Goal: Information Seeking & Learning: Learn about a topic

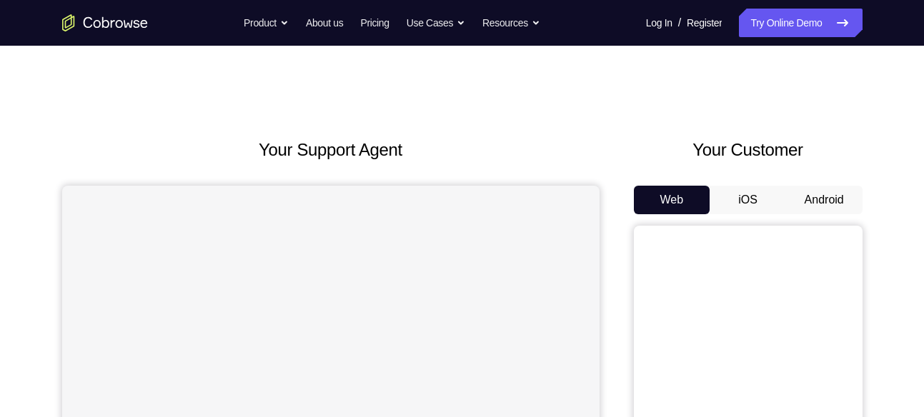
click at [818, 208] on button "Android" at bounding box center [824, 200] width 76 height 29
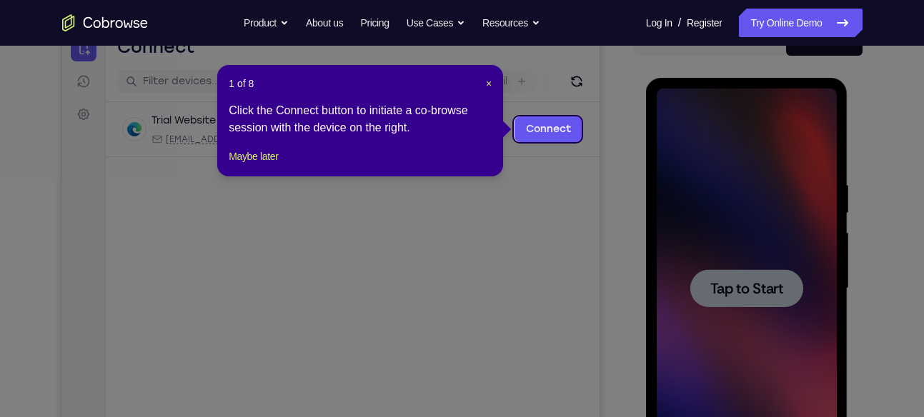
scroll to position [160, 0]
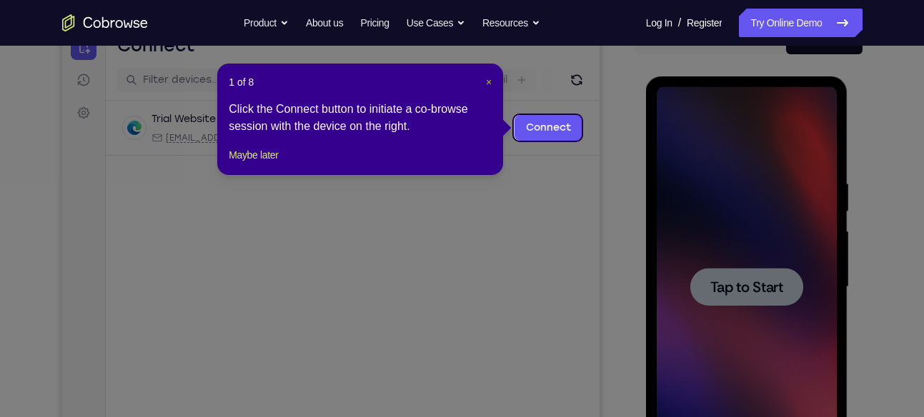
click at [490, 83] on span "×" at bounding box center [489, 81] width 6 height 11
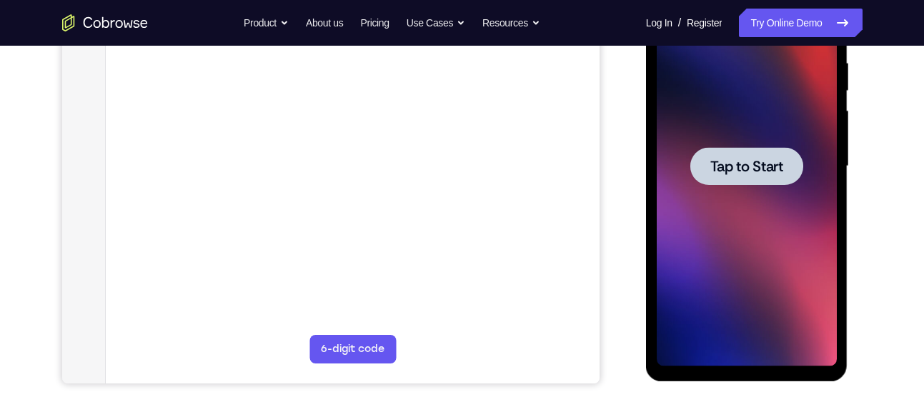
scroll to position [248, 0]
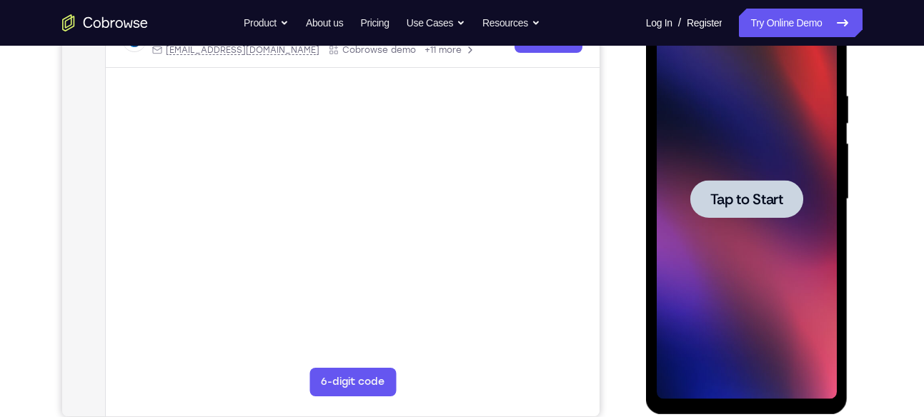
click at [758, 188] on div at bounding box center [746, 199] width 113 height 38
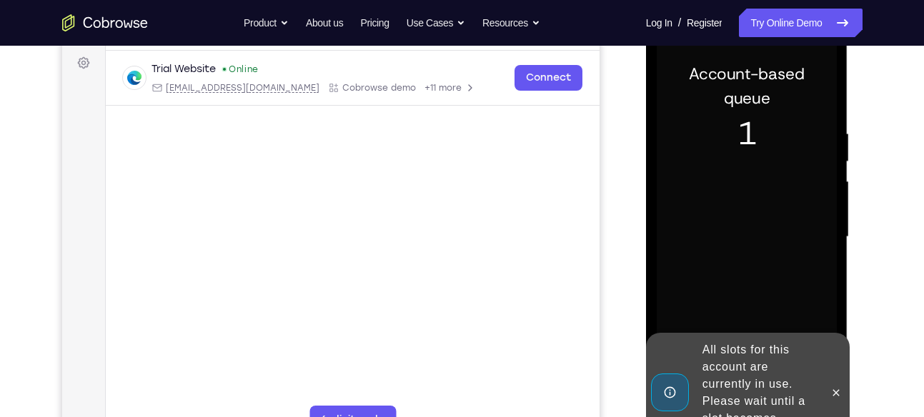
scroll to position [202, 0]
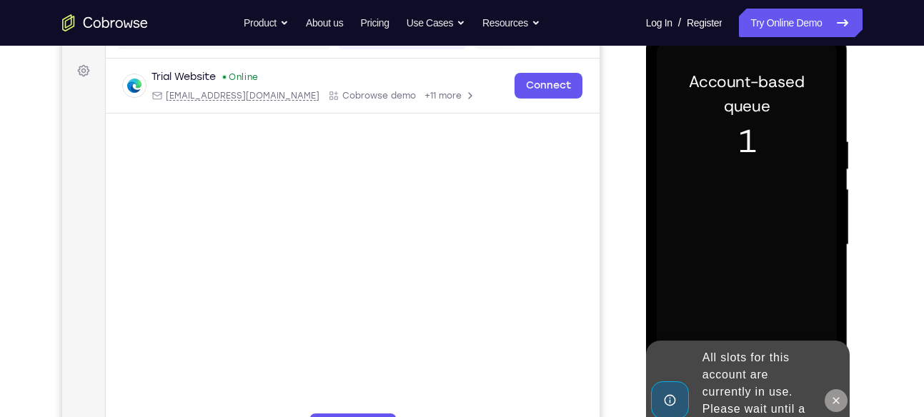
click at [836, 391] on button at bounding box center [836, 400] width 23 height 23
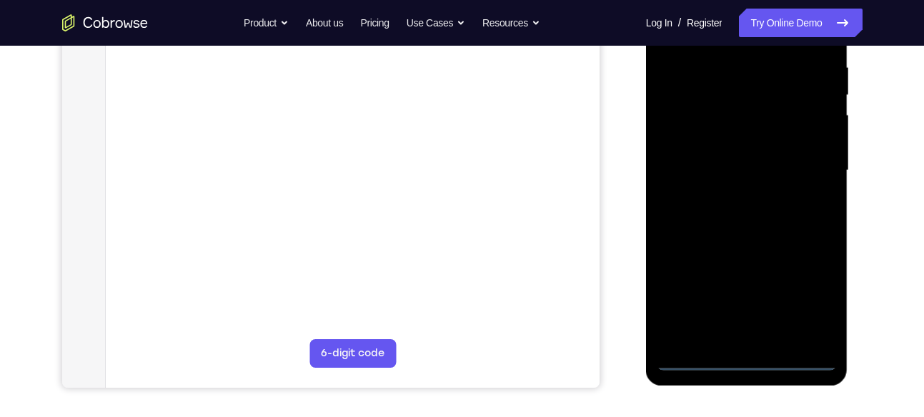
scroll to position [280, 0]
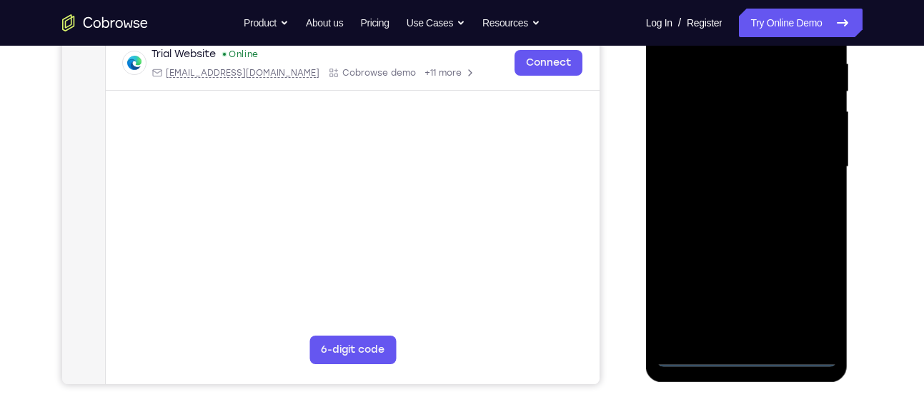
click at [739, 352] on div at bounding box center [747, 167] width 180 height 400
click at [815, 287] on div at bounding box center [747, 167] width 180 height 400
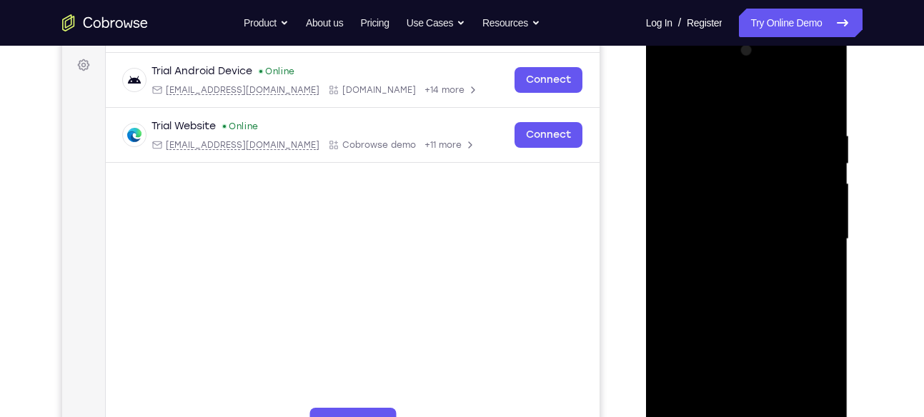
scroll to position [205, 0]
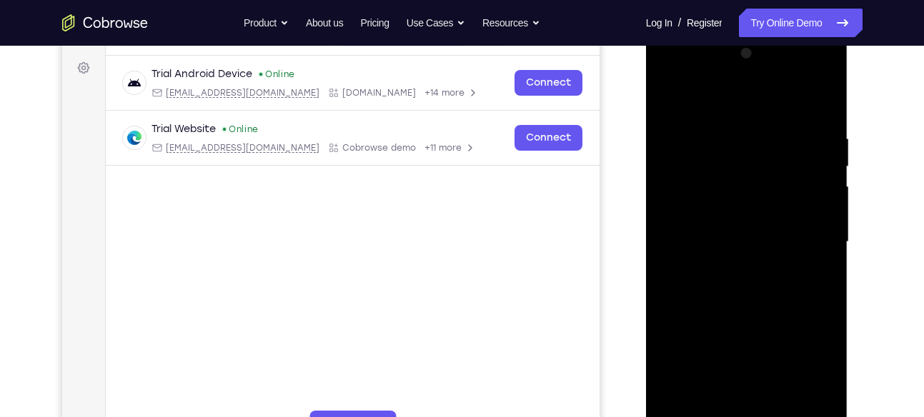
click at [688, 77] on div at bounding box center [747, 242] width 180 height 400
click at [810, 229] on div at bounding box center [747, 242] width 180 height 400
click at [727, 267] on div at bounding box center [747, 242] width 180 height 400
click at [732, 227] on div at bounding box center [747, 242] width 180 height 400
click at [715, 214] on div at bounding box center [747, 242] width 180 height 400
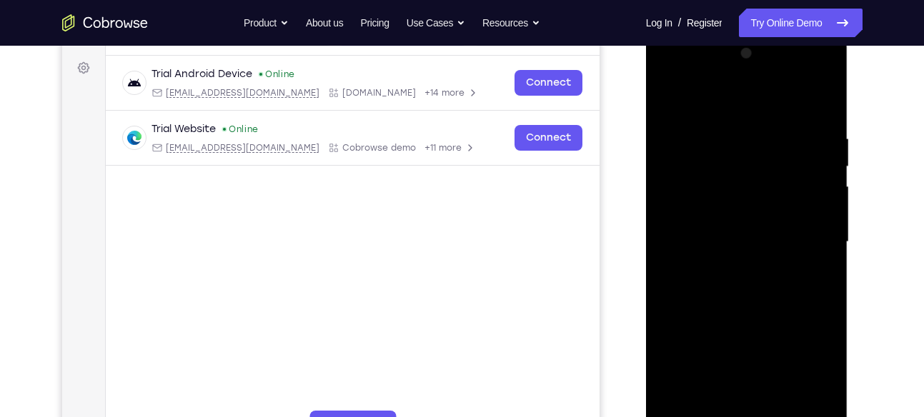
click at [694, 240] on div at bounding box center [747, 242] width 180 height 400
click at [686, 292] on div at bounding box center [747, 242] width 180 height 400
click at [697, 286] on div at bounding box center [747, 242] width 180 height 400
click at [818, 115] on div at bounding box center [747, 242] width 180 height 400
click at [823, 101] on div at bounding box center [747, 242] width 180 height 400
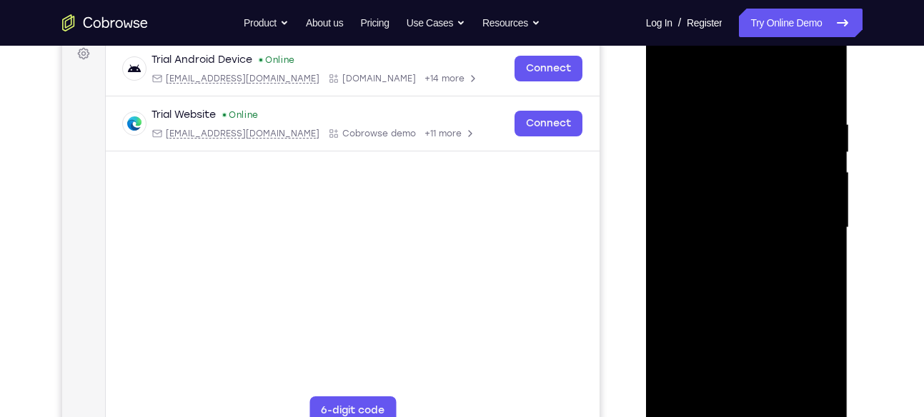
scroll to position [225, 0]
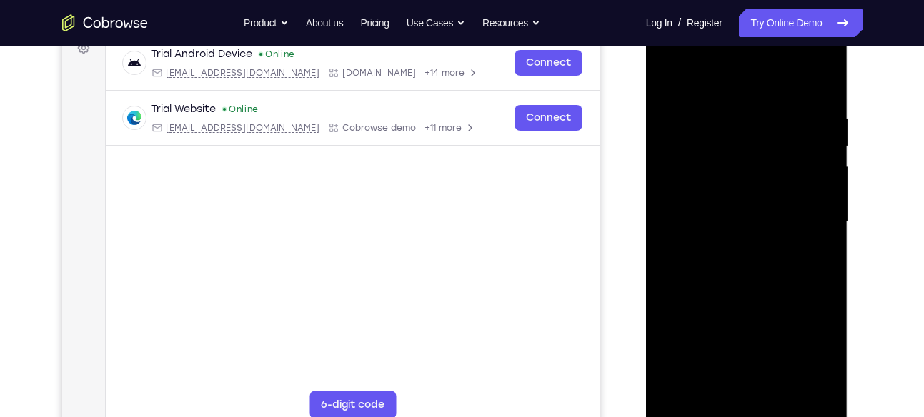
click at [712, 156] on div at bounding box center [747, 222] width 180 height 400
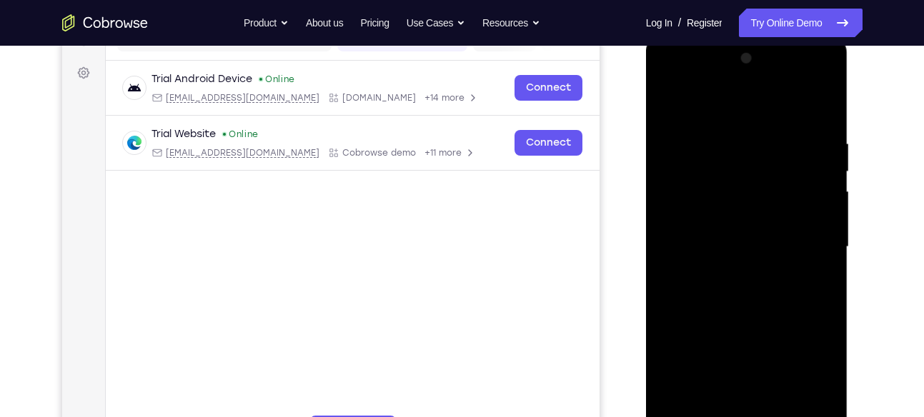
scroll to position [199, 0]
click at [758, 106] on div at bounding box center [747, 248] width 180 height 400
click at [735, 99] on div at bounding box center [747, 248] width 180 height 400
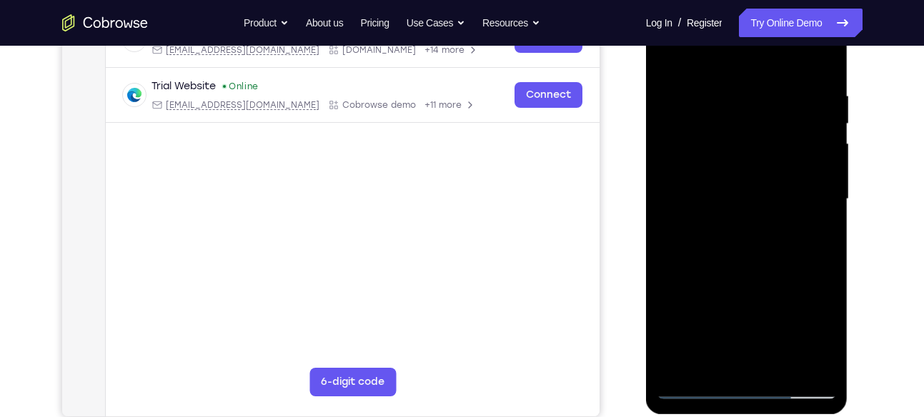
scroll to position [253, 0]
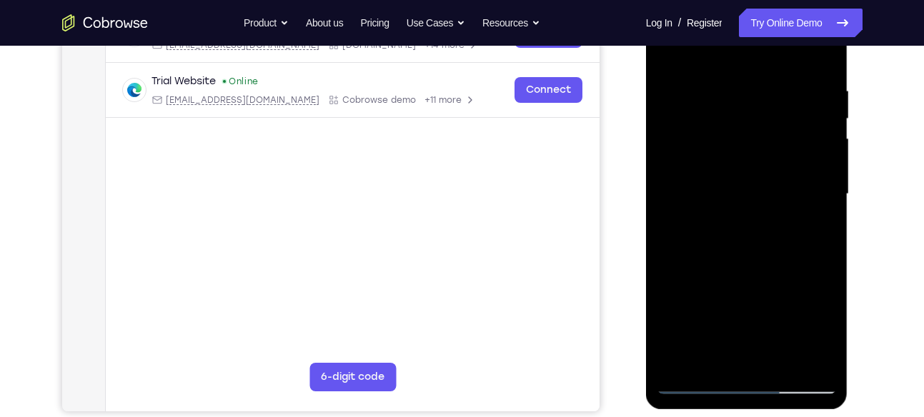
click at [749, 54] on div at bounding box center [747, 194] width 180 height 400
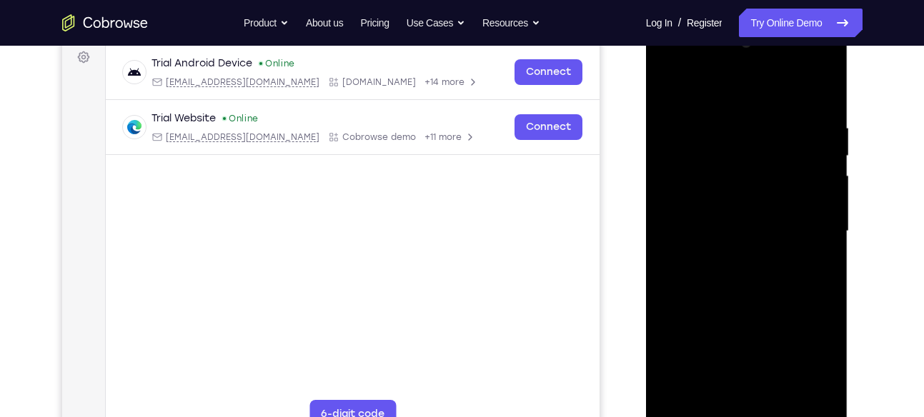
scroll to position [222, 0]
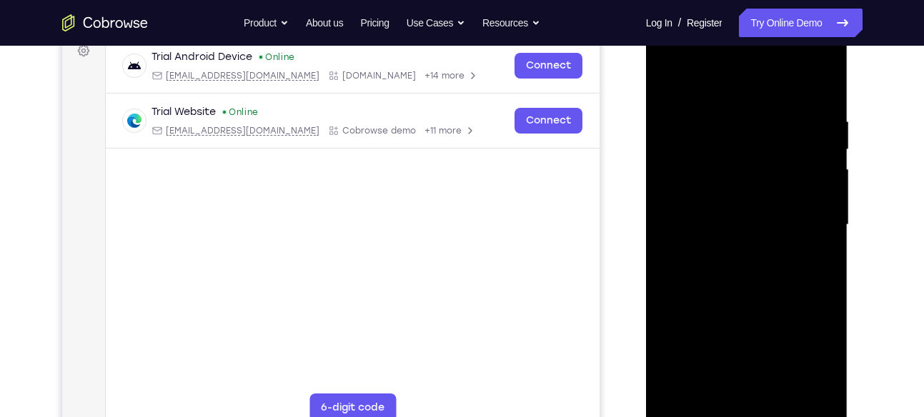
click at [750, 80] on div at bounding box center [747, 225] width 180 height 400
click at [668, 81] on div at bounding box center [747, 225] width 180 height 400
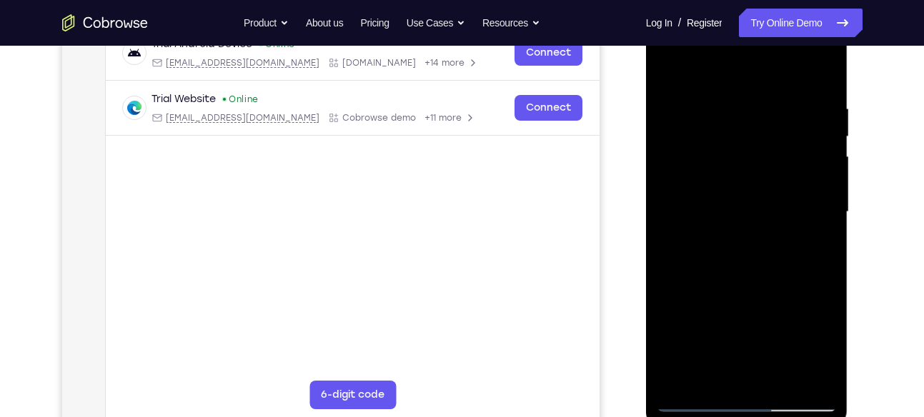
click at [826, 379] on div at bounding box center [747, 212] width 180 height 400
click at [717, 150] on div at bounding box center [747, 212] width 180 height 400
click at [755, 61] on div at bounding box center [747, 212] width 180 height 400
click at [749, 63] on div at bounding box center [747, 212] width 180 height 400
click at [788, 92] on div at bounding box center [747, 212] width 180 height 400
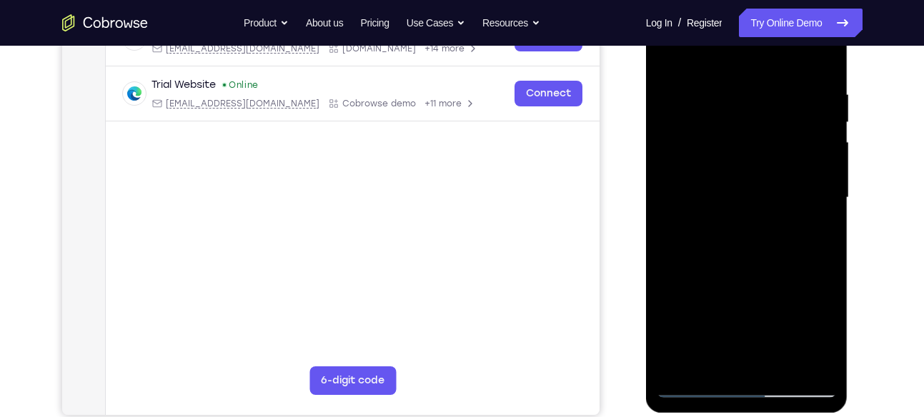
scroll to position [251, 0]
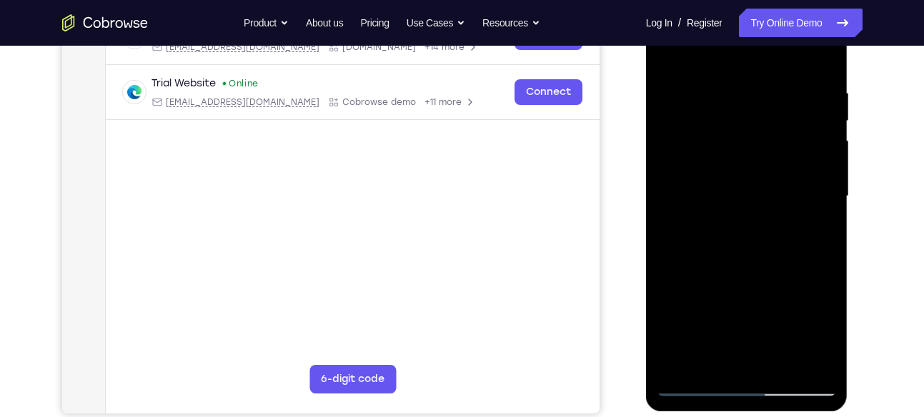
click at [760, 207] on div at bounding box center [747, 196] width 180 height 400
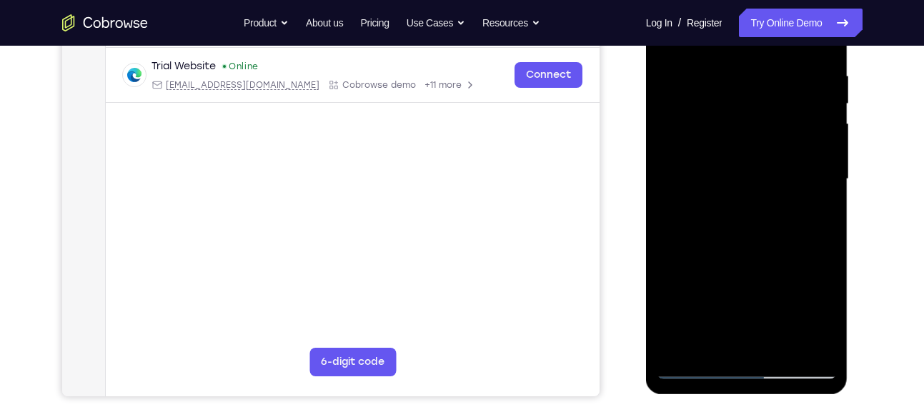
scroll to position [272, 0]
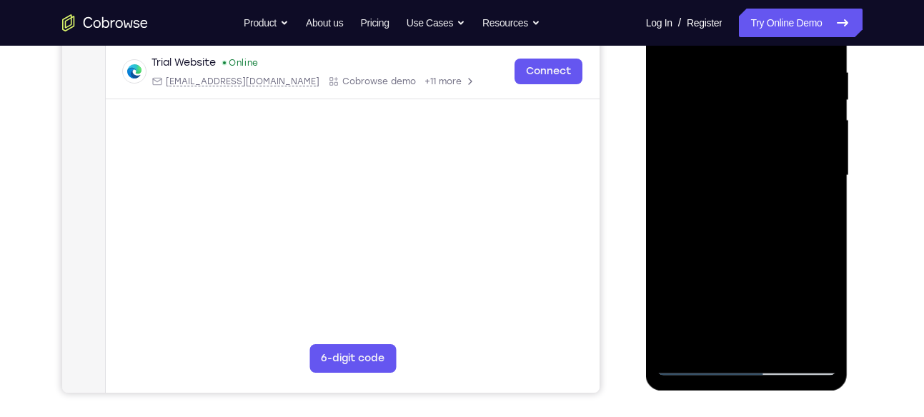
click at [747, 247] on div at bounding box center [747, 176] width 180 height 400
click at [754, 75] on div at bounding box center [747, 176] width 180 height 400
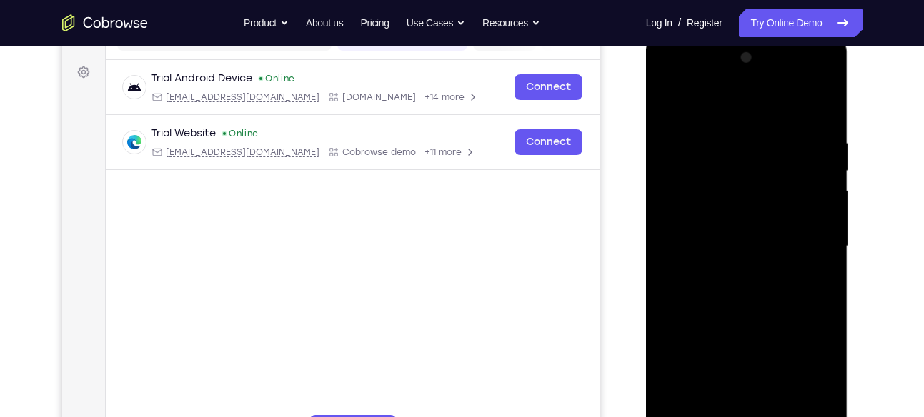
scroll to position [200, 0]
click at [668, 99] on div at bounding box center [747, 247] width 180 height 400
click at [671, 99] on div at bounding box center [747, 247] width 180 height 400
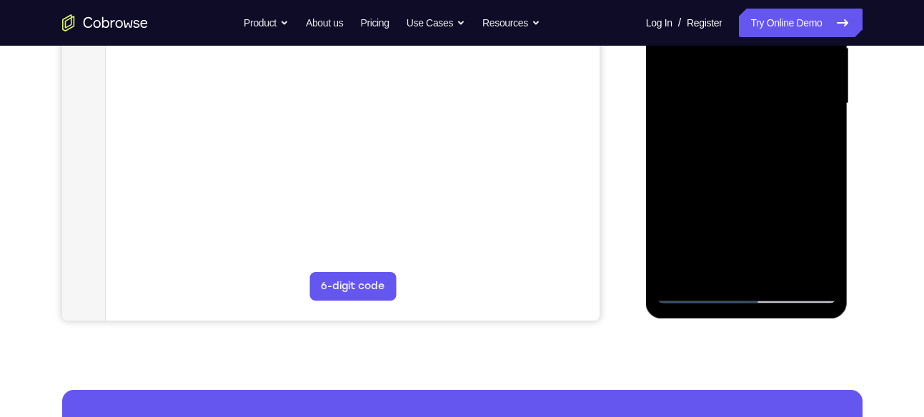
scroll to position [344, 0]
click at [778, 267] on div at bounding box center [747, 103] width 180 height 400
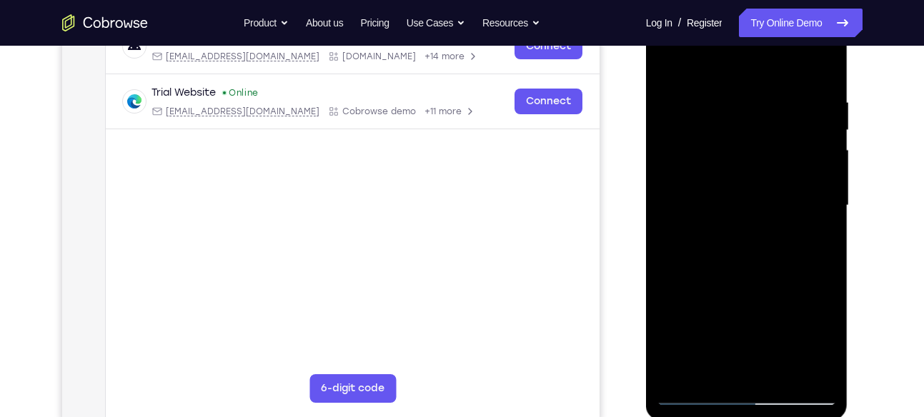
scroll to position [238, 0]
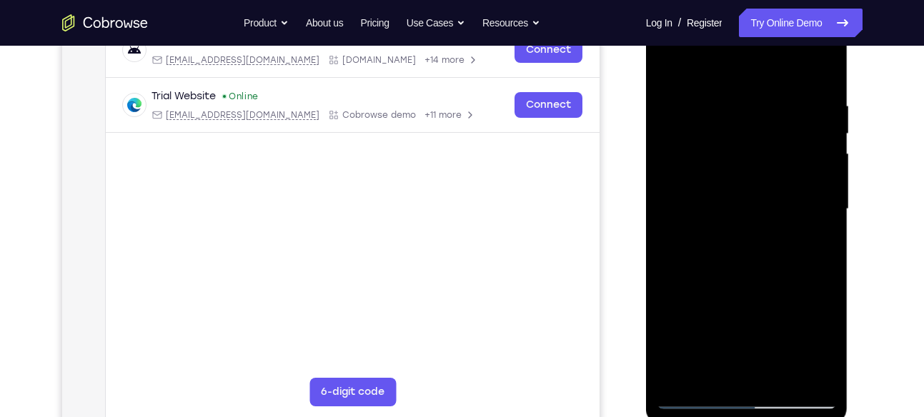
click at [747, 287] on div at bounding box center [747, 209] width 180 height 400
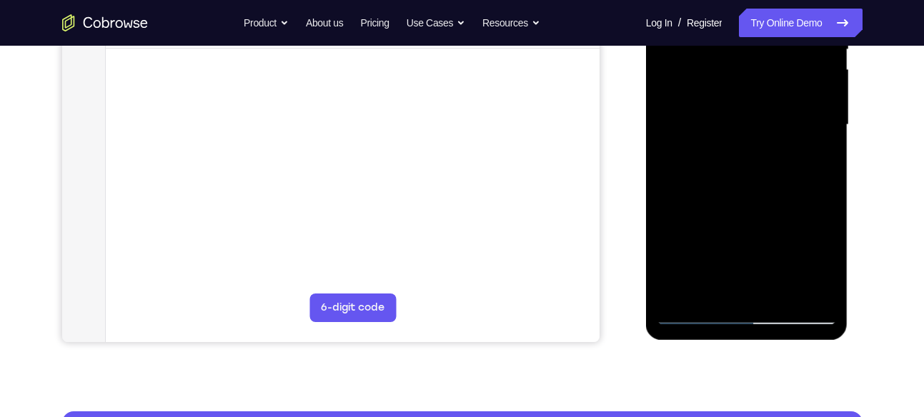
scroll to position [323, 0]
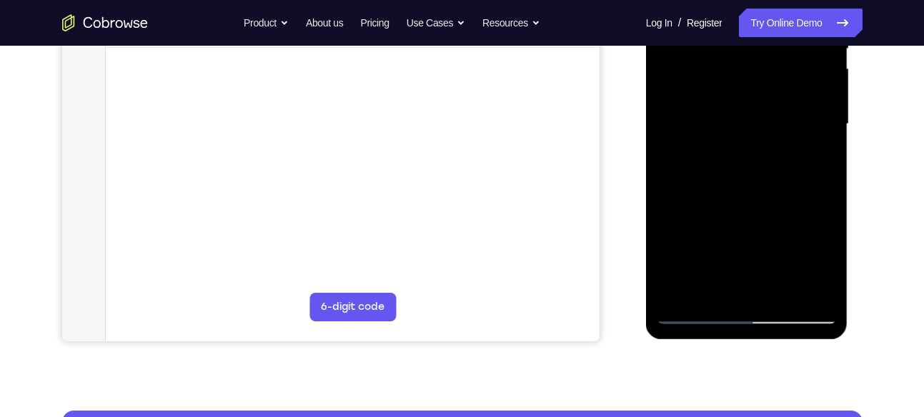
click at [754, 184] on div at bounding box center [747, 124] width 180 height 400
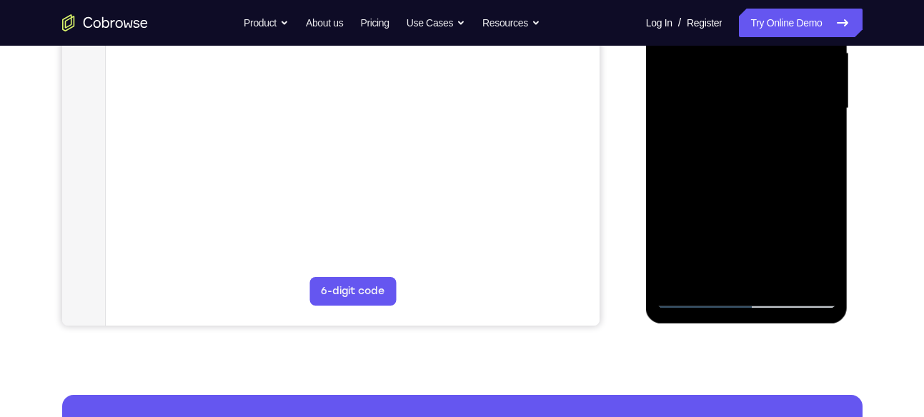
scroll to position [335, 0]
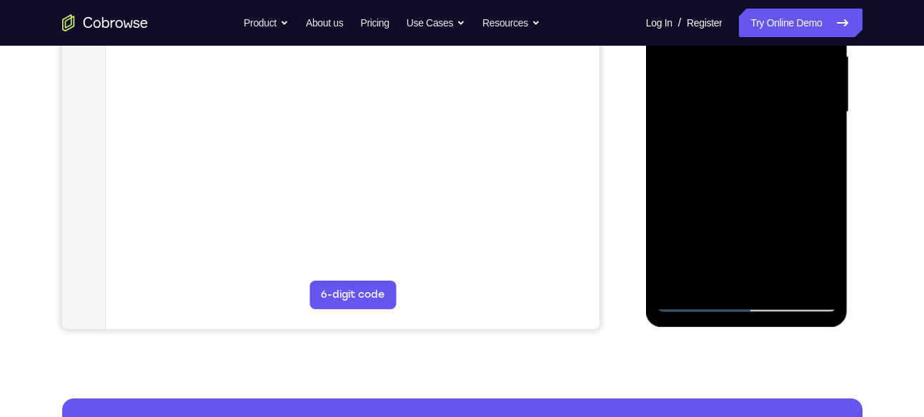
click at [705, 274] on div at bounding box center [747, 112] width 180 height 400
click at [709, 278] on div at bounding box center [747, 112] width 180 height 400
click at [784, 194] on div at bounding box center [747, 112] width 180 height 400
click at [809, 136] on div at bounding box center [747, 112] width 180 height 400
click at [825, 246] on div at bounding box center [747, 112] width 180 height 400
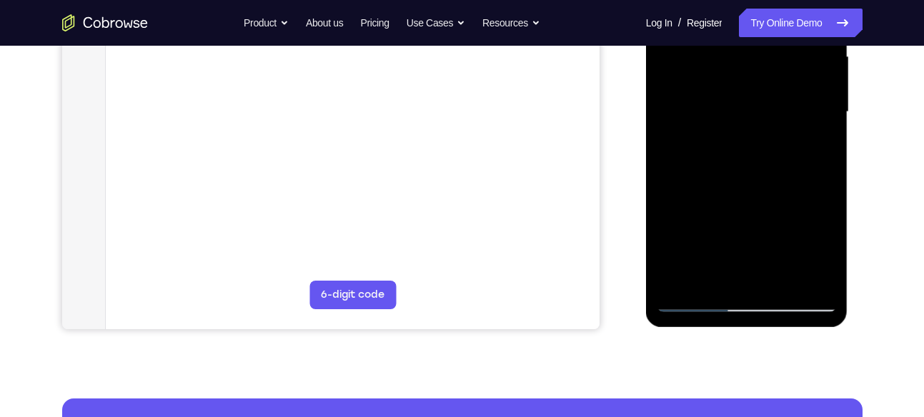
click at [815, 148] on div at bounding box center [747, 112] width 180 height 400
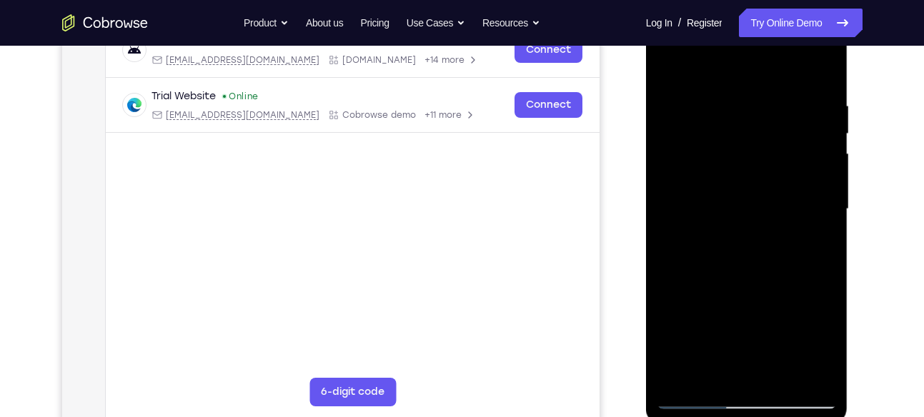
scroll to position [237, 0]
click at [667, 70] on div at bounding box center [747, 210] width 180 height 400
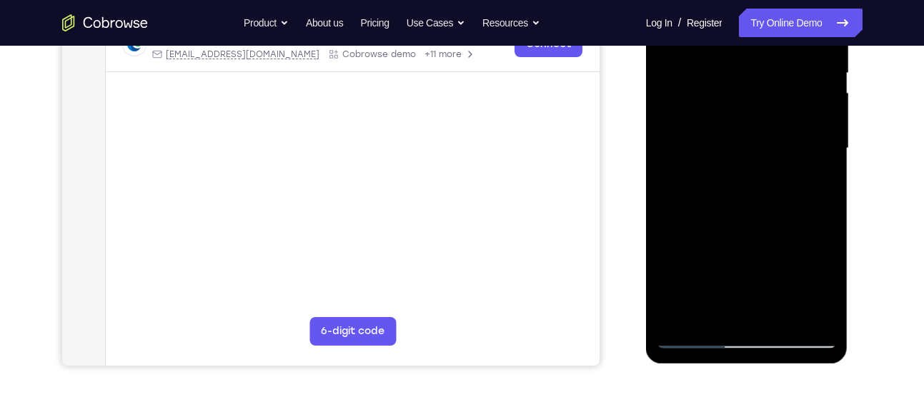
scroll to position [300, 0]
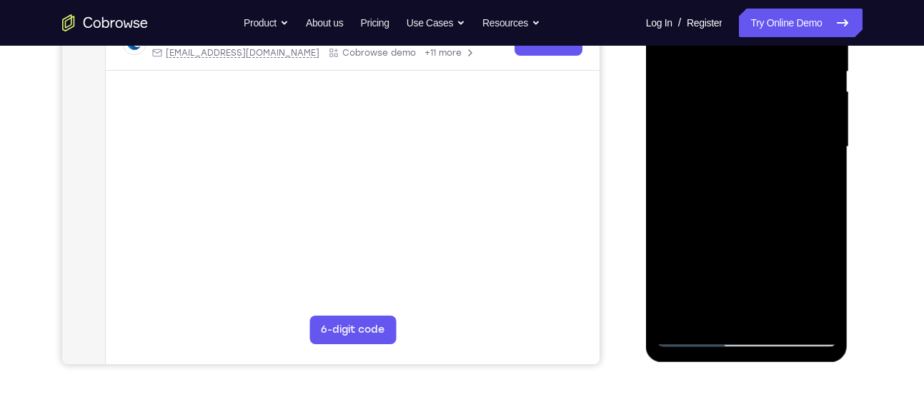
click at [747, 178] on div at bounding box center [747, 147] width 180 height 400
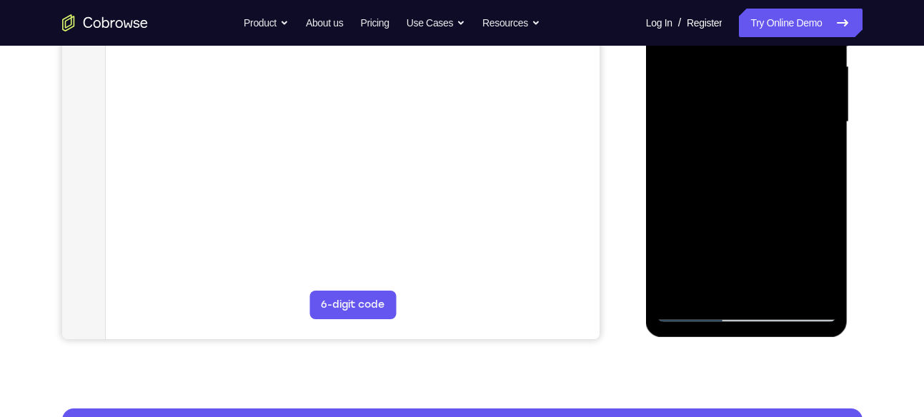
scroll to position [326, 0]
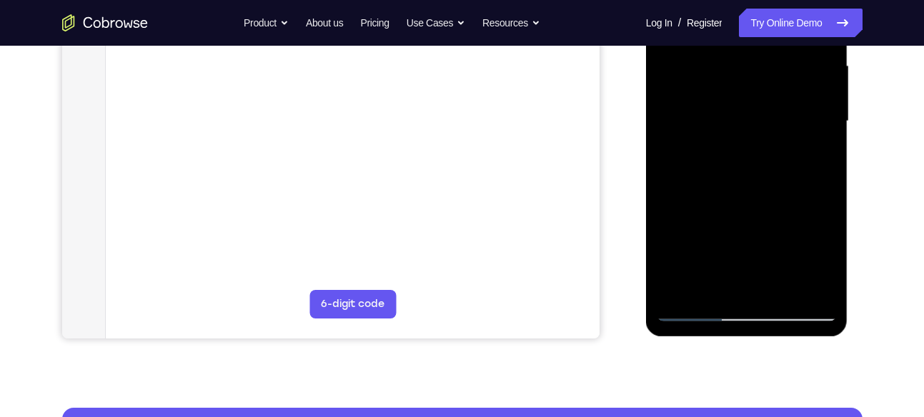
click at [702, 190] on div at bounding box center [747, 121] width 180 height 400
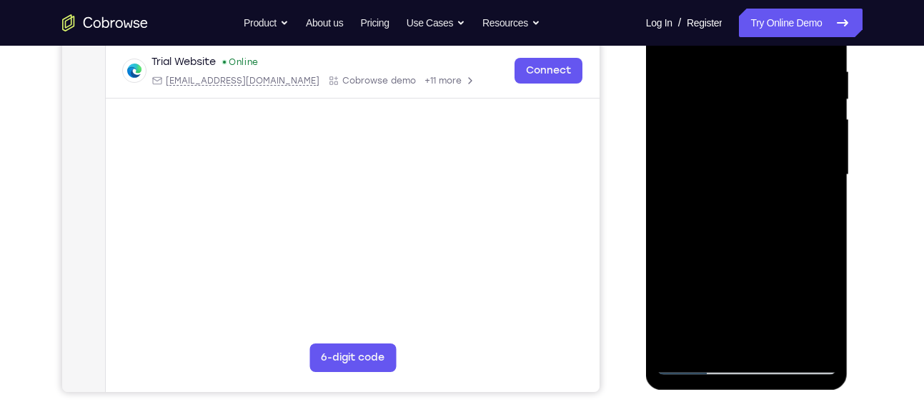
scroll to position [264, 0]
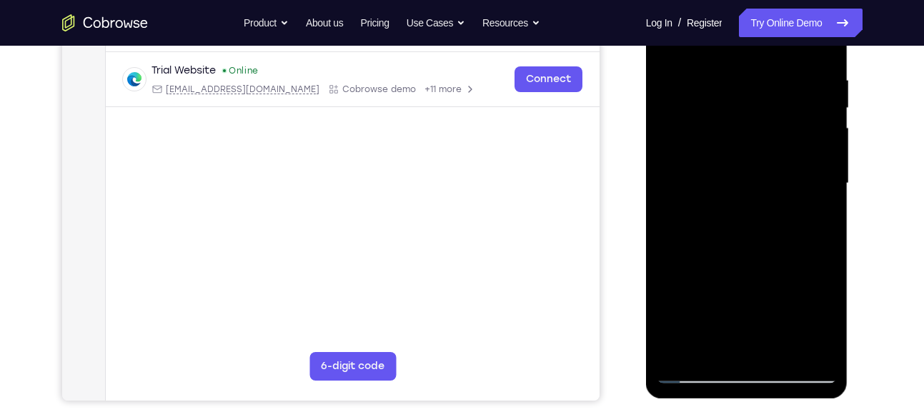
click at [812, 129] on div at bounding box center [747, 184] width 180 height 400
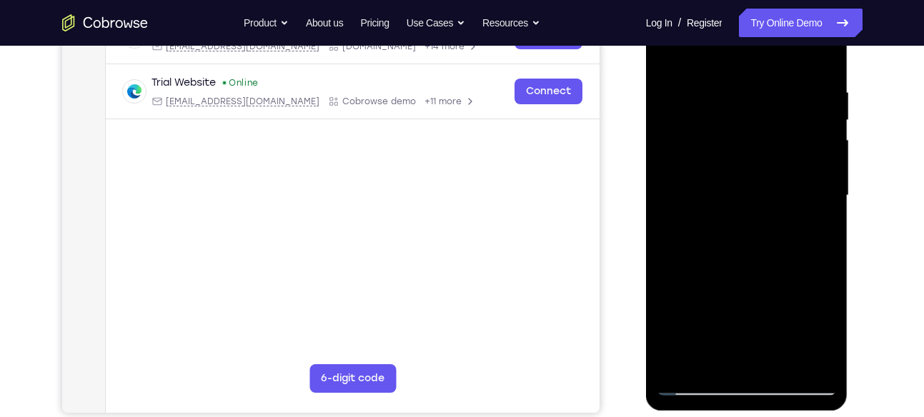
scroll to position [251, 0]
drag, startPoint x: 786, startPoint y: 171, endPoint x: 779, endPoint y: 207, distance: 37.1
click at [779, 207] on div at bounding box center [747, 196] width 180 height 400
drag, startPoint x: 795, startPoint y: 234, endPoint x: 795, endPoint y: 199, distance: 34.3
click at [795, 199] on div at bounding box center [747, 196] width 180 height 400
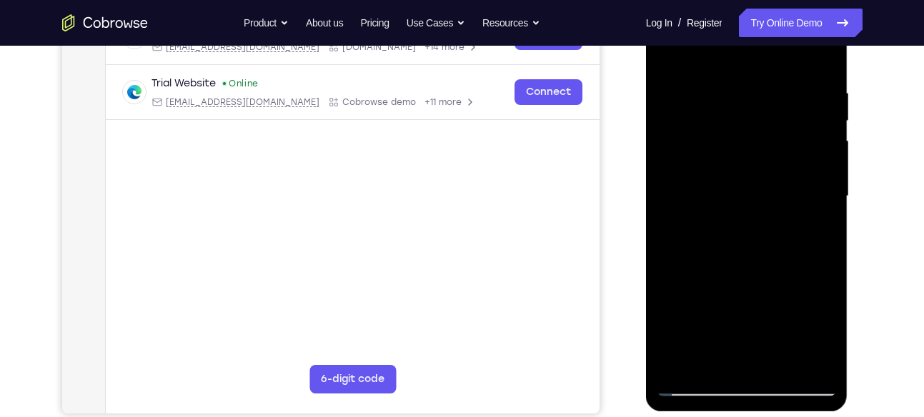
drag, startPoint x: 793, startPoint y: 222, endPoint x: 815, endPoint y: 110, distance: 113.7
click at [815, 110] on div at bounding box center [747, 196] width 180 height 400
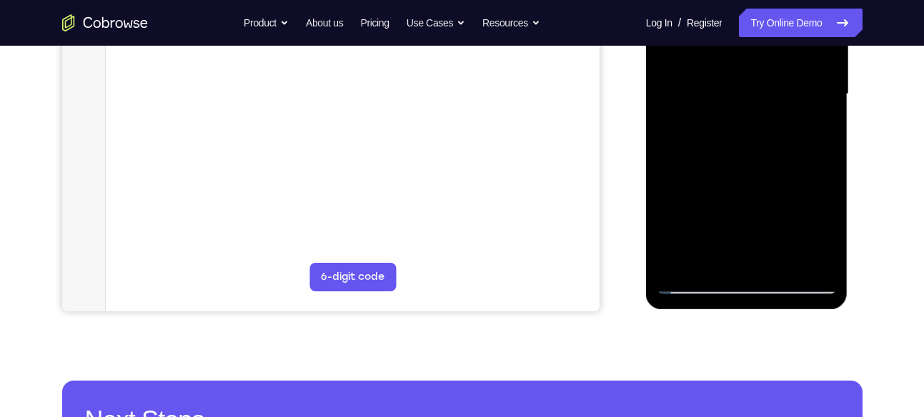
scroll to position [358, 0]
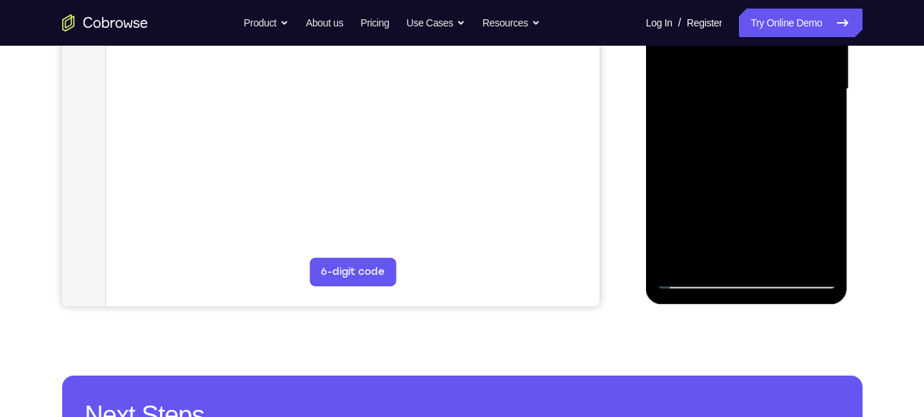
click at [725, 252] on div at bounding box center [747, 89] width 180 height 400
click at [816, 127] on div at bounding box center [747, 89] width 180 height 400
click at [813, 122] on div at bounding box center [747, 89] width 180 height 400
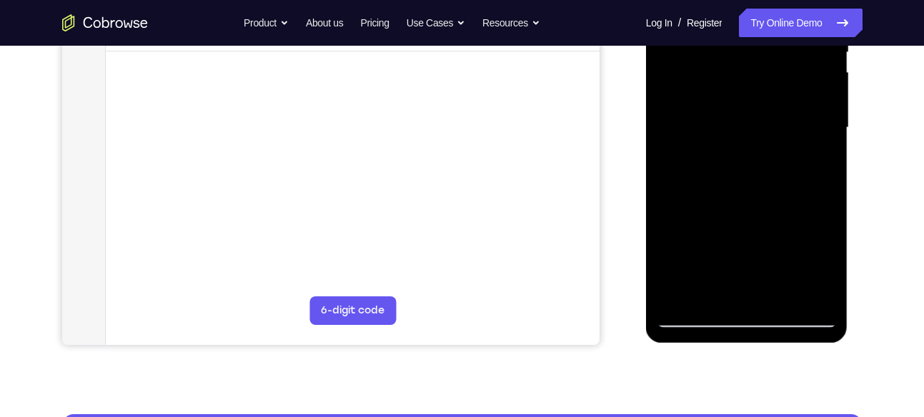
scroll to position [317, 0]
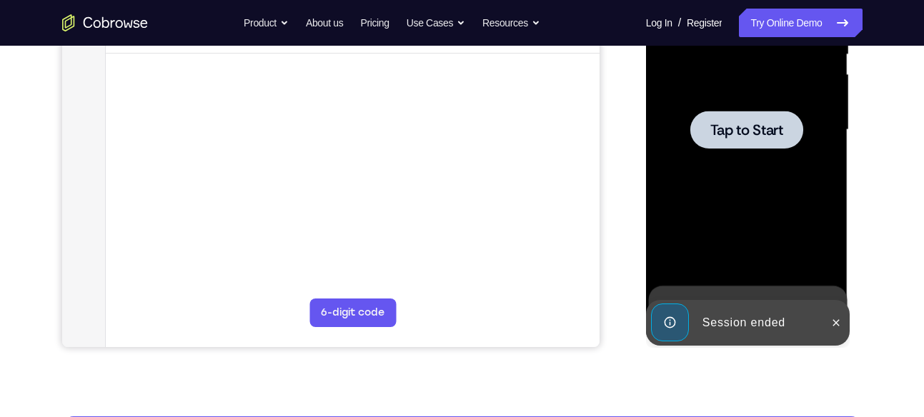
click at [735, 177] on div at bounding box center [747, 130] width 180 height 400
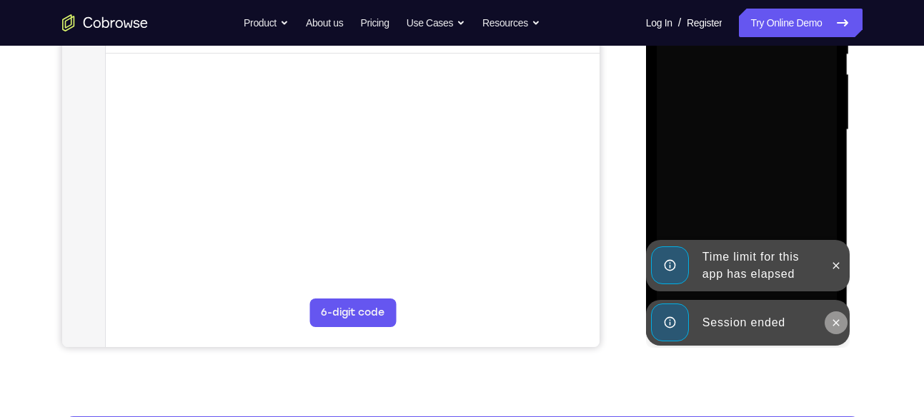
click at [833, 319] on icon at bounding box center [836, 322] width 6 height 6
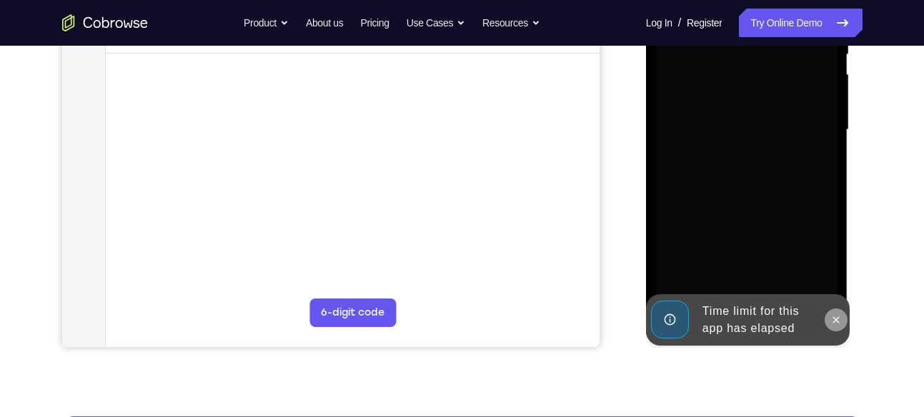
click at [834, 318] on icon at bounding box center [835, 319] width 11 height 11
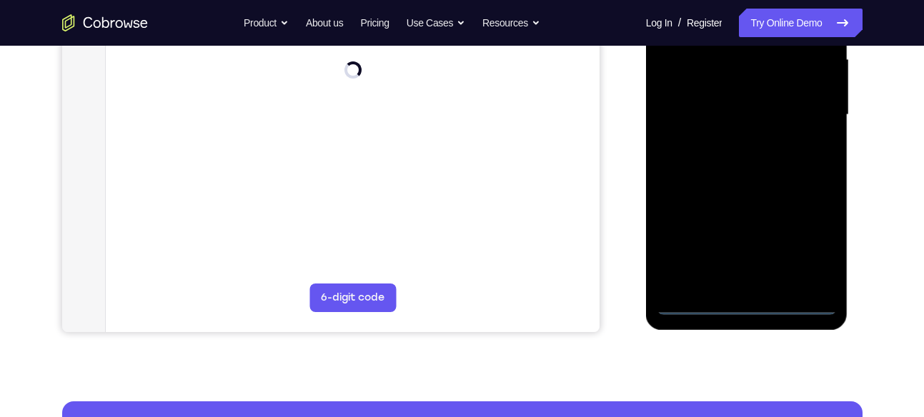
scroll to position [333, 0]
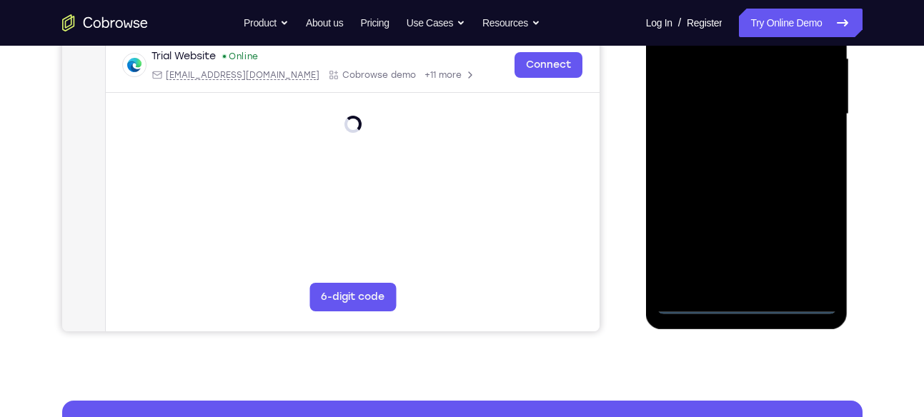
click at [757, 309] on div at bounding box center [747, 114] width 180 height 400
click at [806, 245] on div at bounding box center [747, 114] width 180 height 400
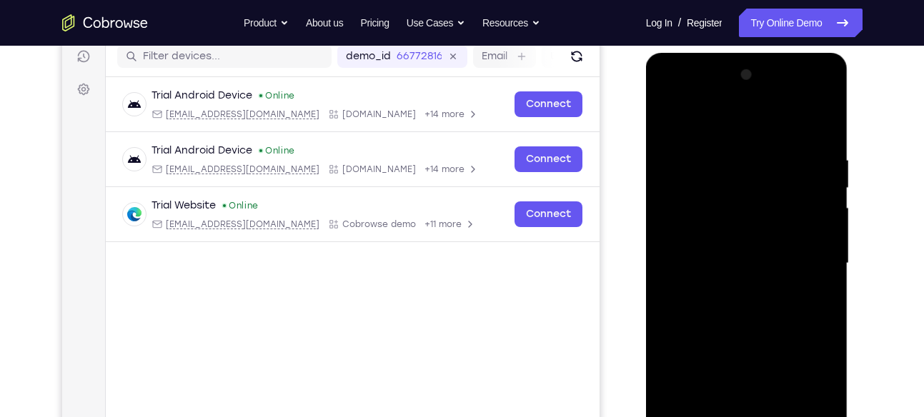
scroll to position [182, 0]
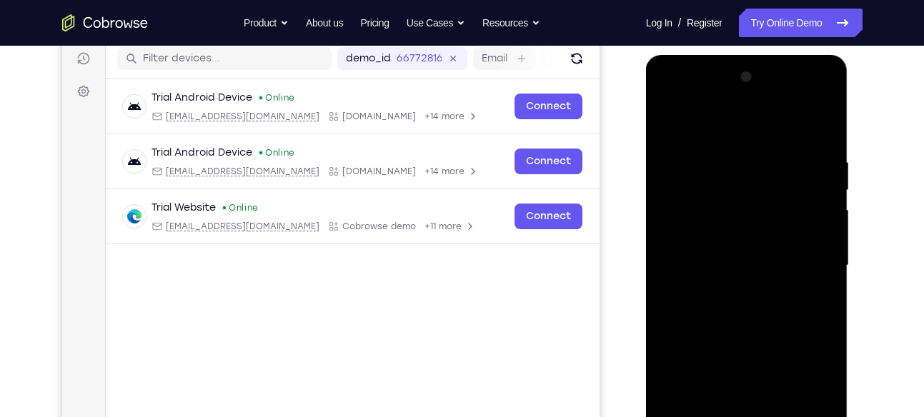
click at [677, 95] on div at bounding box center [747, 266] width 180 height 400
click at [801, 267] on div at bounding box center [747, 266] width 180 height 400
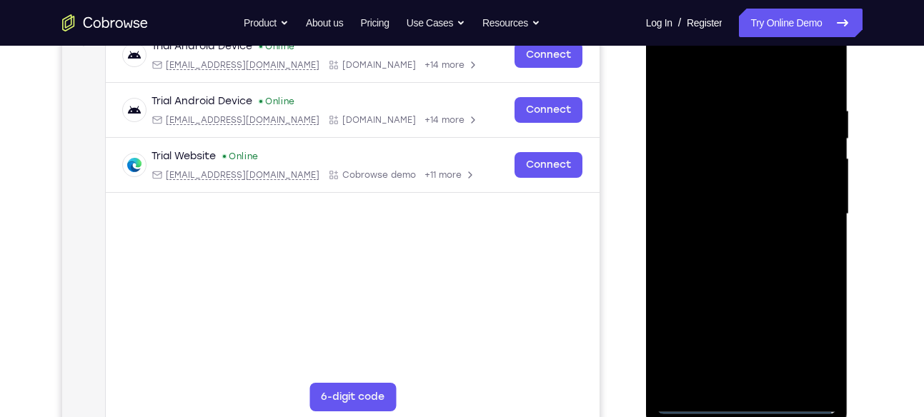
scroll to position [235, 0]
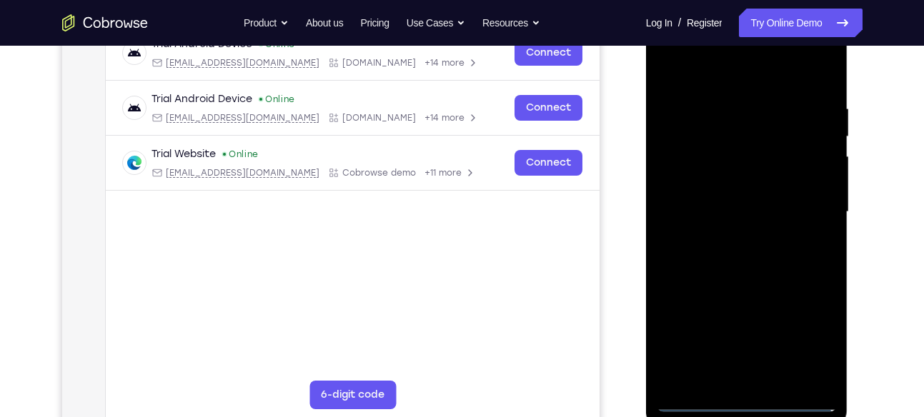
click at [735, 235] on div at bounding box center [747, 212] width 180 height 400
click at [729, 200] on div at bounding box center [747, 212] width 180 height 400
click at [711, 184] on div at bounding box center [747, 212] width 180 height 400
click at [680, 218] on div at bounding box center [747, 212] width 180 height 400
click at [685, 267] on div at bounding box center [747, 212] width 180 height 400
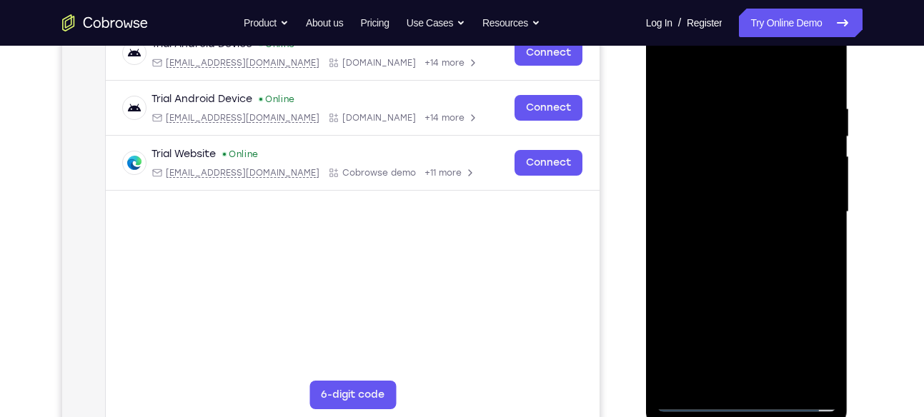
click at [716, 249] on div at bounding box center [747, 212] width 180 height 400
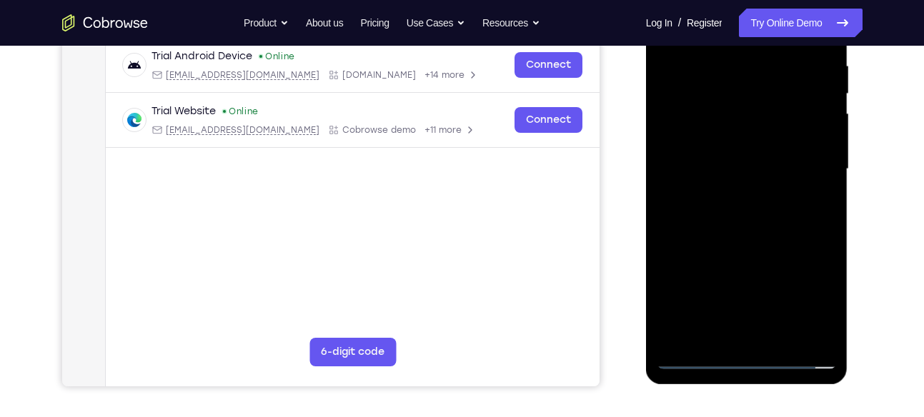
click at [764, 244] on div at bounding box center [747, 169] width 180 height 400
click at [825, 338] on div at bounding box center [747, 169] width 180 height 400
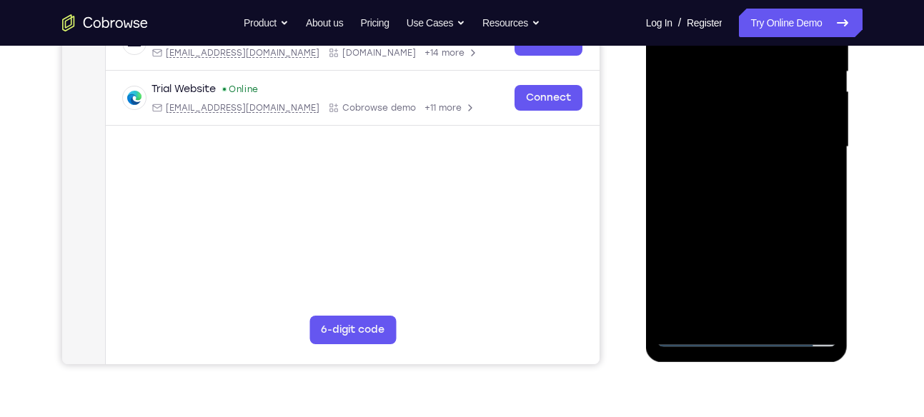
scroll to position [301, 0]
click at [667, 206] on div at bounding box center [747, 146] width 180 height 400
drag, startPoint x: 770, startPoint y: 221, endPoint x: 779, endPoint y: 122, distance: 99.0
click at [779, 122] on div at bounding box center [747, 146] width 180 height 400
drag, startPoint x: 812, startPoint y: 110, endPoint x: 811, endPoint y: 146, distance: 35.7
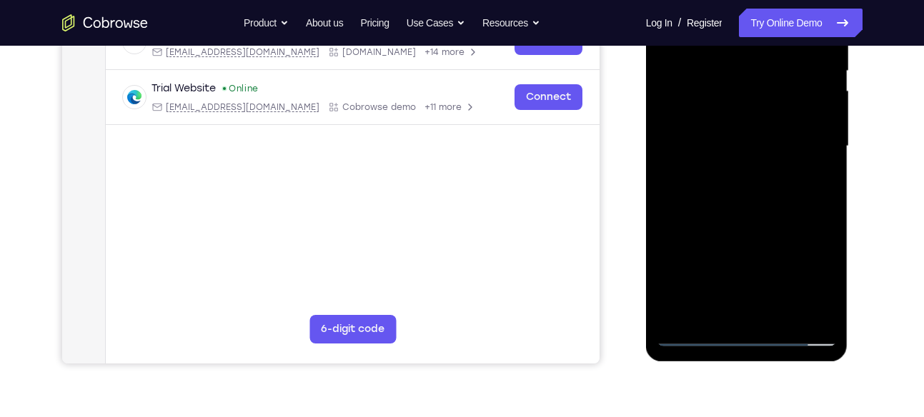
click at [811, 146] on div at bounding box center [747, 146] width 180 height 400
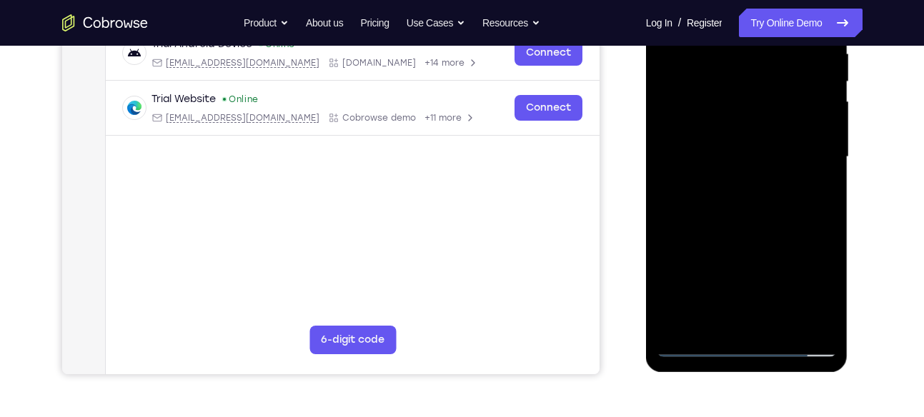
scroll to position [287, 0]
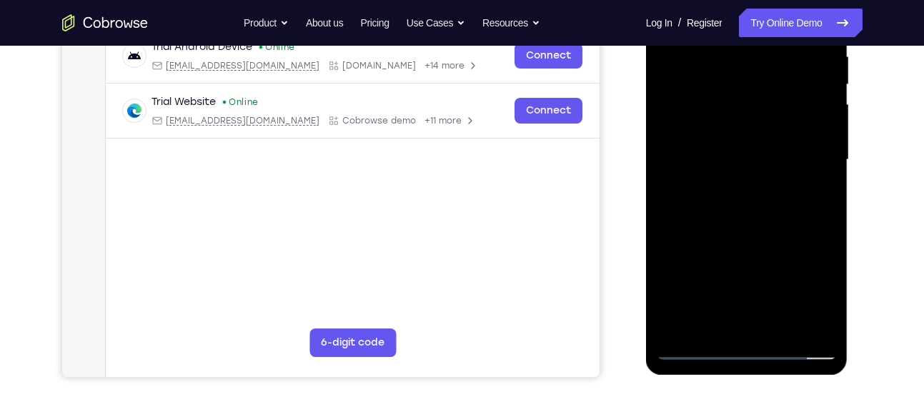
click at [834, 125] on div at bounding box center [747, 160] width 180 height 400
click at [828, 126] on div at bounding box center [747, 160] width 180 height 400
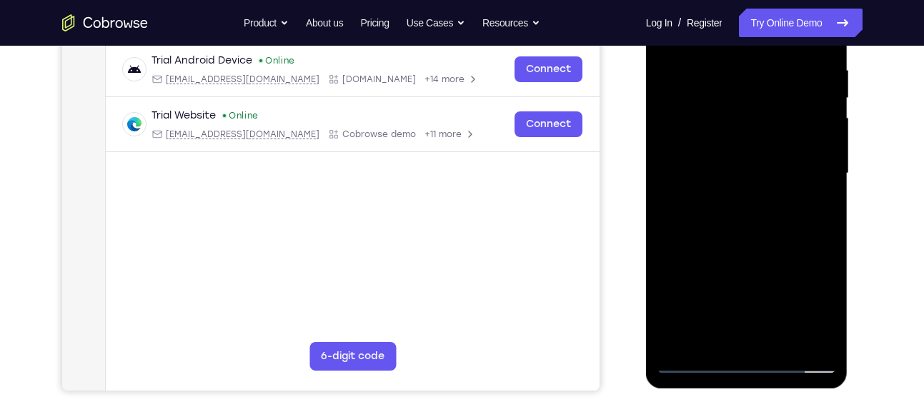
click at [828, 141] on div at bounding box center [747, 174] width 180 height 400
click at [757, 138] on div at bounding box center [747, 174] width 180 height 400
click at [825, 141] on div at bounding box center [747, 174] width 180 height 400
click at [831, 141] on div at bounding box center [747, 174] width 180 height 400
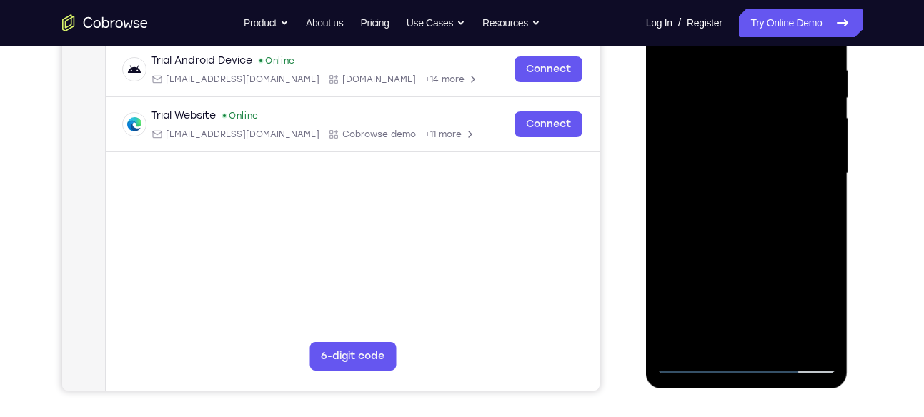
click at [831, 141] on div at bounding box center [747, 174] width 180 height 400
click at [770, 124] on div at bounding box center [747, 174] width 180 height 400
click at [775, 107] on div at bounding box center [747, 174] width 180 height 400
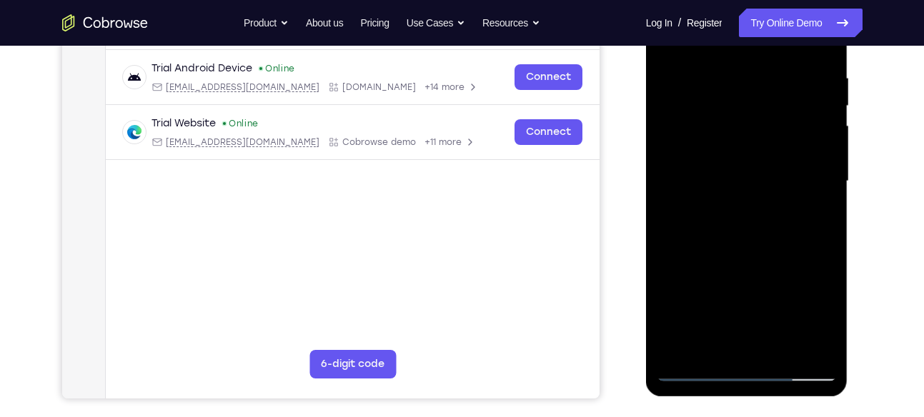
scroll to position [264, 0]
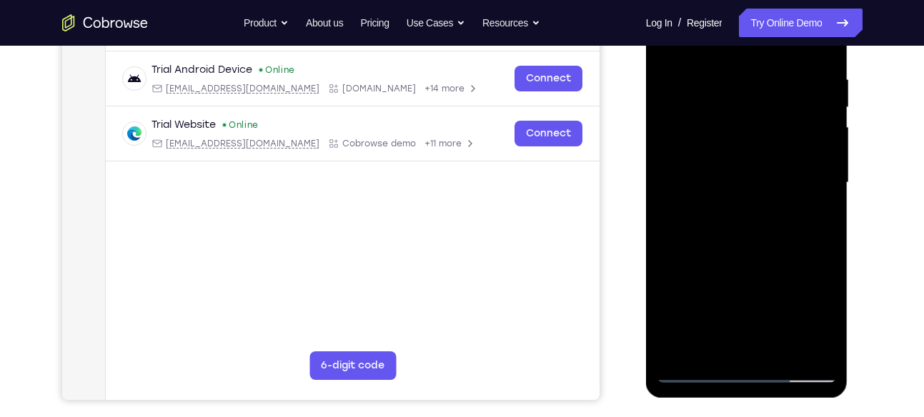
click at [828, 149] on div at bounding box center [747, 183] width 180 height 400
click at [674, 149] on div at bounding box center [747, 183] width 180 height 400
click at [763, 156] on div at bounding box center [747, 183] width 180 height 400
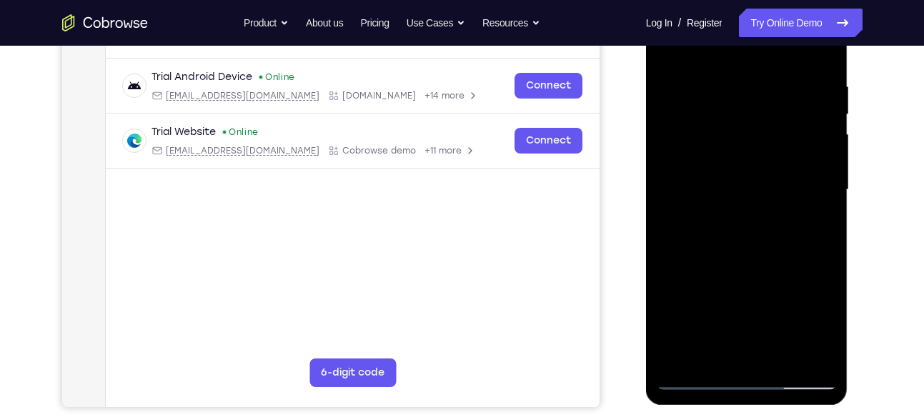
click at [826, 155] on div at bounding box center [747, 190] width 180 height 400
click at [770, 149] on div at bounding box center [747, 190] width 180 height 400
click at [828, 158] on div at bounding box center [747, 190] width 180 height 400
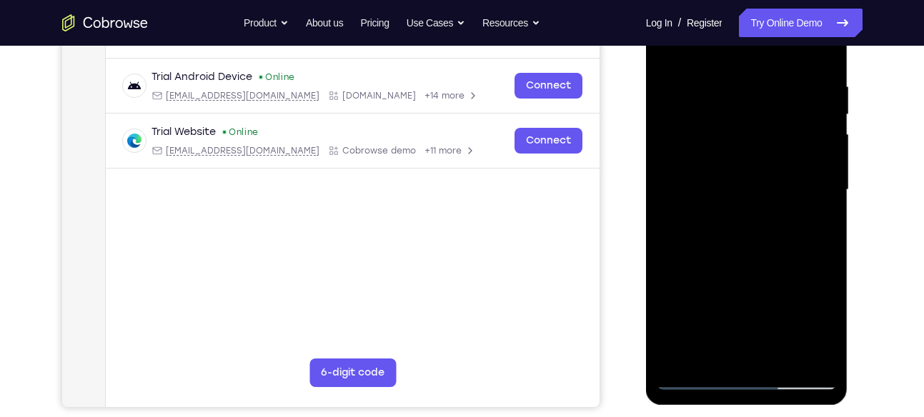
click at [707, 179] on div at bounding box center [747, 190] width 180 height 400
click at [827, 156] on div at bounding box center [747, 190] width 180 height 400
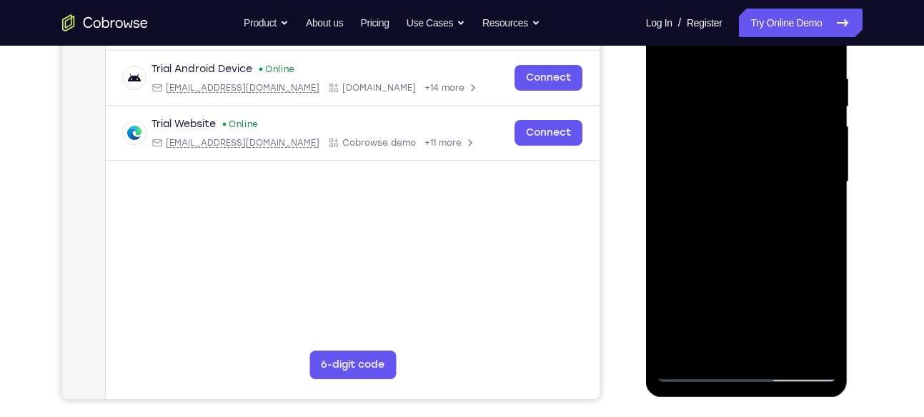
scroll to position [217, 0]
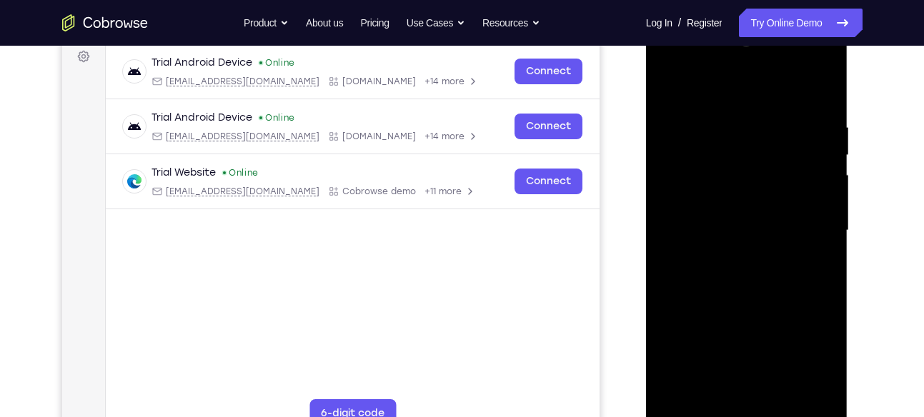
click at [759, 154] on div at bounding box center [747, 231] width 180 height 400
click at [768, 212] on div at bounding box center [747, 231] width 180 height 400
click at [830, 197] on div at bounding box center [747, 231] width 180 height 400
drag, startPoint x: 739, startPoint y: 335, endPoint x: 754, endPoint y: 219, distance: 117.4
click at [754, 219] on div at bounding box center [747, 231] width 180 height 400
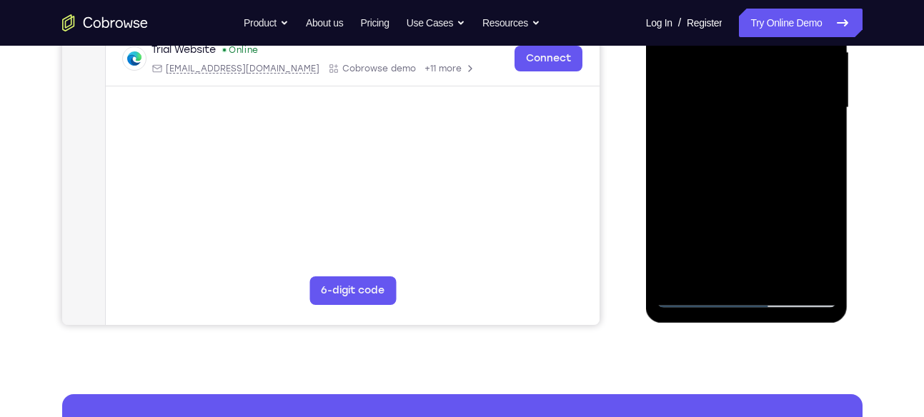
scroll to position [344, 0]
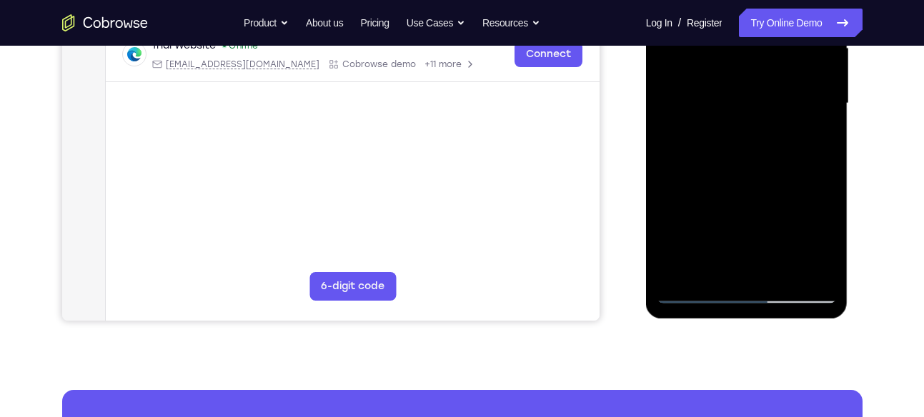
drag, startPoint x: 754, startPoint y: 217, endPoint x: 756, endPoint y: 101, distance: 115.8
click at [756, 101] on div at bounding box center [747, 104] width 180 height 400
drag, startPoint x: 759, startPoint y: 235, endPoint x: 772, endPoint y: 96, distance: 139.3
click at [772, 96] on div at bounding box center [747, 104] width 180 height 400
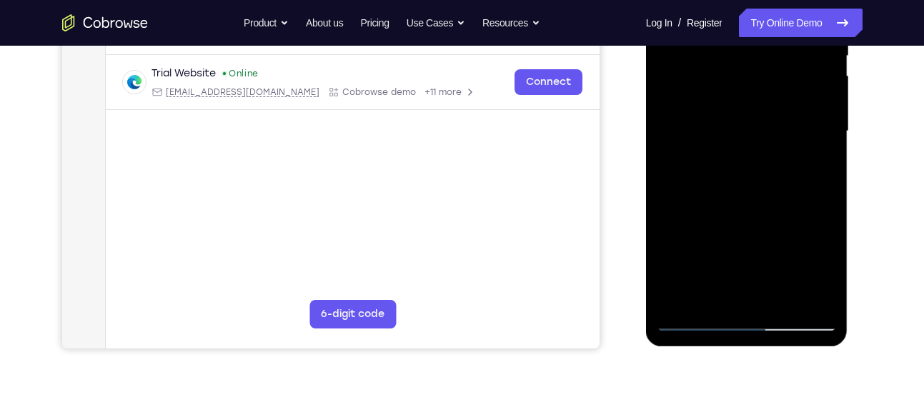
scroll to position [314, 0]
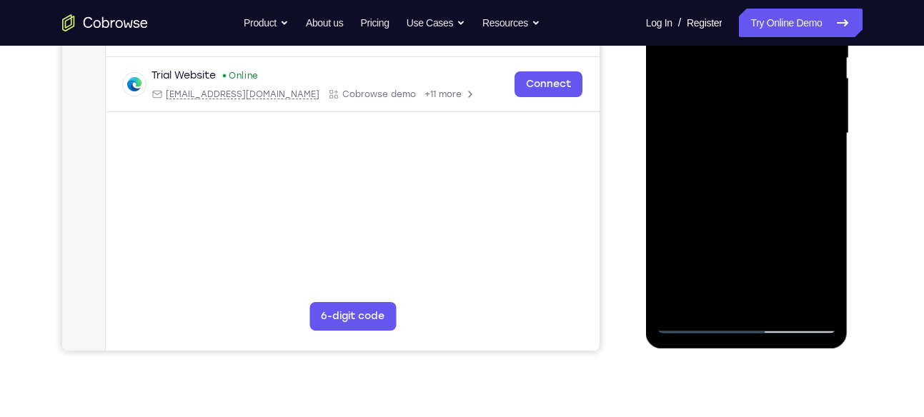
drag, startPoint x: 789, startPoint y: 184, endPoint x: 791, endPoint y: 138, distance: 46.5
click at [791, 138] on div at bounding box center [747, 134] width 180 height 400
click at [826, 151] on div at bounding box center [747, 134] width 180 height 400
drag, startPoint x: 760, startPoint y: 220, endPoint x: 769, endPoint y: 104, distance: 116.1
click at [769, 104] on div at bounding box center [747, 134] width 180 height 400
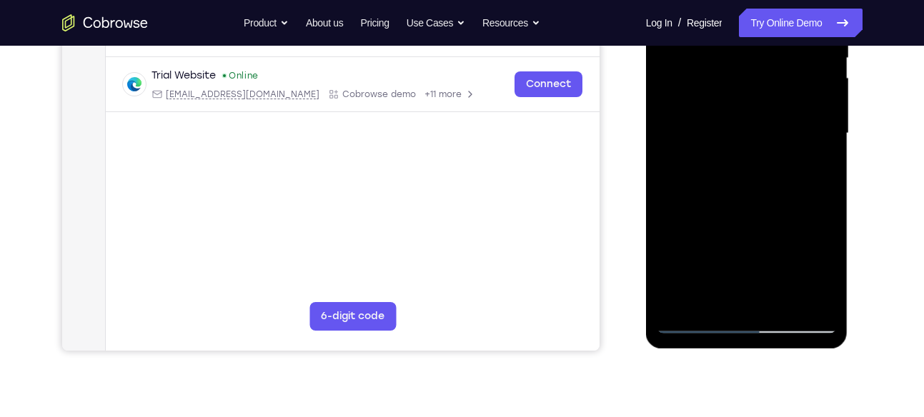
drag, startPoint x: 755, startPoint y: 232, endPoint x: 755, endPoint y: 104, distance: 128.6
click at [755, 104] on div at bounding box center [747, 134] width 180 height 400
drag, startPoint x: 770, startPoint y: 243, endPoint x: 770, endPoint y: 111, distance: 131.5
click at [770, 111] on div at bounding box center [747, 134] width 180 height 400
drag, startPoint x: 770, startPoint y: 254, endPoint x: 779, endPoint y: 110, distance: 143.9
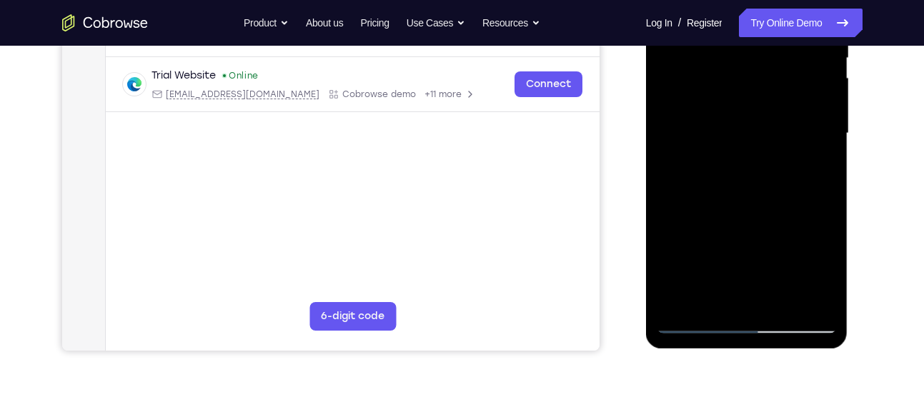
click at [779, 110] on div at bounding box center [747, 134] width 180 height 400
drag, startPoint x: 780, startPoint y: 244, endPoint x: 786, endPoint y: 111, distance: 133.1
click at [786, 111] on div at bounding box center [747, 134] width 180 height 400
drag, startPoint x: 788, startPoint y: 250, endPoint x: 779, endPoint y: 154, distance: 96.9
click at [779, 154] on div at bounding box center [747, 134] width 180 height 400
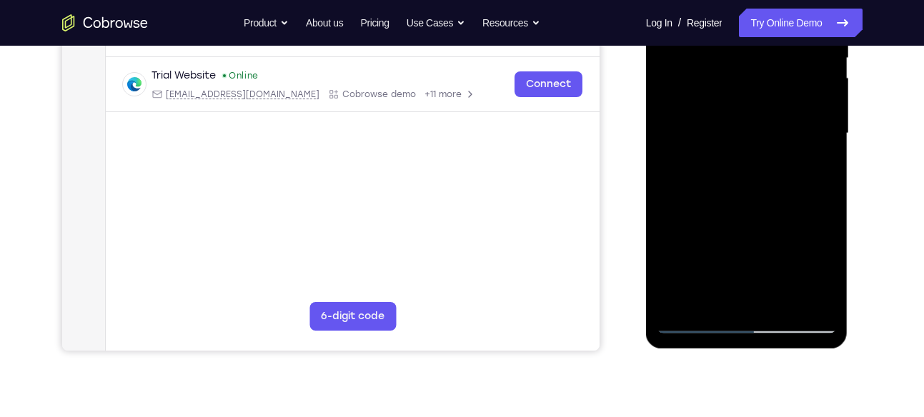
drag, startPoint x: 769, startPoint y: 244, endPoint x: 767, endPoint y: 114, distance: 130.1
click at [767, 114] on div at bounding box center [747, 134] width 180 height 400
drag, startPoint x: 767, startPoint y: 251, endPoint x: 758, endPoint y: 140, distance: 111.1
click at [758, 140] on div at bounding box center [747, 134] width 180 height 400
drag, startPoint x: 755, startPoint y: 228, endPoint x: 748, endPoint y: 90, distance: 138.1
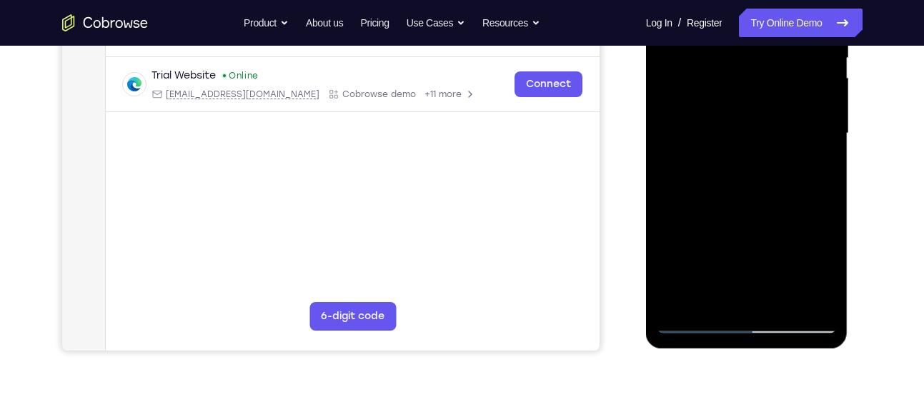
click at [748, 90] on div at bounding box center [747, 134] width 180 height 400
drag, startPoint x: 767, startPoint y: 232, endPoint x: 762, endPoint y: 86, distance: 146.6
click at [762, 86] on div at bounding box center [747, 134] width 180 height 400
drag, startPoint x: 764, startPoint y: 234, endPoint x: 764, endPoint y: 114, distance: 120.1
click at [764, 114] on div at bounding box center [747, 134] width 180 height 400
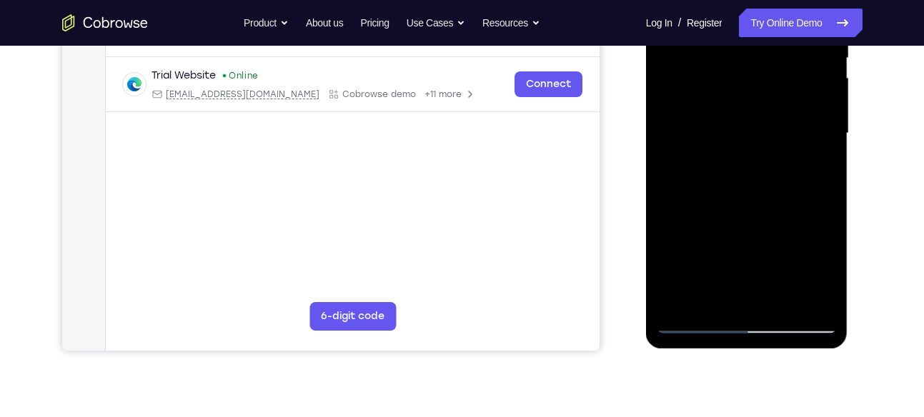
drag, startPoint x: 769, startPoint y: 243, endPoint x: 772, endPoint y: 121, distance: 121.5
click at [772, 121] on div at bounding box center [747, 134] width 180 height 400
drag, startPoint x: 775, startPoint y: 267, endPoint x: 772, endPoint y: 136, distance: 130.8
click at [772, 136] on div at bounding box center [747, 134] width 180 height 400
drag, startPoint x: 764, startPoint y: 253, endPoint x: 778, endPoint y: 146, distance: 108.0
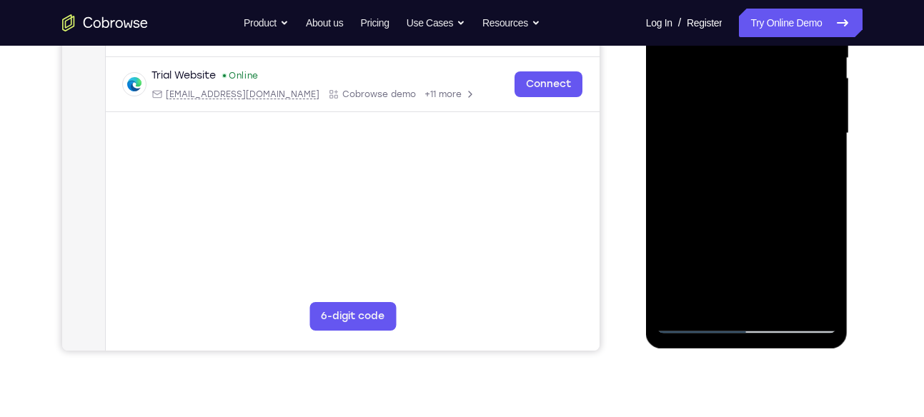
click at [778, 146] on div at bounding box center [747, 134] width 180 height 400
drag, startPoint x: 767, startPoint y: 230, endPoint x: 772, endPoint y: 120, distance: 110.2
click at [772, 120] on div at bounding box center [747, 134] width 180 height 400
drag, startPoint x: 782, startPoint y: 254, endPoint x: 771, endPoint y: 154, distance: 100.6
click at [771, 154] on div at bounding box center [747, 134] width 180 height 400
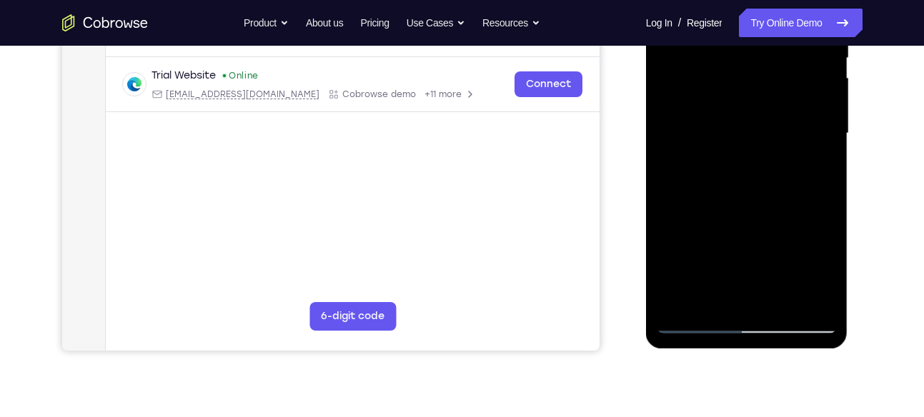
drag, startPoint x: 770, startPoint y: 245, endPoint x: 769, endPoint y: 91, distance: 153.6
click at [769, 91] on div at bounding box center [747, 134] width 180 height 400
drag, startPoint x: 762, startPoint y: 267, endPoint x: 767, endPoint y: 81, distance: 185.9
click at [767, 81] on div at bounding box center [747, 134] width 180 height 400
drag, startPoint x: 774, startPoint y: 254, endPoint x: 765, endPoint y: 99, distance: 156.0
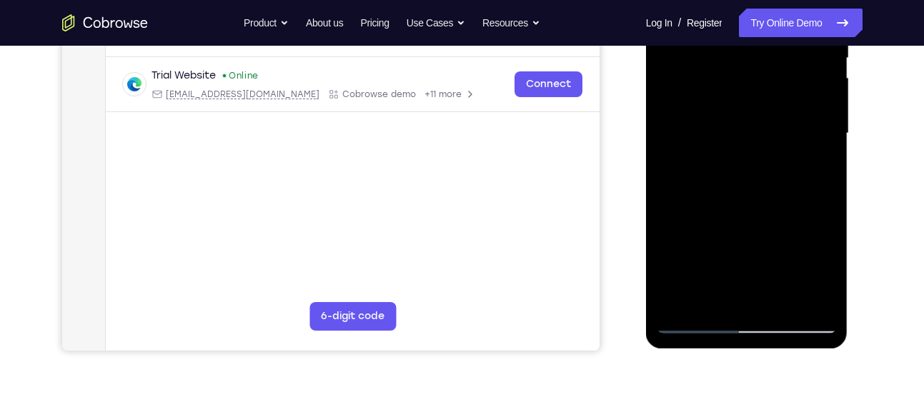
click at [765, 99] on div at bounding box center [747, 134] width 180 height 400
drag, startPoint x: 761, startPoint y: 268, endPoint x: 750, endPoint y: 110, distance: 158.3
click at [750, 110] on div at bounding box center [747, 134] width 180 height 400
click at [677, 307] on div at bounding box center [747, 134] width 180 height 400
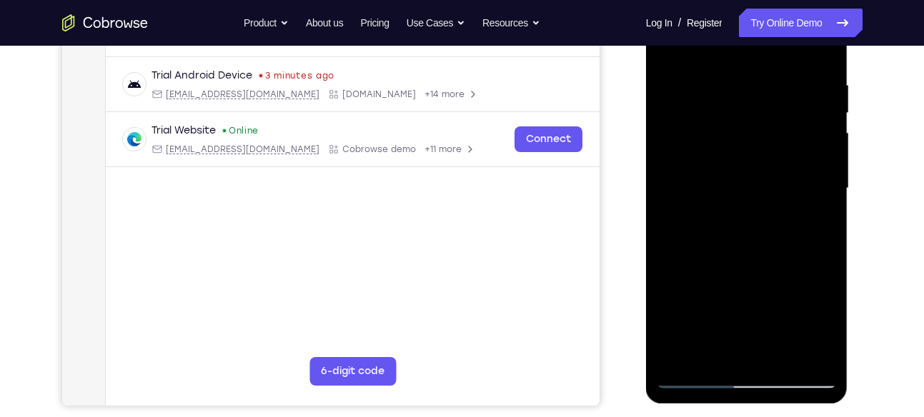
scroll to position [257, 0]
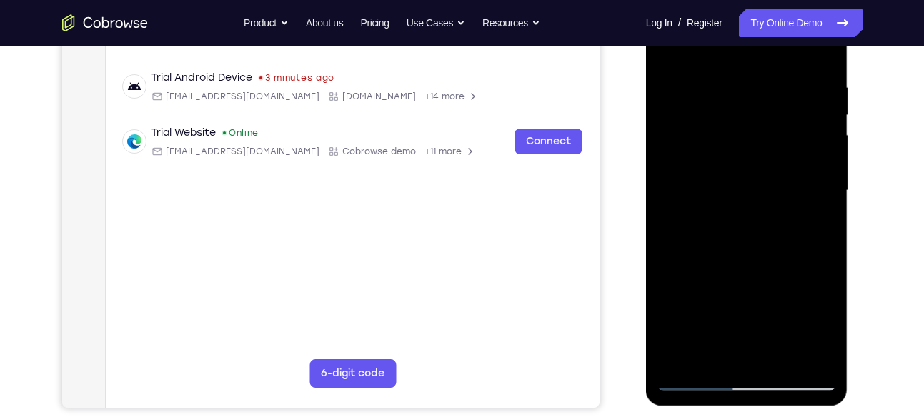
click at [729, 66] on div at bounding box center [747, 191] width 180 height 400
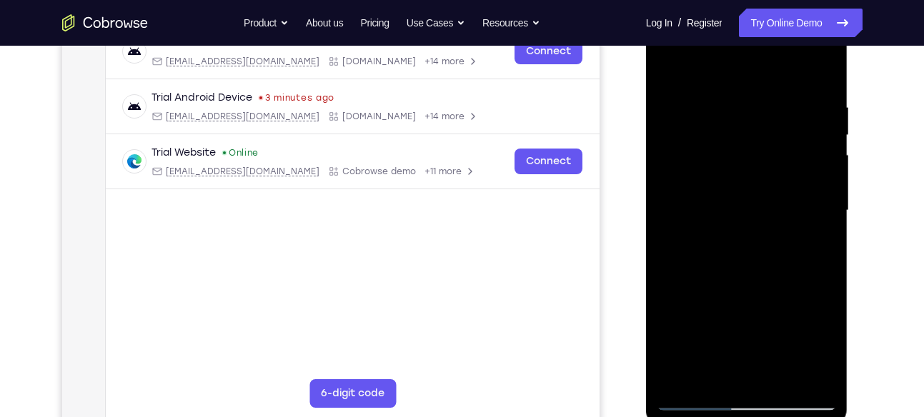
scroll to position [277, 0]
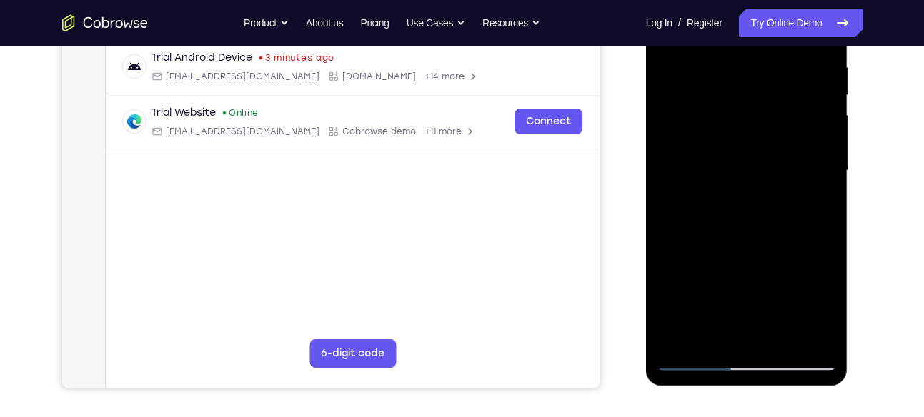
click at [825, 161] on div at bounding box center [747, 171] width 180 height 400
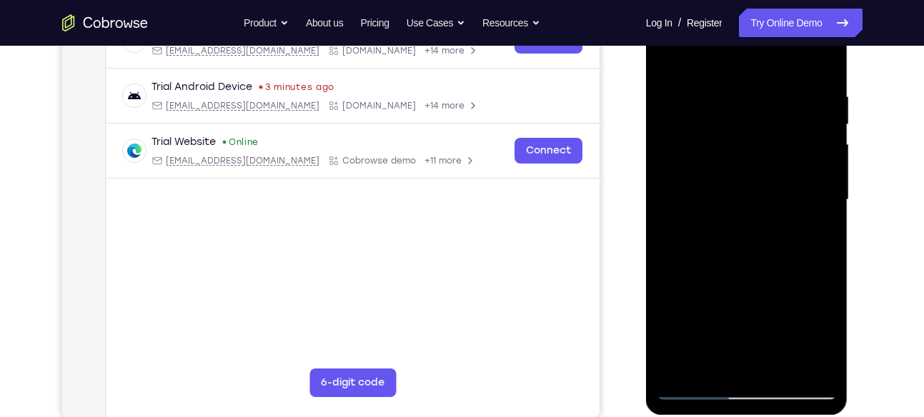
scroll to position [244, 0]
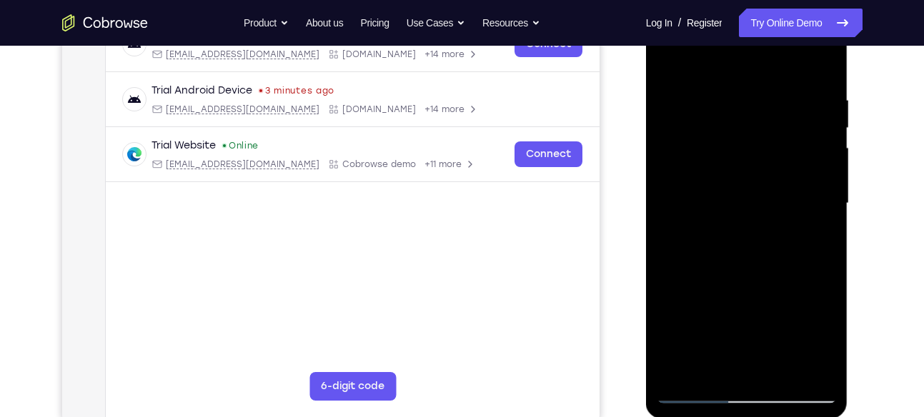
click at [824, 125] on div at bounding box center [747, 204] width 180 height 400
click at [821, 146] on div at bounding box center [747, 204] width 180 height 400
click at [820, 146] on div at bounding box center [747, 204] width 180 height 400
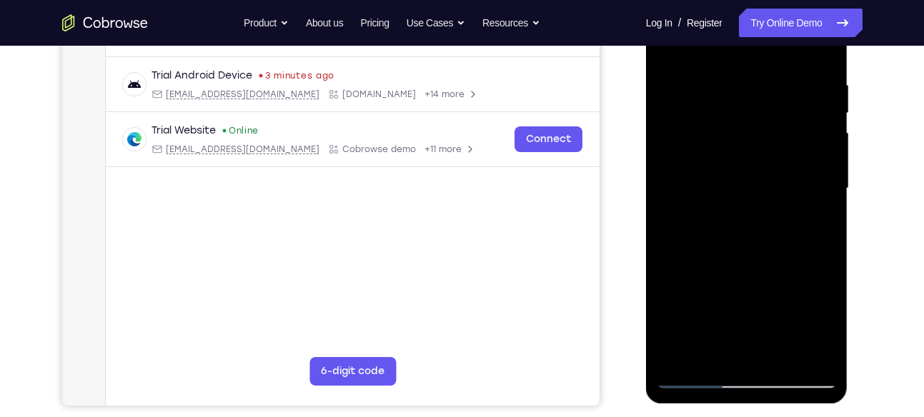
scroll to position [251, 0]
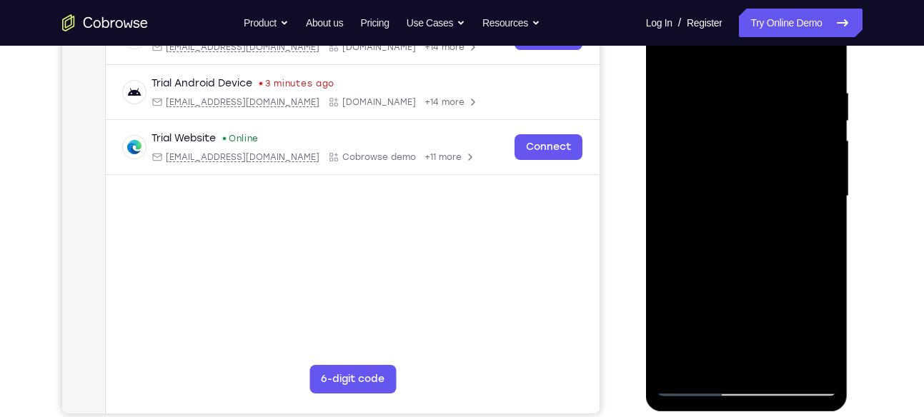
click at [818, 144] on div at bounding box center [747, 196] width 180 height 400
drag, startPoint x: 818, startPoint y: 152, endPoint x: 796, endPoint y: 152, distance: 21.4
click at [796, 152] on div at bounding box center [747, 196] width 180 height 400
click at [817, 141] on div at bounding box center [747, 196] width 180 height 400
click at [820, 127] on div at bounding box center [747, 196] width 180 height 400
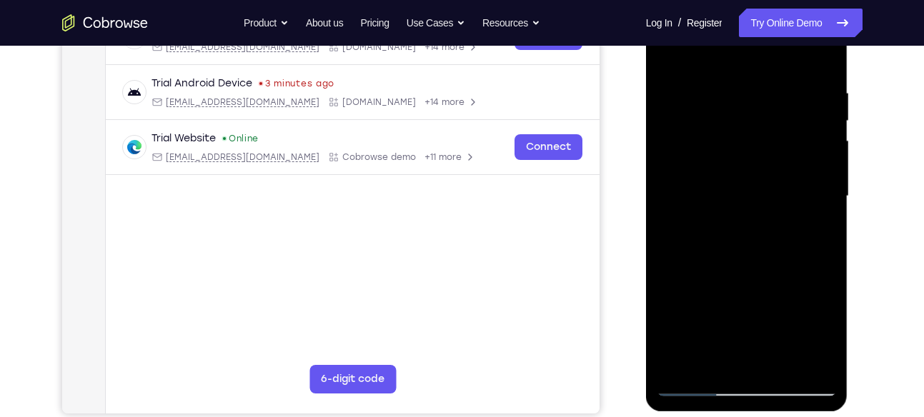
click at [818, 142] on div at bounding box center [747, 196] width 180 height 400
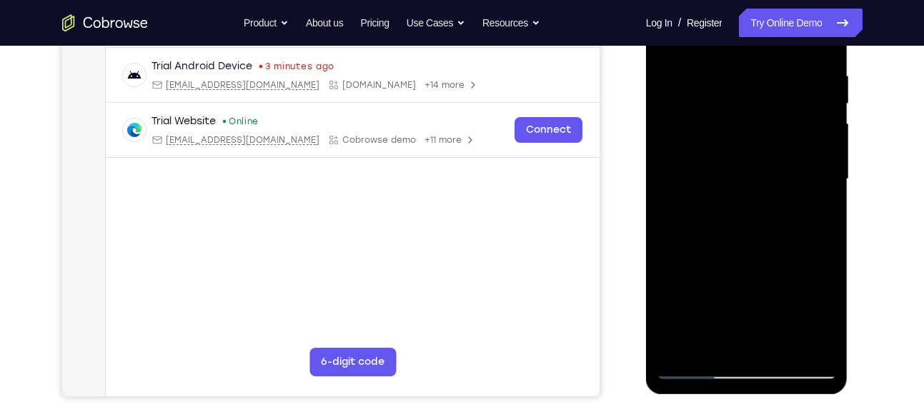
scroll to position [274, 0]
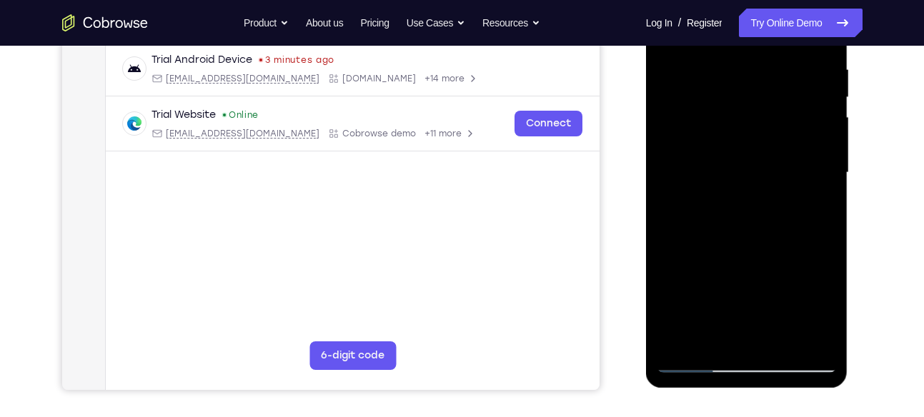
click at [818, 124] on div at bounding box center [747, 173] width 180 height 400
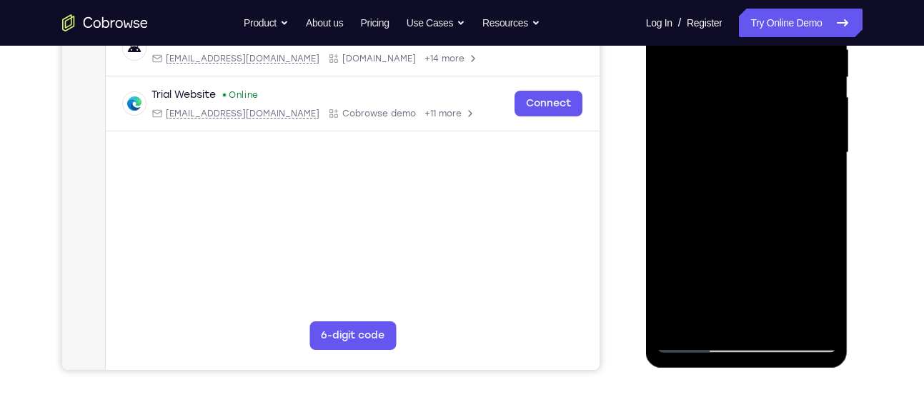
scroll to position [293, 0]
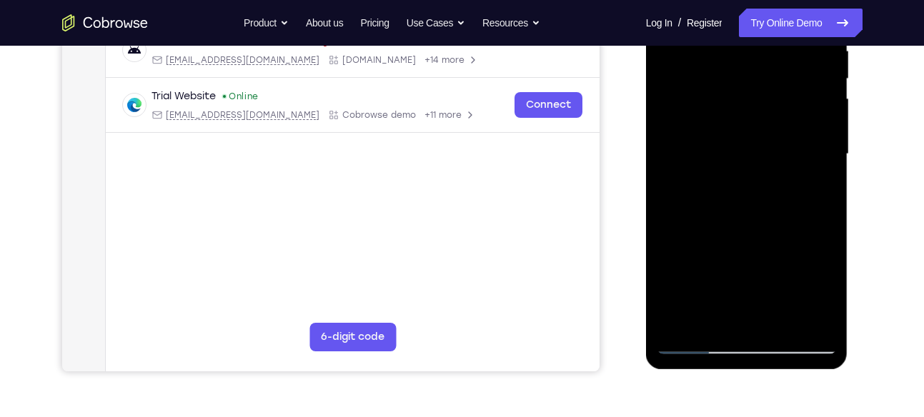
drag, startPoint x: 815, startPoint y: 141, endPoint x: 779, endPoint y: 136, distance: 36.9
click at [779, 136] on div at bounding box center [747, 154] width 180 height 400
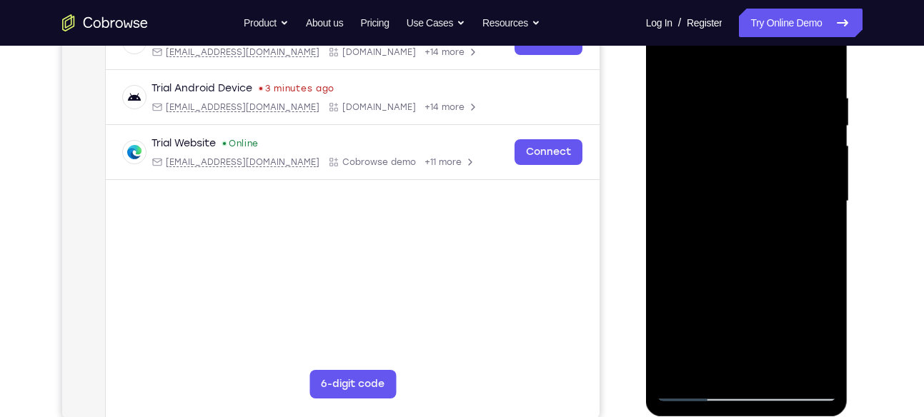
scroll to position [245, 0]
click at [815, 131] on div at bounding box center [747, 202] width 180 height 400
click at [823, 121] on div at bounding box center [747, 202] width 180 height 400
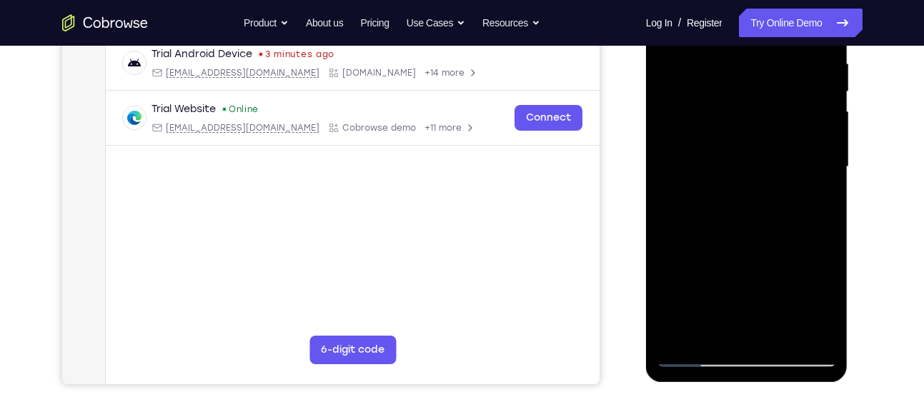
scroll to position [281, 0]
drag, startPoint x: 818, startPoint y: 114, endPoint x: 754, endPoint y: 151, distance: 73.7
click at [754, 151] on div at bounding box center [747, 166] width 180 height 400
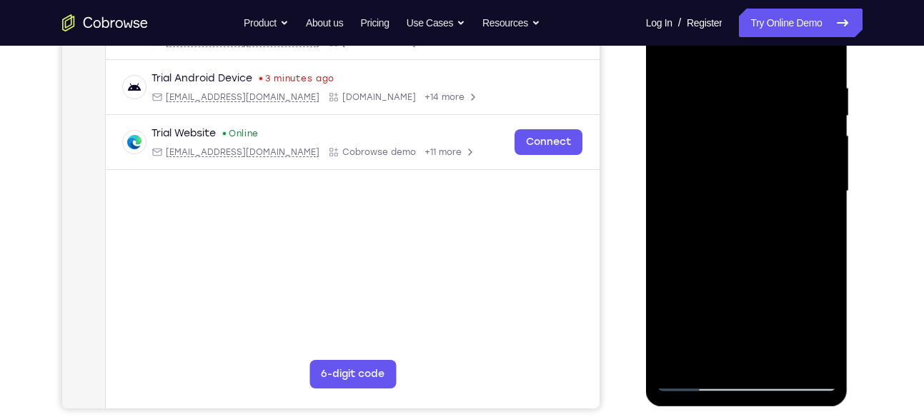
scroll to position [254, 0]
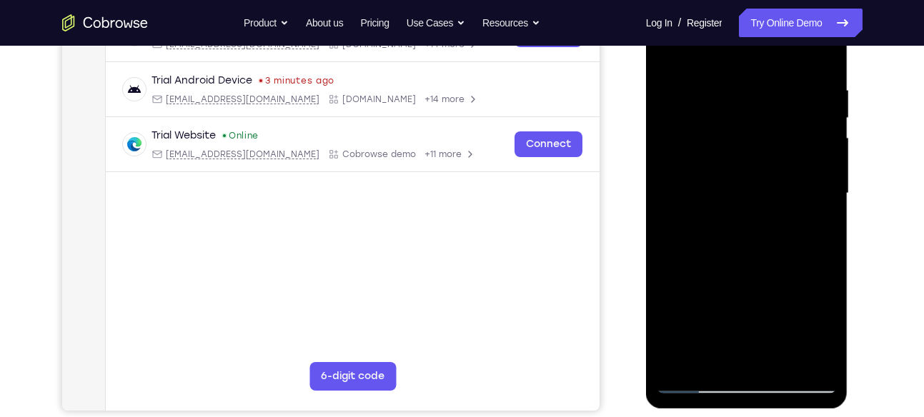
drag, startPoint x: 807, startPoint y: 157, endPoint x: 773, endPoint y: 157, distance: 33.6
click at [773, 157] on div at bounding box center [747, 194] width 180 height 400
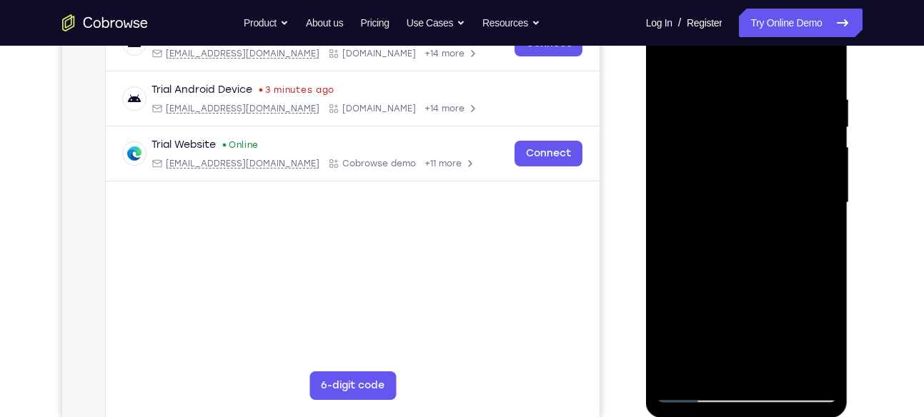
scroll to position [241, 0]
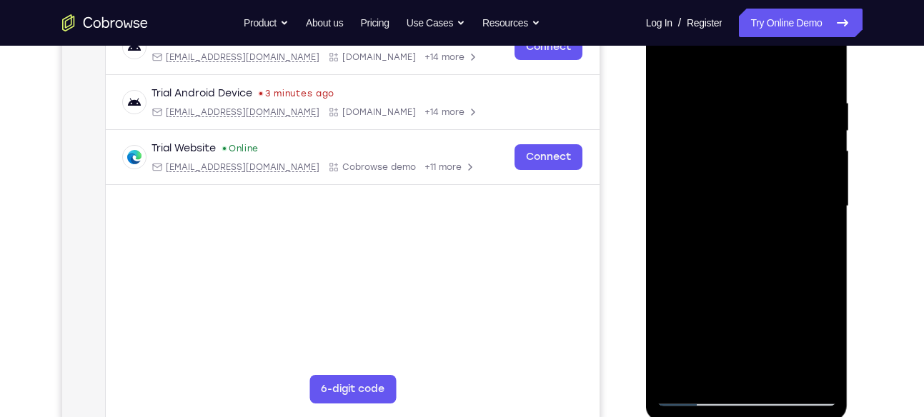
drag, startPoint x: 810, startPoint y: 151, endPoint x: 760, endPoint y: 149, distance: 50.1
click at [760, 149] on div at bounding box center [747, 206] width 180 height 400
drag, startPoint x: 801, startPoint y: 111, endPoint x: 724, endPoint y: 114, distance: 77.2
click at [724, 114] on div at bounding box center [747, 206] width 180 height 400
drag, startPoint x: 792, startPoint y: 134, endPoint x: 755, endPoint y: 134, distance: 36.4
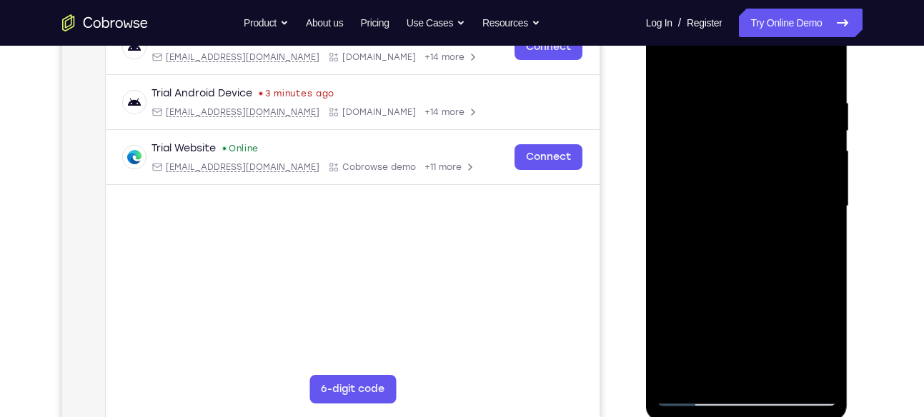
click at [755, 134] on div at bounding box center [747, 206] width 180 height 400
drag, startPoint x: 690, startPoint y: 210, endPoint x: 743, endPoint y: 212, distance: 52.9
click at [743, 212] on div at bounding box center [747, 206] width 180 height 400
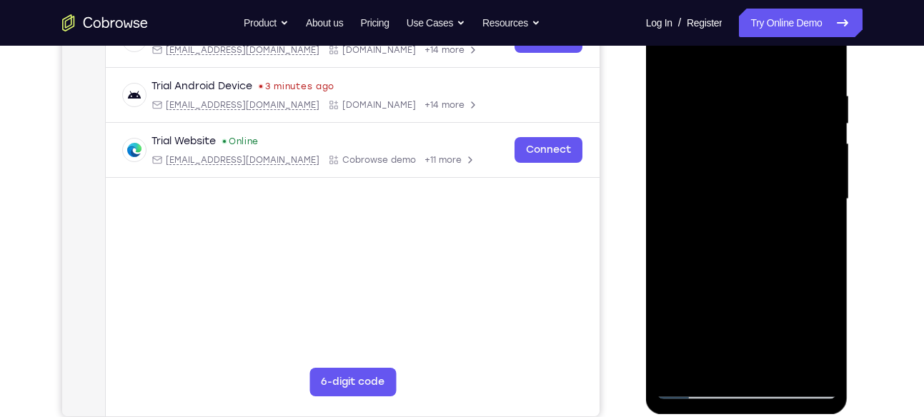
scroll to position [249, 0]
click at [827, 154] on div at bounding box center [747, 199] width 180 height 400
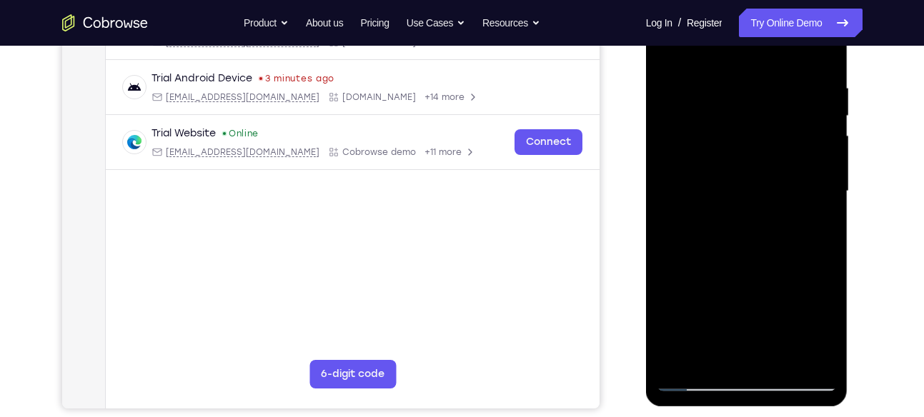
scroll to position [263, 0]
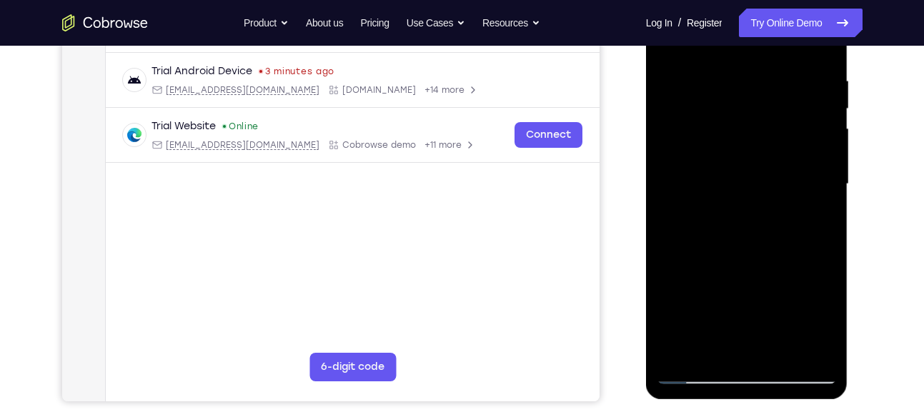
drag, startPoint x: 827, startPoint y: 132, endPoint x: 790, endPoint y: 154, distance: 43.3
click at [790, 154] on div at bounding box center [747, 184] width 180 height 400
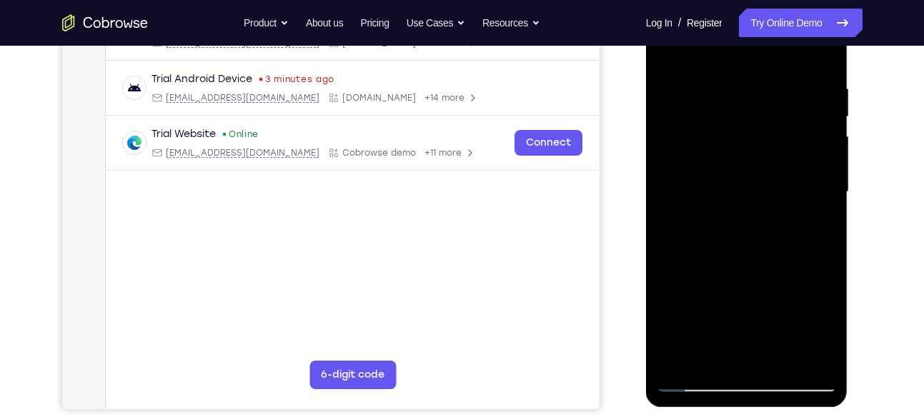
scroll to position [246, 0]
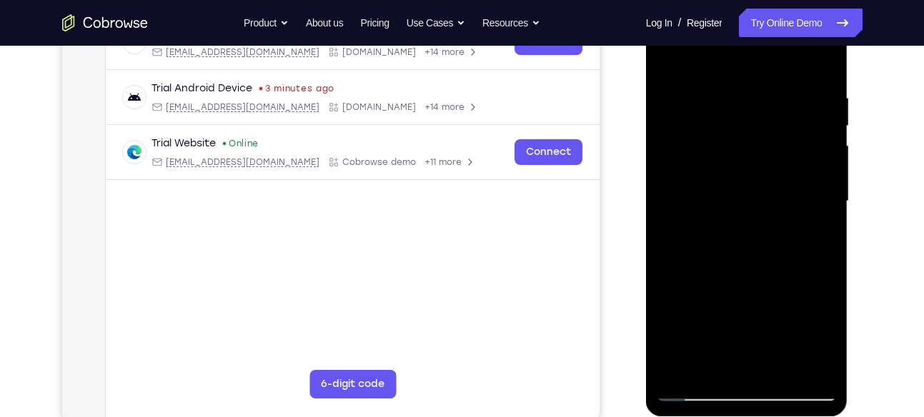
drag, startPoint x: 799, startPoint y: 150, endPoint x: 742, endPoint y: 150, distance: 57.2
click at [742, 150] on div at bounding box center [747, 201] width 180 height 400
click at [823, 107] on div at bounding box center [747, 201] width 180 height 400
drag, startPoint x: 821, startPoint y: 113, endPoint x: 786, endPoint y: 112, distance: 35.0
click at [786, 112] on div at bounding box center [747, 201] width 180 height 400
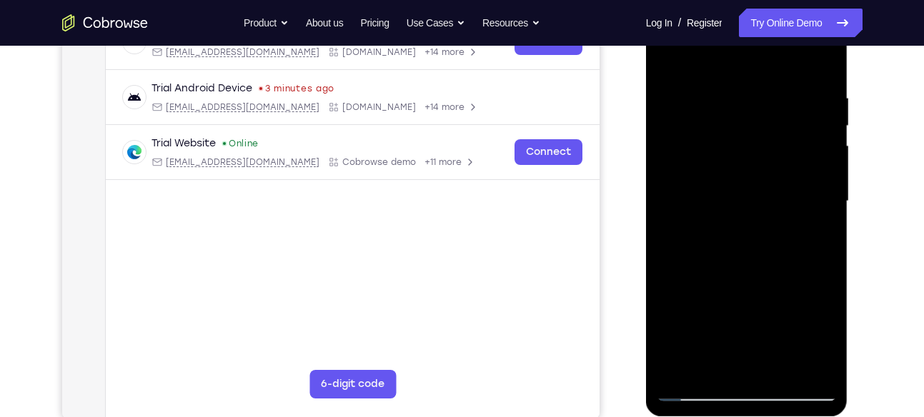
drag, startPoint x: 798, startPoint y: 122, endPoint x: 742, endPoint y: 126, distance: 56.6
click at [742, 126] on div at bounding box center [747, 201] width 180 height 400
drag, startPoint x: 785, startPoint y: 139, endPoint x: 735, endPoint y: 144, distance: 50.2
click at [735, 144] on div at bounding box center [747, 201] width 180 height 400
drag, startPoint x: 778, startPoint y: 147, endPoint x: 741, endPoint y: 145, distance: 36.5
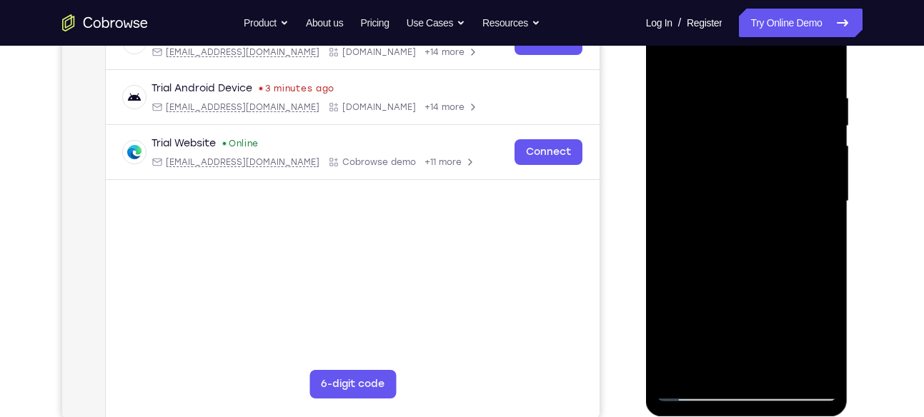
click at [741, 145] on div at bounding box center [747, 201] width 180 height 400
drag, startPoint x: 784, startPoint y: 164, endPoint x: 755, endPoint y: 162, distance: 28.6
click at [755, 162] on div at bounding box center [747, 201] width 180 height 400
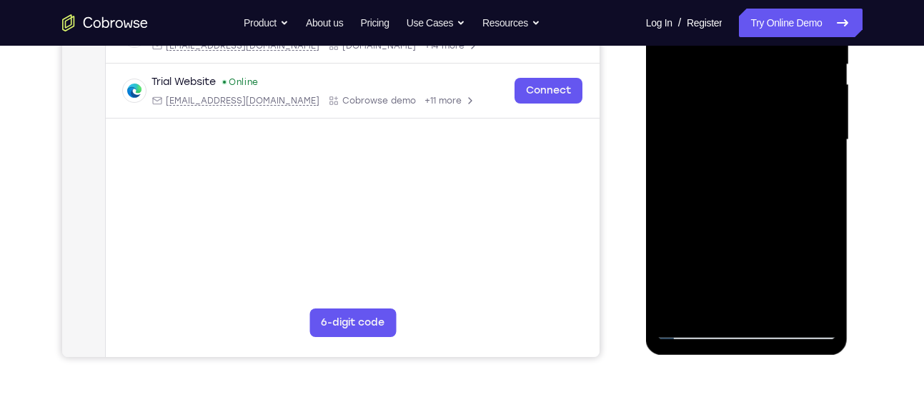
scroll to position [308, 0]
drag, startPoint x: 800, startPoint y: 129, endPoint x: 753, endPoint y: 135, distance: 47.6
click at [753, 135] on div at bounding box center [747, 139] width 180 height 400
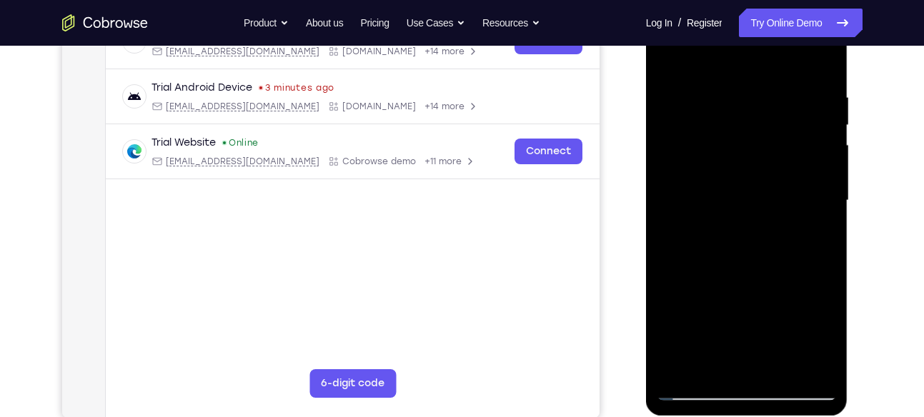
scroll to position [246, 0]
drag, startPoint x: 805, startPoint y: 159, endPoint x: 765, endPoint y: 159, distance: 39.3
click at [765, 159] on div at bounding box center [747, 201] width 180 height 400
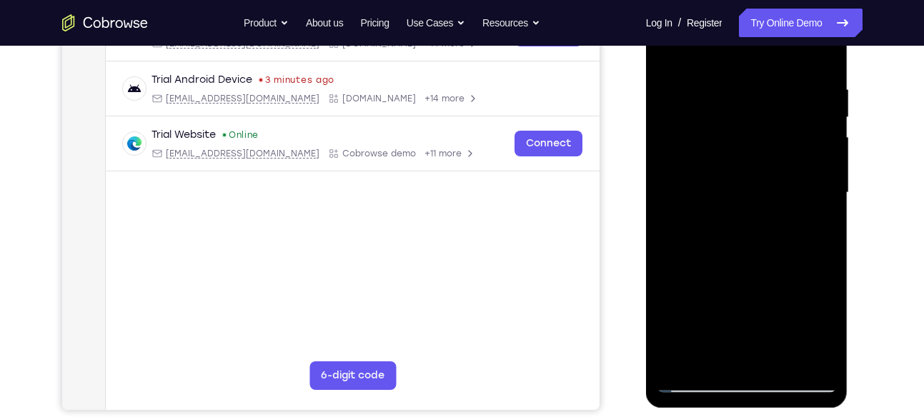
scroll to position [255, 0]
drag, startPoint x: 822, startPoint y: 136, endPoint x: 779, endPoint y: 144, distance: 43.6
click at [779, 144] on div at bounding box center [747, 192] width 180 height 400
drag, startPoint x: 825, startPoint y: 118, endPoint x: 778, endPoint y: 119, distance: 46.5
click at [778, 119] on div at bounding box center [747, 192] width 180 height 400
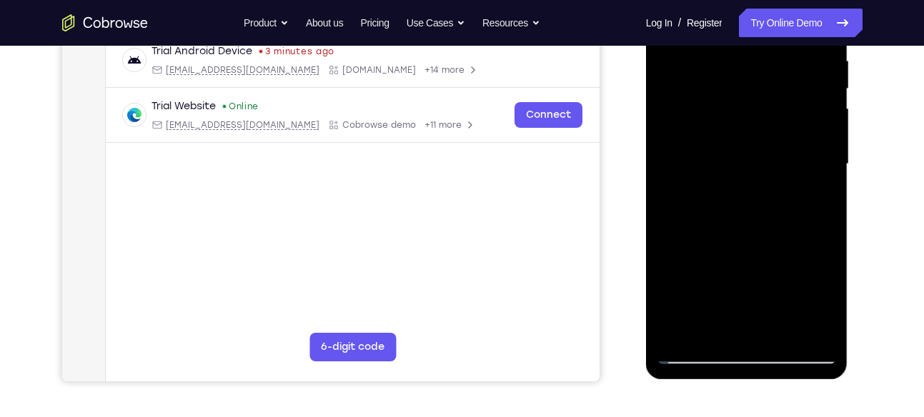
scroll to position [287, 0]
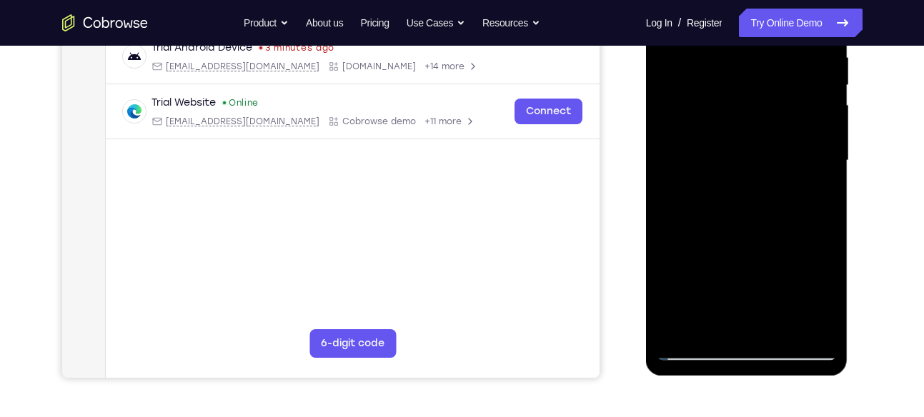
drag, startPoint x: 793, startPoint y: 141, endPoint x: 738, endPoint y: 143, distance: 55.0
click at [738, 143] on div at bounding box center [747, 161] width 180 height 400
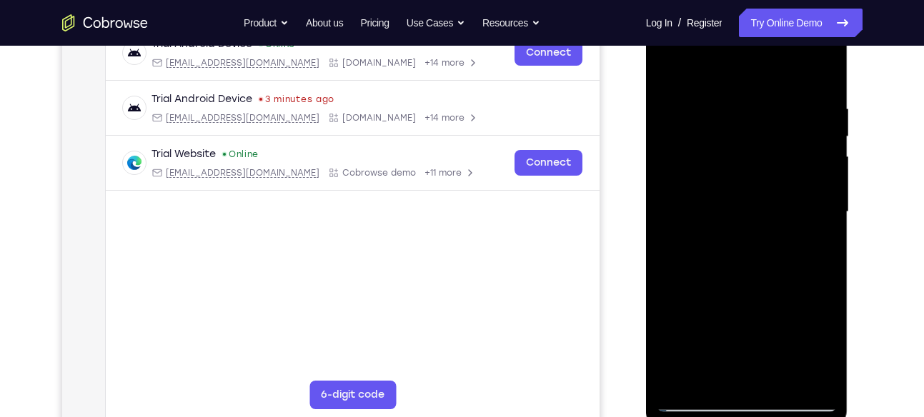
scroll to position [229, 0]
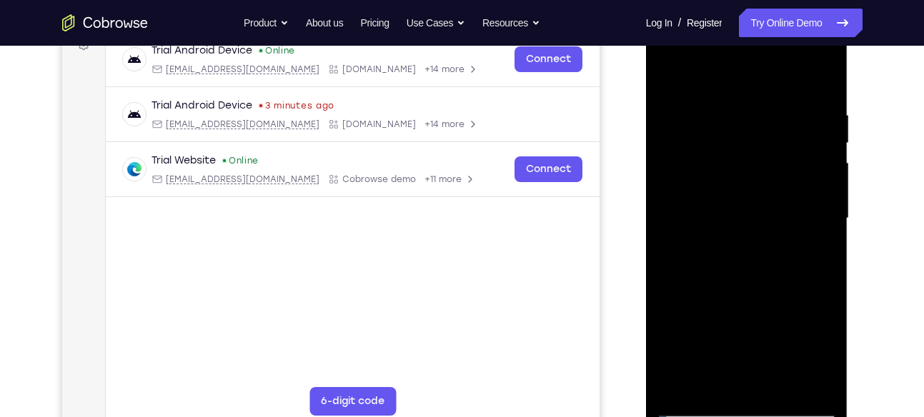
drag, startPoint x: 813, startPoint y: 179, endPoint x: 745, endPoint y: 178, distance: 67.9
click at [745, 178] on div at bounding box center [747, 219] width 180 height 400
drag, startPoint x: 793, startPoint y: 148, endPoint x: 735, endPoint y: 154, distance: 58.2
click at [735, 154] on div at bounding box center [747, 219] width 180 height 400
drag, startPoint x: 790, startPoint y: 132, endPoint x: 733, endPoint y: 143, distance: 58.2
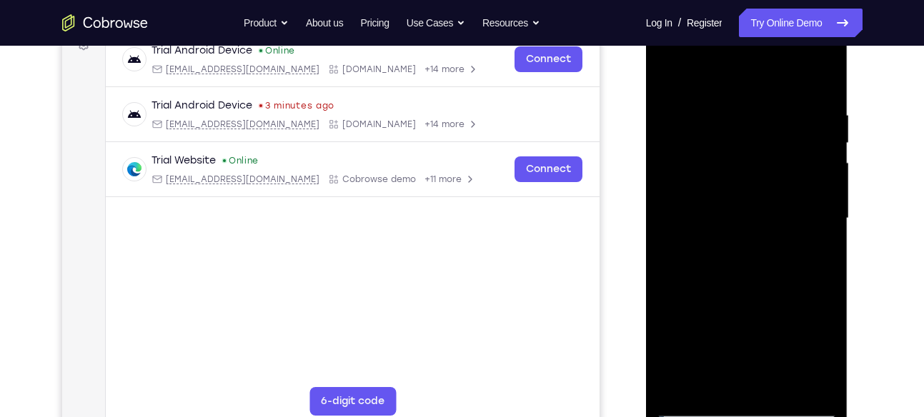
click at [733, 143] on div at bounding box center [747, 219] width 180 height 400
drag, startPoint x: 823, startPoint y: 116, endPoint x: 761, endPoint y: 120, distance: 62.3
click at [761, 120] on div at bounding box center [747, 219] width 180 height 400
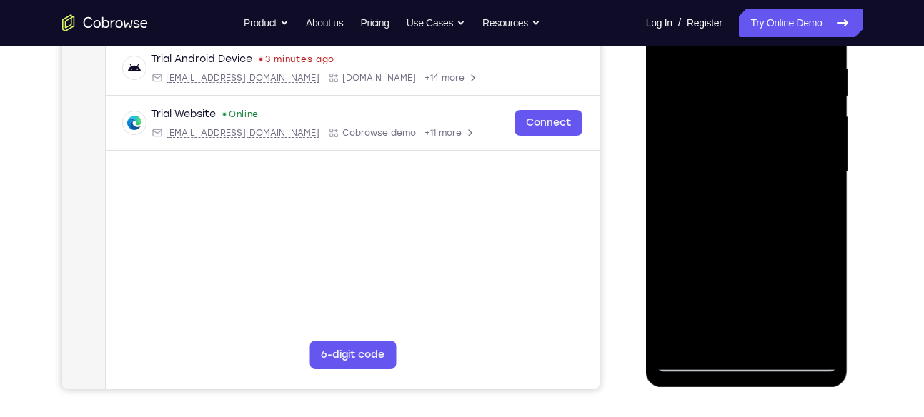
scroll to position [273, 0]
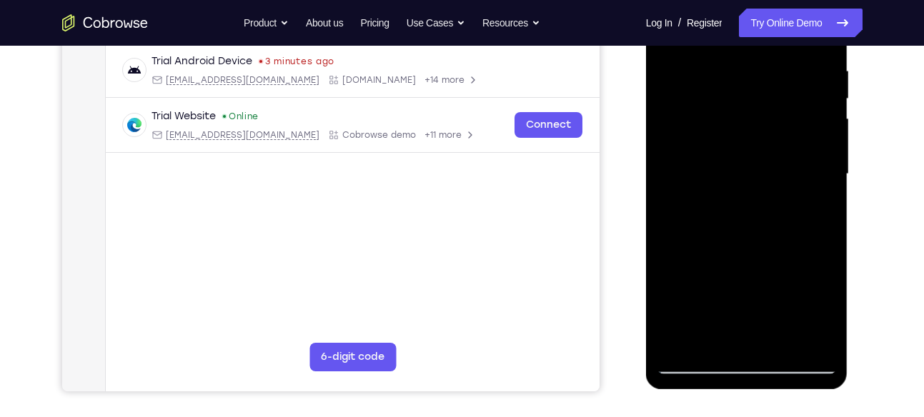
drag, startPoint x: 816, startPoint y: 137, endPoint x: 785, endPoint y: 136, distance: 30.8
click at [785, 136] on div at bounding box center [747, 174] width 180 height 400
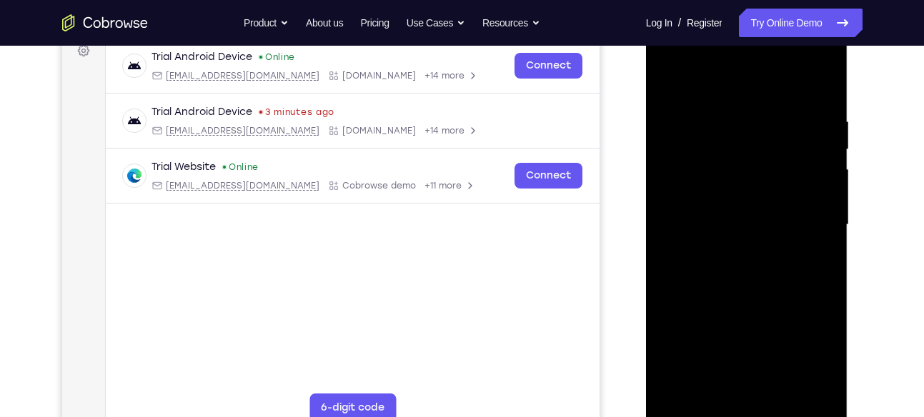
scroll to position [222, 0]
click at [818, 91] on div at bounding box center [747, 226] width 180 height 400
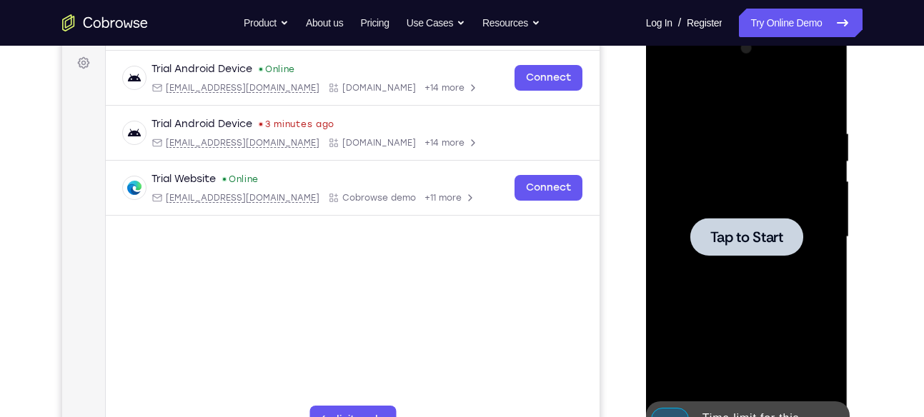
scroll to position [209, 0]
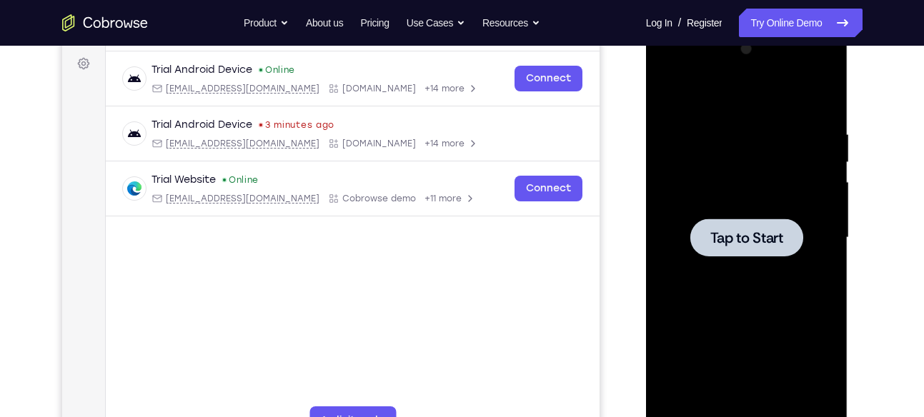
click at [666, 219] on div at bounding box center [747, 238] width 180 height 400
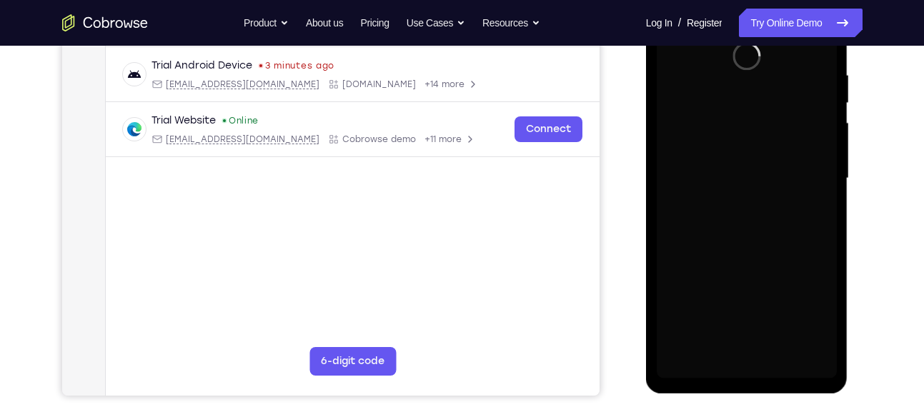
scroll to position [266, 0]
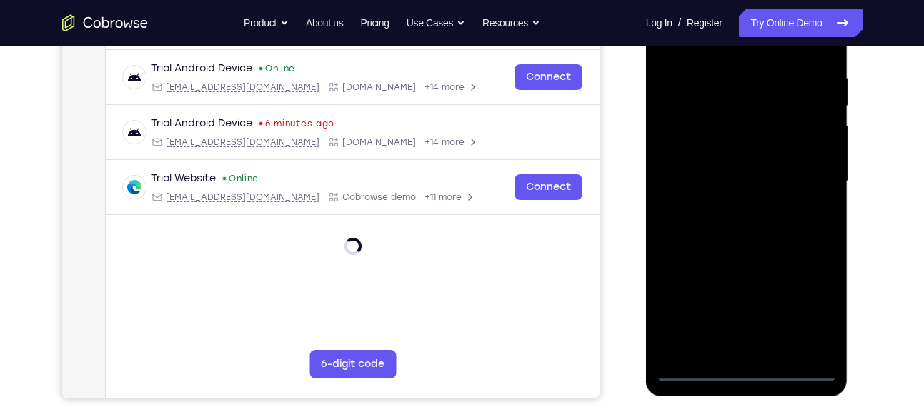
click at [747, 368] on div at bounding box center [747, 181] width 180 height 400
click at [808, 315] on div at bounding box center [747, 181] width 180 height 400
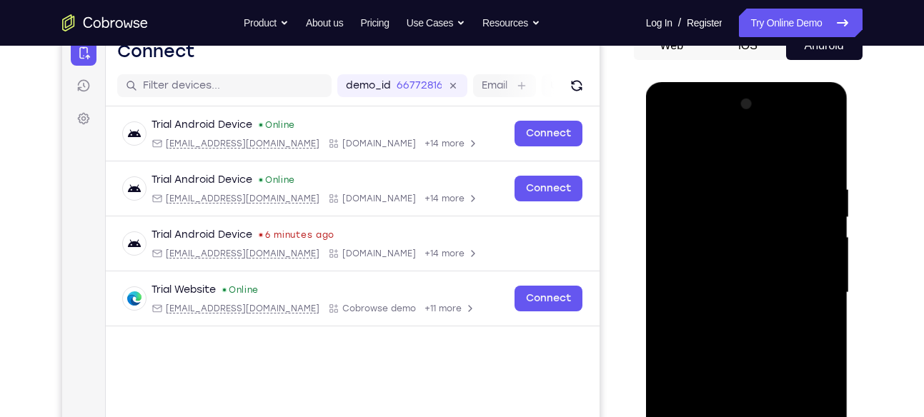
scroll to position [155, 0]
click at [698, 130] on div at bounding box center [747, 292] width 180 height 400
click at [800, 294] on div at bounding box center [747, 292] width 180 height 400
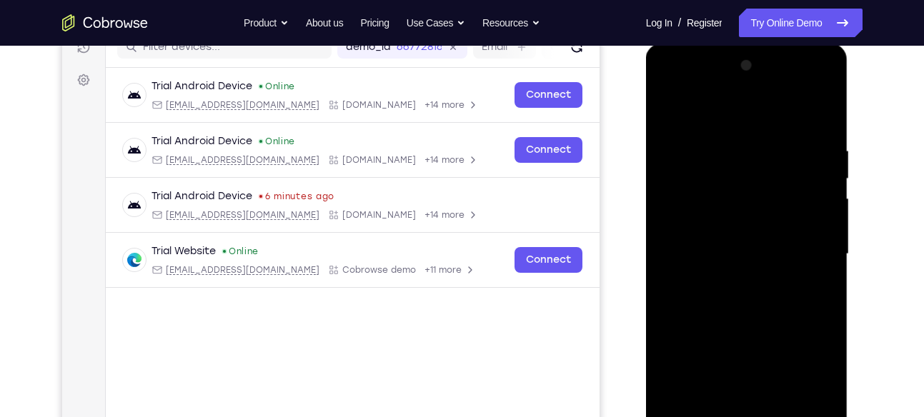
scroll to position [240, 0]
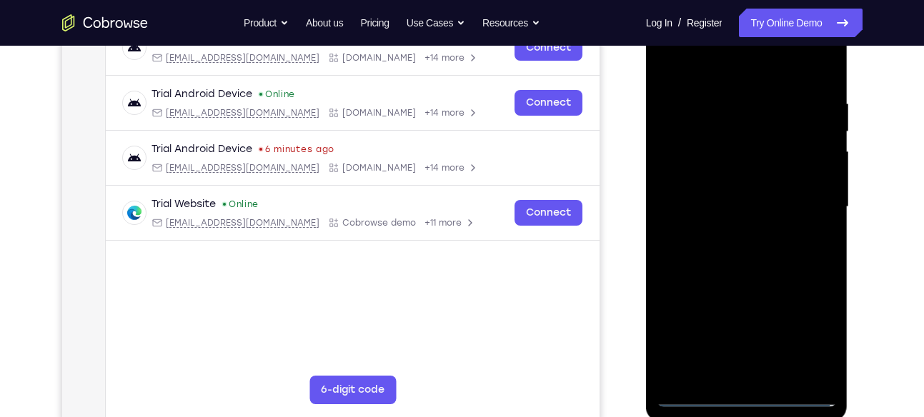
click at [736, 237] on div at bounding box center [747, 207] width 180 height 400
click at [732, 199] on div at bounding box center [747, 207] width 180 height 400
click at [706, 179] on div at bounding box center [747, 207] width 180 height 400
click at [691, 206] on div at bounding box center [747, 207] width 180 height 400
click at [693, 254] on div at bounding box center [747, 207] width 180 height 400
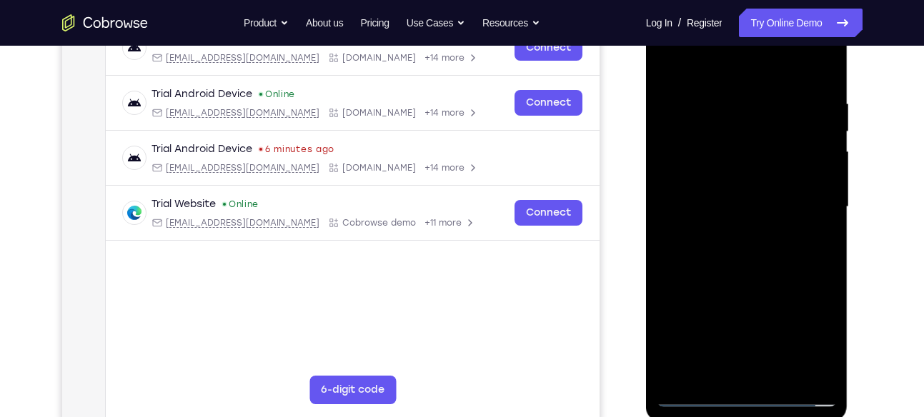
click at [735, 244] on div at bounding box center [747, 207] width 180 height 400
click at [751, 274] on div at bounding box center [747, 207] width 180 height 400
click at [727, 101] on div at bounding box center [747, 207] width 180 height 400
click at [823, 160] on div at bounding box center [747, 207] width 180 height 400
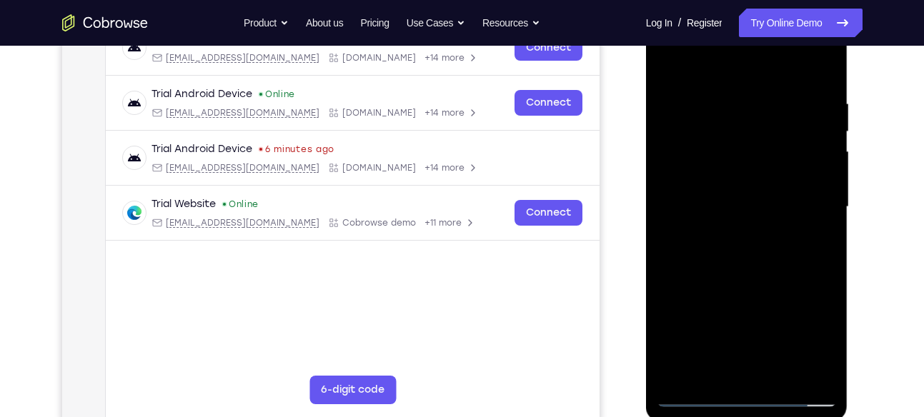
click at [823, 139] on div at bounding box center [747, 207] width 180 height 400
click at [823, 127] on div at bounding box center [747, 207] width 180 height 400
click at [808, 140] on div at bounding box center [747, 207] width 180 height 400
click at [825, 127] on div at bounding box center [747, 207] width 180 height 400
click at [822, 110] on div at bounding box center [747, 207] width 180 height 400
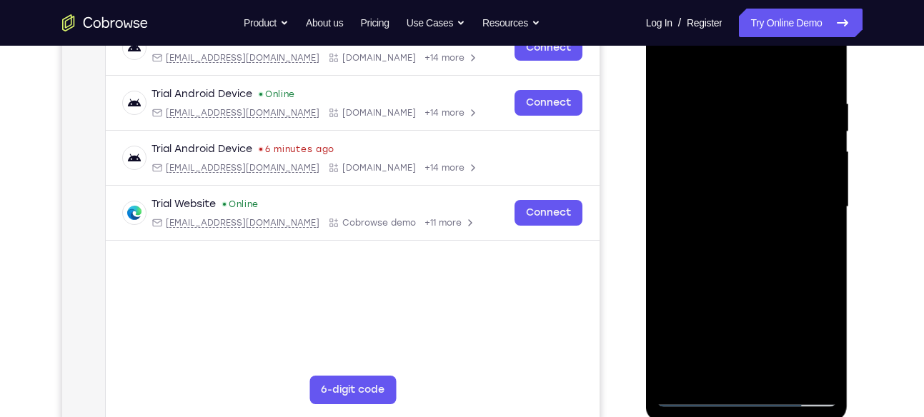
drag, startPoint x: 822, startPoint y: 110, endPoint x: 780, endPoint y: 110, distance: 41.4
click at [780, 110] on div at bounding box center [747, 207] width 180 height 400
click at [798, 106] on div at bounding box center [747, 207] width 180 height 400
click at [814, 131] on div at bounding box center [747, 207] width 180 height 400
click at [814, 139] on div at bounding box center [747, 207] width 180 height 400
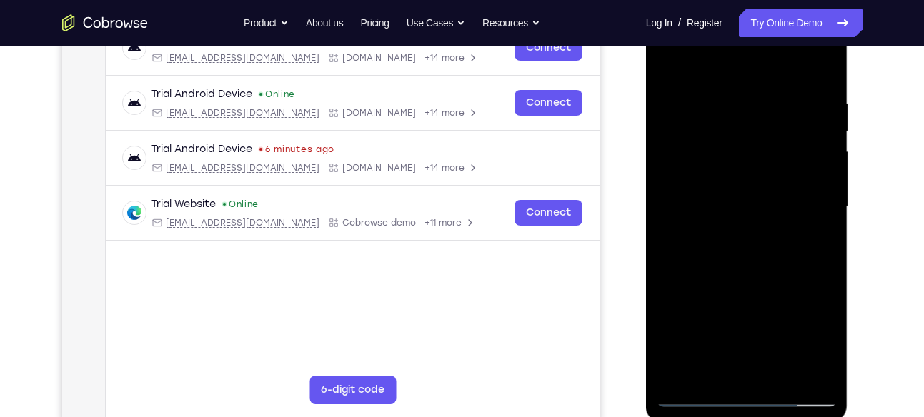
drag, startPoint x: 814, startPoint y: 139, endPoint x: 745, endPoint y: 137, distance: 68.6
click at [745, 137] on div at bounding box center [747, 207] width 180 height 400
click at [813, 120] on div at bounding box center [747, 207] width 180 height 400
click at [813, 128] on div at bounding box center [747, 207] width 180 height 400
drag, startPoint x: 823, startPoint y: 151, endPoint x: 797, endPoint y: 150, distance: 25.8
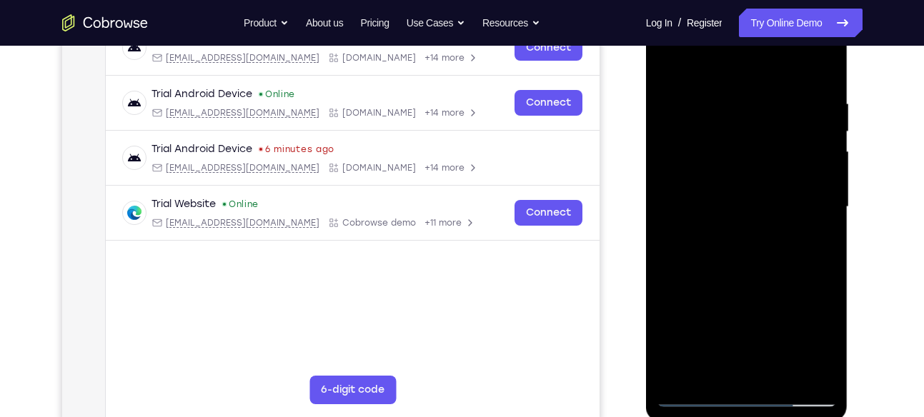
click at [797, 150] on div at bounding box center [747, 207] width 180 height 400
click at [820, 156] on div at bounding box center [747, 207] width 180 height 400
click at [660, 234] on div at bounding box center [747, 207] width 180 height 400
drag, startPoint x: 801, startPoint y: 176, endPoint x: 748, endPoint y: 177, distance: 52.9
click at [748, 177] on div at bounding box center [747, 207] width 180 height 400
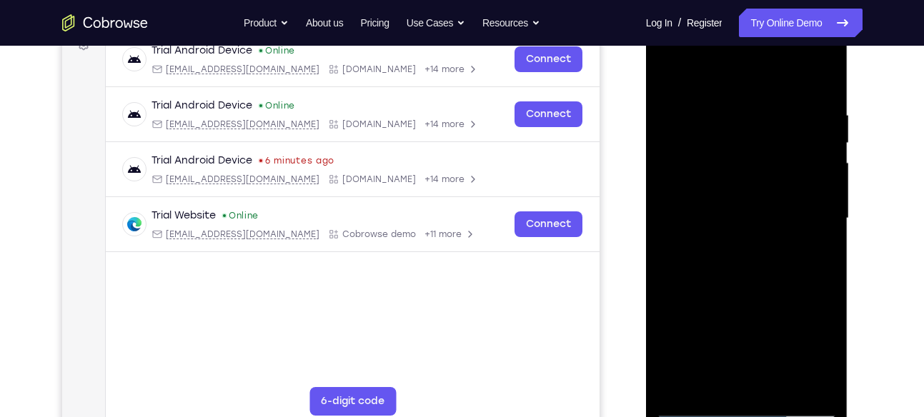
scroll to position [248, 0]
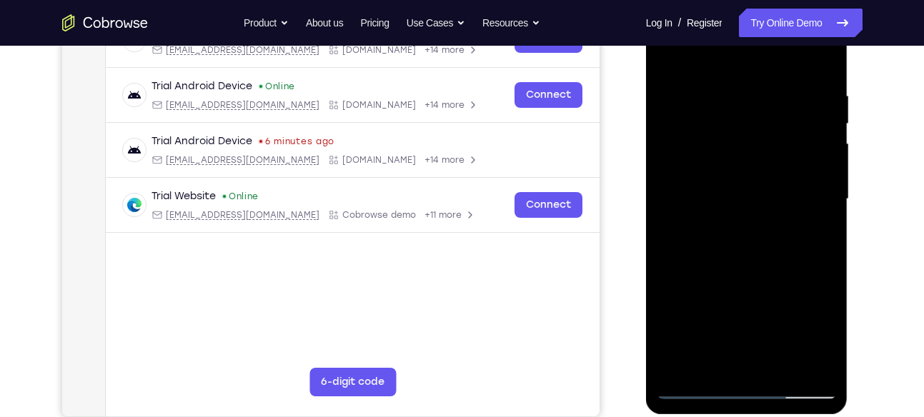
drag, startPoint x: 807, startPoint y: 151, endPoint x: 729, endPoint y: 171, distance: 80.4
click at [729, 171] on div at bounding box center [747, 199] width 180 height 400
drag, startPoint x: 816, startPoint y: 131, endPoint x: 753, endPoint y: 140, distance: 63.5
click at [753, 140] on div at bounding box center [747, 199] width 180 height 400
drag, startPoint x: 719, startPoint y: 188, endPoint x: 823, endPoint y: 187, distance: 104.3
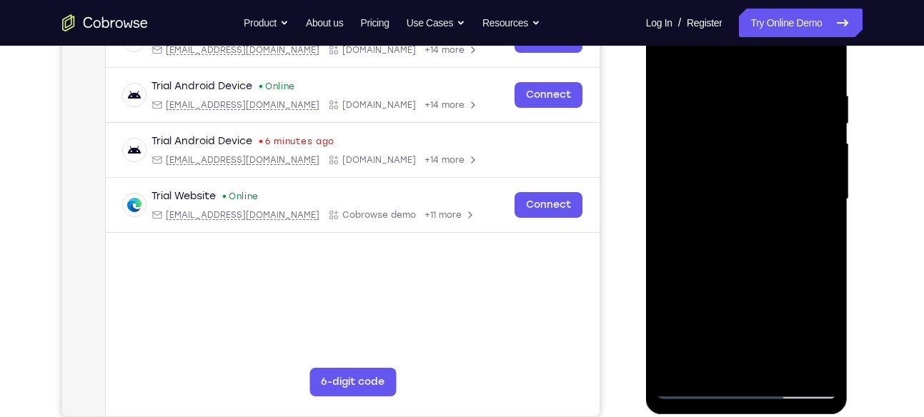
click at [823, 187] on div at bounding box center [747, 199] width 180 height 400
drag, startPoint x: 672, startPoint y: 222, endPoint x: 778, endPoint y: 227, distance: 105.1
click at [778, 227] on div at bounding box center [747, 199] width 180 height 400
click at [811, 144] on div at bounding box center [747, 199] width 180 height 400
click at [811, 159] on div at bounding box center [747, 199] width 180 height 400
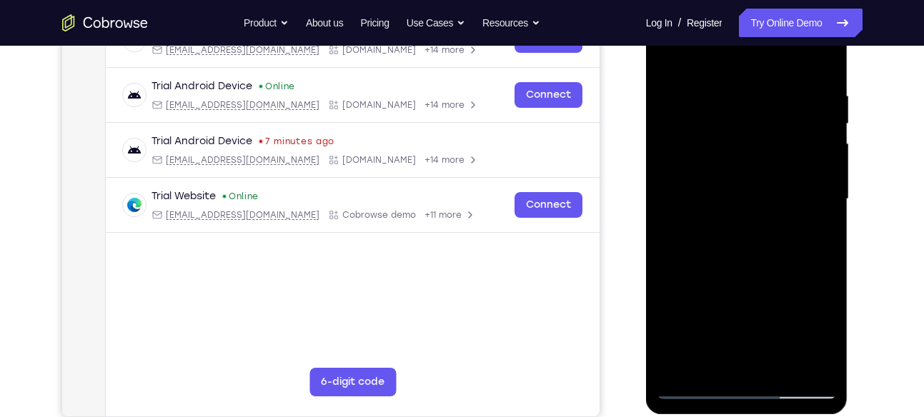
click at [813, 146] on div at bounding box center [747, 199] width 180 height 400
click at [665, 198] on div at bounding box center [747, 199] width 180 height 400
drag, startPoint x: 804, startPoint y: 162, endPoint x: 742, endPoint y: 162, distance: 61.5
click at [742, 162] on div at bounding box center [747, 199] width 180 height 400
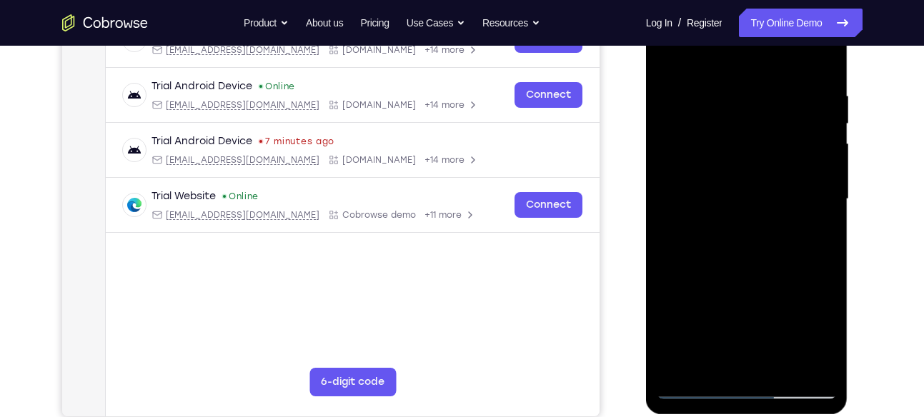
drag, startPoint x: 802, startPoint y: 138, endPoint x: 754, endPoint y: 140, distance: 47.9
click at [754, 140] on div at bounding box center [747, 199] width 180 height 400
drag, startPoint x: 801, startPoint y: 149, endPoint x: 763, endPoint y: 149, distance: 37.9
click at [763, 149] on div at bounding box center [747, 199] width 180 height 400
drag, startPoint x: 804, startPoint y: 133, endPoint x: 760, endPoint y: 138, distance: 44.6
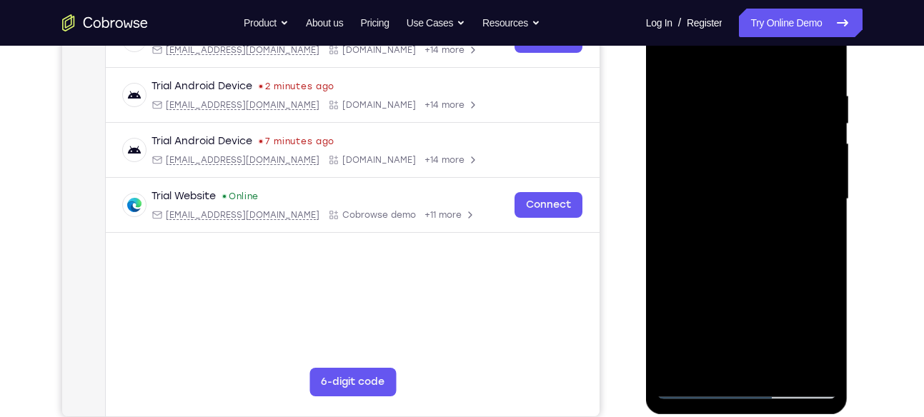
click at [760, 138] on div at bounding box center [747, 199] width 180 height 400
click at [823, 153] on div at bounding box center [747, 199] width 180 height 400
drag, startPoint x: 823, startPoint y: 153, endPoint x: 745, endPoint y: 147, distance: 78.1
click at [745, 147] on div at bounding box center [747, 199] width 180 height 400
drag, startPoint x: 803, startPoint y: 135, endPoint x: 762, endPoint y: 136, distance: 41.5
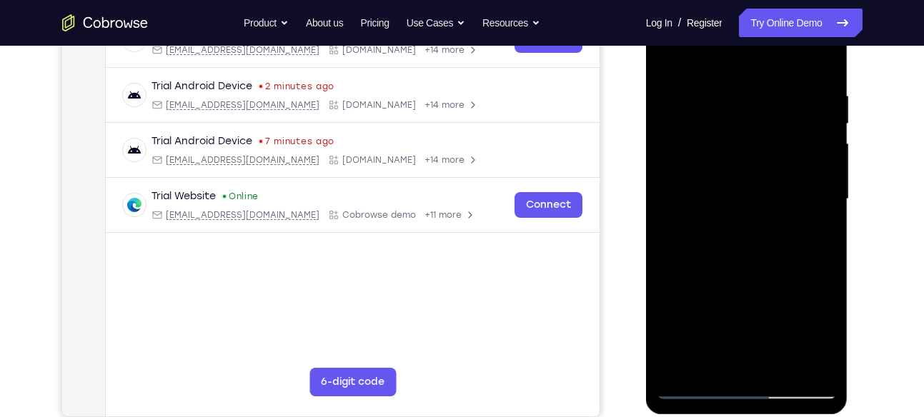
click at [762, 136] on div at bounding box center [747, 199] width 180 height 400
drag, startPoint x: 815, startPoint y: 154, endPoint x: 766, endPoint y: 154, distance: 49.3
click at [766, 154] on div at bounding box center [747, 199] width 180 height 400
drag, startPoint x: 808, startPoint y: 139, endPoint x: 770, endPoint y: 141, distance: 38.0
click at [770, 141] on div at bounding box center [747, 199] width 180 height 400
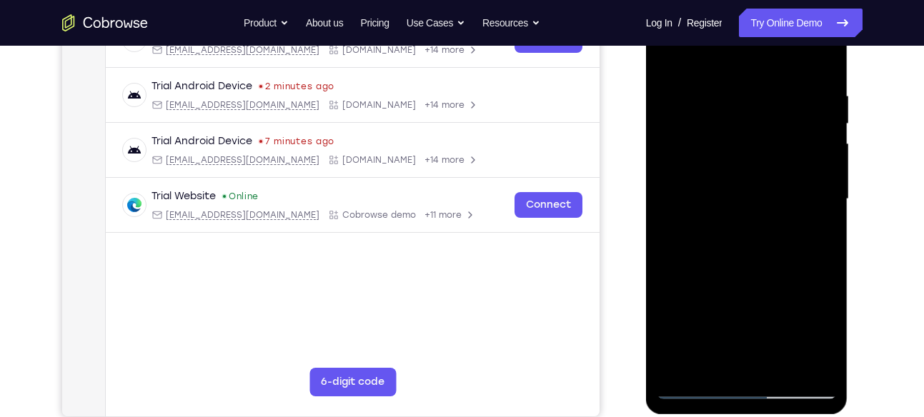
drag, startPoint x: 797, startPoint y: 148, endPoint x: 778, endPoint y: 148, distance: 19.3
click at [778, 148] on div at bounding box center [747, 199] width 180 height 400
click at [818, 172] on div at bounding box center [747, 199] width 180 height 400
click at [816, 149] on div at bounding box center [747, 199] width 180 height 400
click at [815, 147] on div at bounding box center [747, 199] width 180 height 400
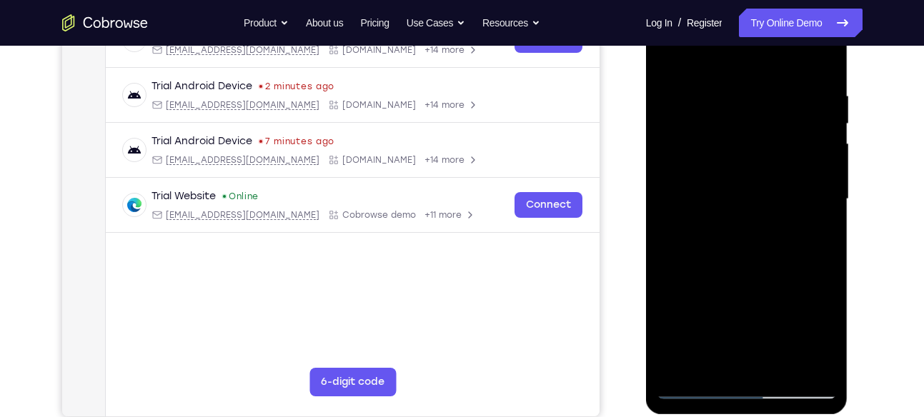
click at [818, 132] on div at bounding box center [747, 199] width 180 height 400
drag, startPoint x: 815, startPoint y: 192, endPoint x: 776, endPoint y: 192, distance: 39.3
click at [776, 192] on div at bounding box center [747, 199] width 180 height 400
drag, startPoint x: 814, startPoint y: 163, endPoint x: 793, endPoint y: 163, distance: 21.4
click at [793, 163] on div at bounding box center [747, 199] width 180 height 400
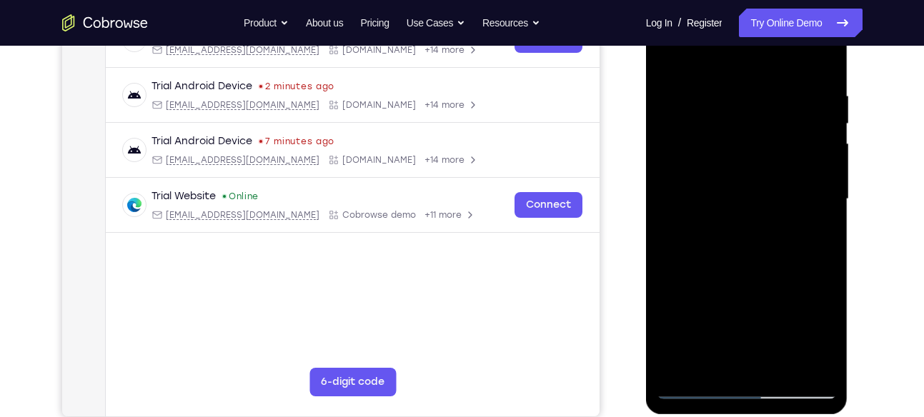
drag, startPoint x: 702, startPoint y: 243, endPoint x: 774, endPoint y: 243, distance: 71.5
click at [774, 243] on div at bounding box center [747, 199] width 180 height 400
drag, startPoint x: 814, startPoint y: 189, endPoint x: 770, endPoint y: 191, distance: 44.3
click at [770, 191] on div at bounding box center [747, 199] width 180 height 400
click at [800, 184] on div at bounding box center [747, 199] width 180 height 400
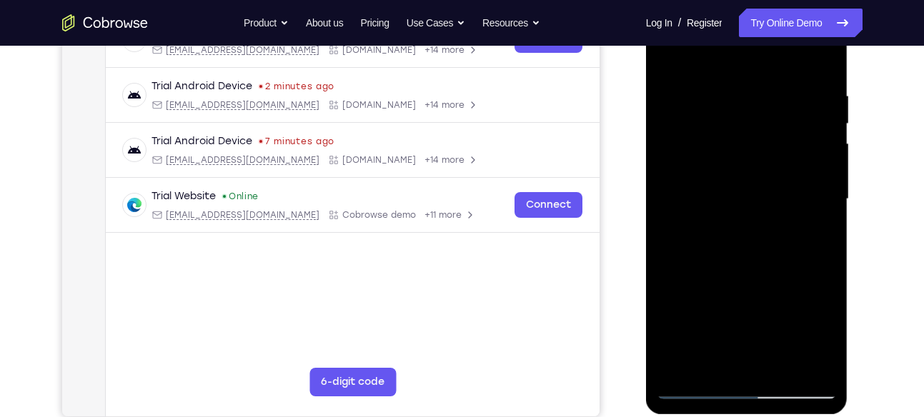
click at [800, 184] on div at bounding box center [747, 199] width 180 height 400
click at [812, 159] on div at bounding box center [747, 199] width 180 height 400
click at [817, 148] on div at bounding box center [747, 199] width 180 height 400
drag, startPoint x: 807, startPoint y: 136, endPoint x: 752, endPoint y: 144, distance: 55.0
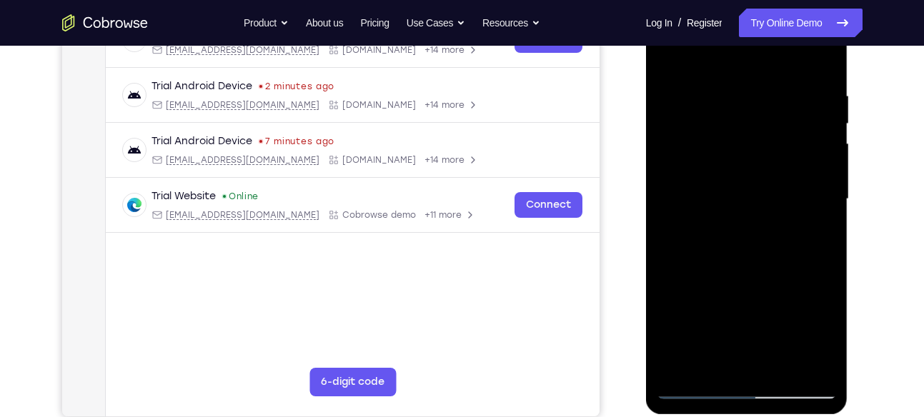
click at [752, 144] on div at bounding box center [747, 199] width 180 height 400
drag, startPoint x: 805, startPoint y: 159, endPoint x: 772, endPoint y: 159, distance: 32.2
click at [772, 159] on div at bounding box center [747, 199] width 180 height 400
drag, startPoint x: 807, startPoint y: 166, endPoint x: 776, endPoint y: 166, distance: 30.7
click at [776, 166] on div at bounding box center [747, 199] width 180 height 400
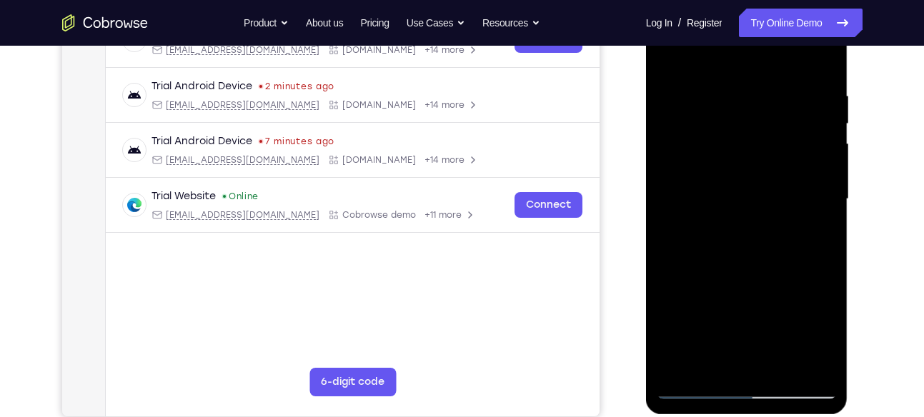
drag, startPoint x: 808, startPoint y: 137, endPoint x: 780, endPoint y: 137, distance: 27.9
click at [780, 137] on div at bounding box center [747, 199] width 180 height 400
drag, startPoint x: 803, startPoint y: 155, endPoint x: 770, endPoint y: 157, distance: 32.9
click at [770, 157] on div at bounding box center [747, 199] width 180 height 400
drag, startPoint x: 808, startPoint y: 175, endPoint x: 790, endPoint y: 174, distance: 17.2
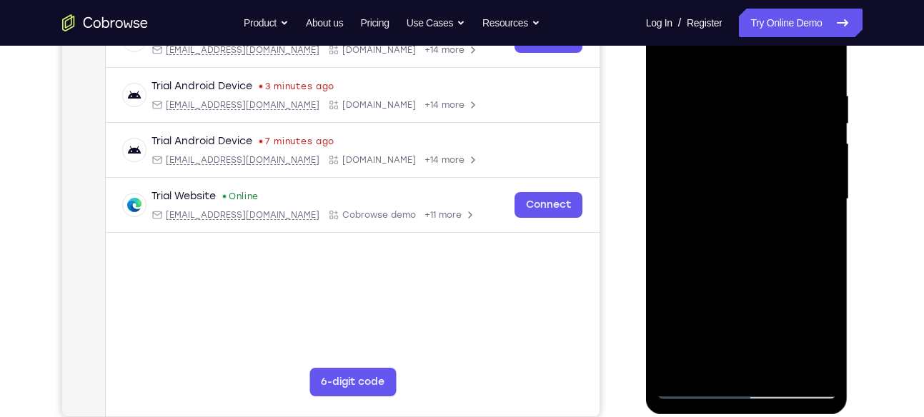
click at [790, 174] on div at bounding box center [747, 199] width 180 height 400
drag, startPoint x: 790, startPoint y: 174, endPoint x: 747, endPoint y: 174, distance: 42.9
click at [747, 174] on div at bounding box center [747, 199] width 180 height 400
drag, startPoint x: 822, startPoint y: 134, endPoint x: 761, endPoint y: 139, distance: 61.0
click at [761, 139] on div at bounding box center [747, 199] width 180 height 400
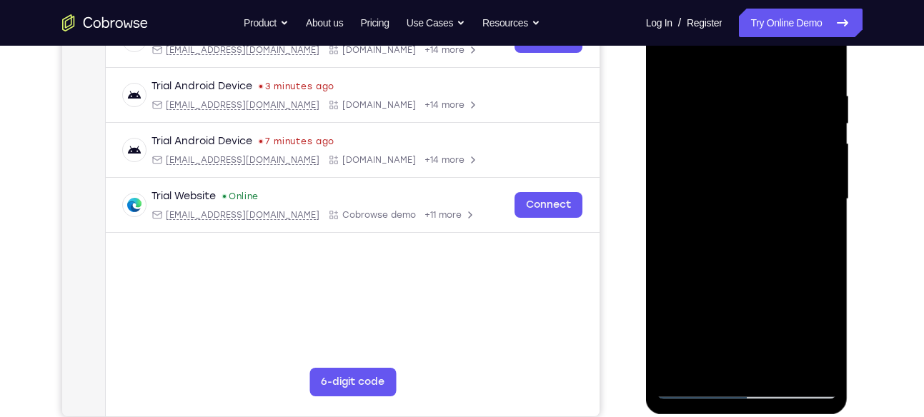
drag, startPoint x: 793, startPoint y: 144, endPoint x: 752, endPoint y: 144, distance: 41.5
click at [752, 144] on div at bounding box center [747, 199] width 180 height 400
drag, startPoint x: 825, startPoint y: 149, endPoint x: 805, endPoint y: 148, distance: 20.0
click at [805, 148] on div at bounding box center [747, 199] width 180 height 400
drag, startPoint x: 815, startPoint y: 138, endPoint x: 778, endPoint y: 139, distance: 37.2
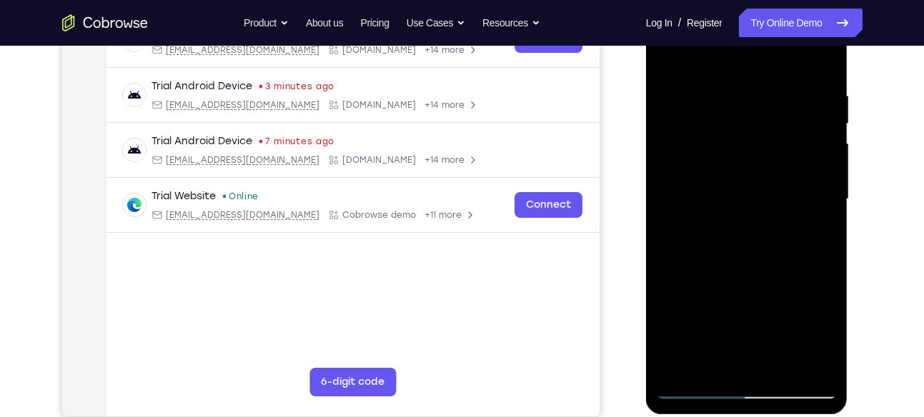
click at [778, 139] on div at bounding box center [747, 199] width 180 height 400
drag, startPoint x: 822, startPoint y: 152, endPoint x: 777, endPoint y: 152, distance: 45.0
click at [777, 152] on div at bounding box center [747, 199] width 180 height 400
drag, startPoint x: 811, startPoint y: 156, endPoint x: 753, endPoint y: 153, distance: 58.0
click at [753, 153] on div at bounding box center [747, 199] width 180 height 400
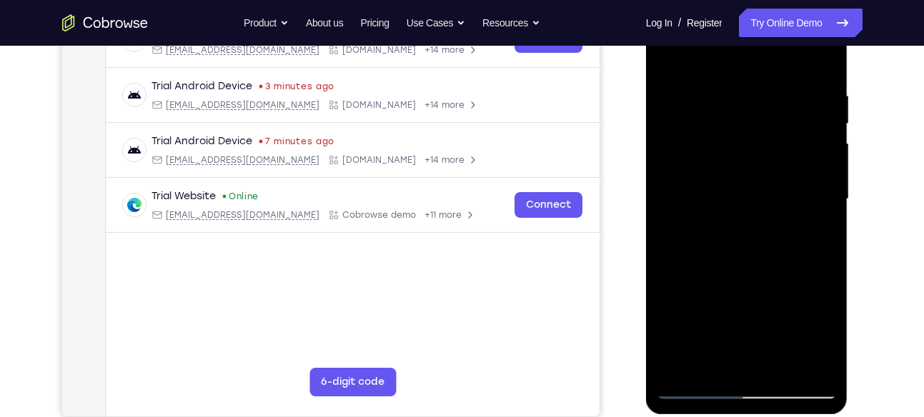
drag, startPoint x: 802, startPoint y: 164, endPoint x: 754, endPoint y: 162, distance: 47.9
click at [754, 162] on div at bounding box center [747, 199] width 180 height 400
drag, startPoint x: 793, startPoint y: 170, endPoint x: 732, endPoint y: 164, distance: 61.1
click at [732, 164] on div at bounding box center [747, 199] width 180 height 400
drag, startPoint x: 804, startPoint y: 176, endPoint x: 749, endPoint y: 178, distance: 55.1
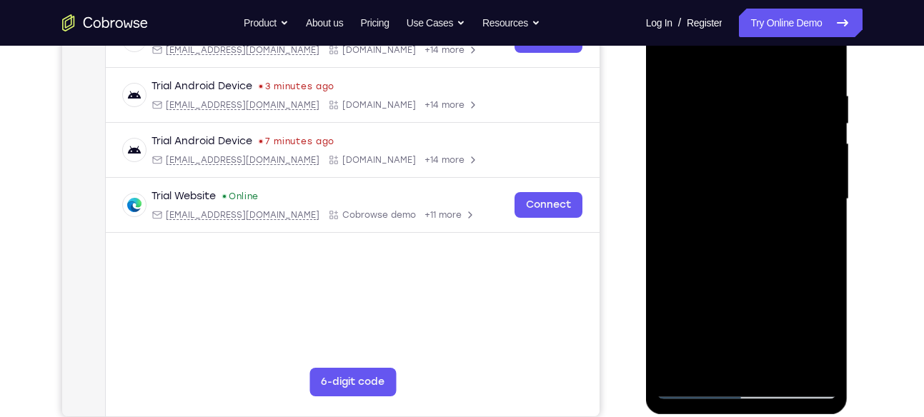
click at [749, 178] on div at bounding box center [747, 199] width 180 height 400
drag, startPoint x: 821, startPoint y: 184, endPoint x: 757, endPoint y: 189, distance: 64.5
click at [757, 189] on div at bounding box center [747, 199] width 180 height 400
drag, startPoint x: 732, startPoint y: 228, endPoint x: 828, endPoint y: 242, distance: 96.7
click at [828, 242] on div at bounding box center [747, 199] width 180 height 400
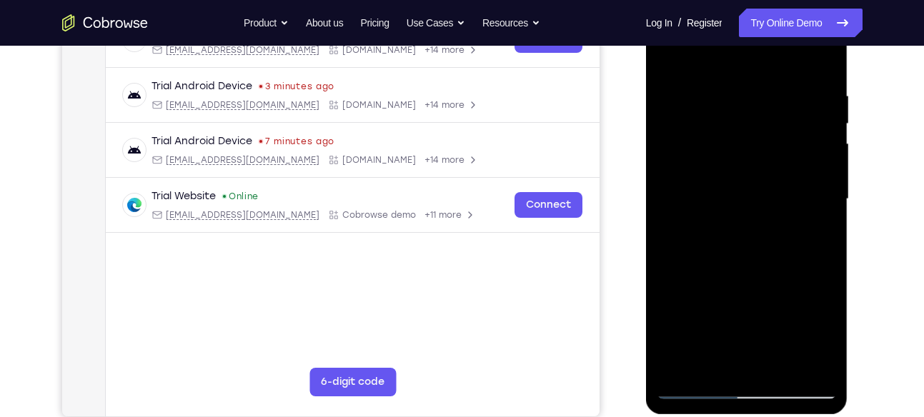
click at [825, 182] on div at bounding box center [747, 199] width 180 height 400
click at [823, 205] on div at bounding box center [747, 199] width 180 height 400
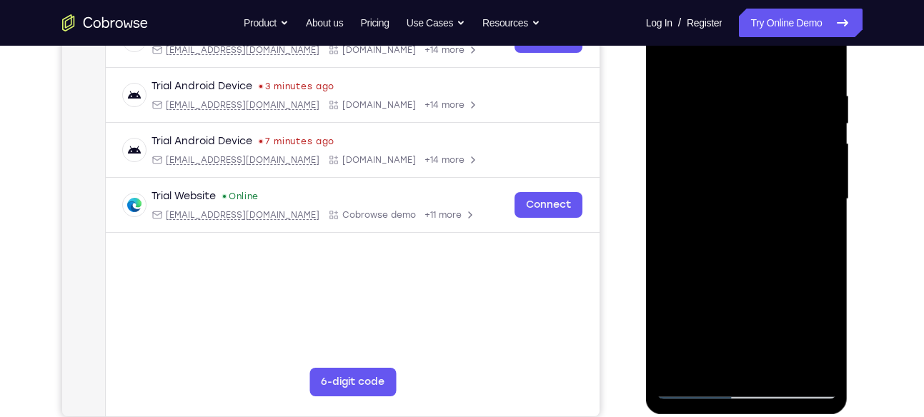
click at [823, 205] on div at bounding box center [747, 199] width 180 height 400
click at [665, 244] on div at bounding box center [747, 199] width 180 height 400
click at [825, 178] on div at bounding box center [747, 199] width 180 height 400
click at [817, 133] on div at bounding box center [747, 199] width 180 height 400
click at [820, 150] on div at bounding box center [747, 199] width 180 height 400
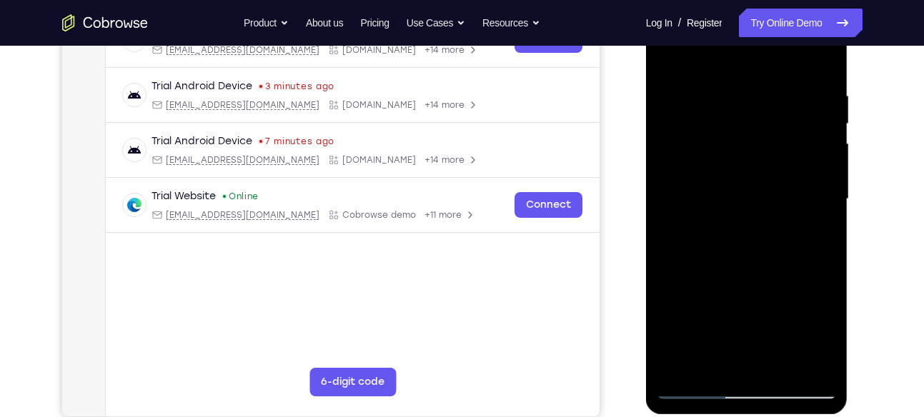
click at [820, 150] on div at bounding box center [747, 199] width 180 height 400
drag, startPoint x: 820, startPoint y: 150, endPoint x: 746, endPoint y: 144, distance: 73.8
click at [746, 144] on div at bounding box center [747, 199] width 180 height 400
drag, startPoint x: 800, startPoint y: 152, endPoint x: 741, endPoint y: 153, distance: 58.6
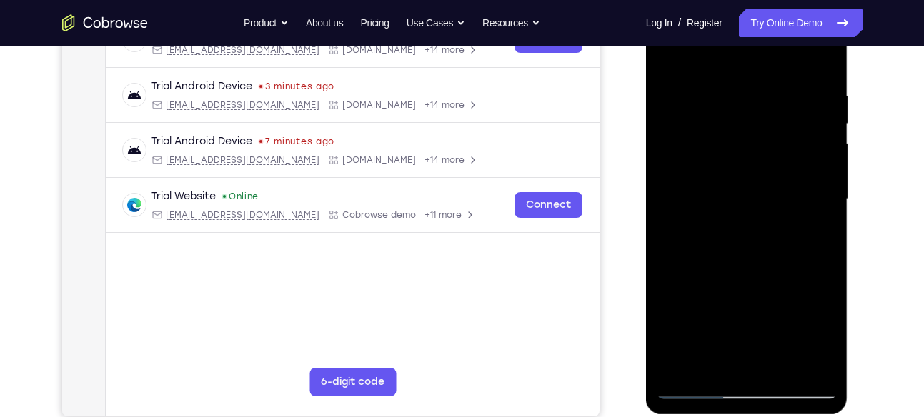
click at [741, 153] on div at bounding box center [747, 199] width 180 height 400
drag, startPoint x: 784, startPoint y: 143, endPoint x: 707, endPoint y: 140, distance: 76.5
click at [707, 140] on div at bounding box center [747, 199] width 180 height 400
click at [808, 136] on div at bounding box center [747, 199] width 180 height 400
drag, startPoint x: 811, startPoint y: 151, endPoint x: 778, endPoint y: 149, distance: 33.7
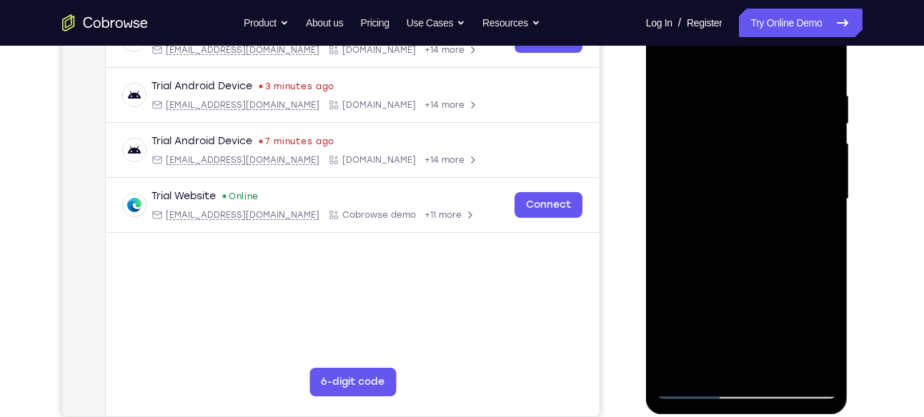
click at [778, 149] on div at bounding box center [747, 199] width 180 height 400
drag, startPoint x: 825, startPoint y: 119, endPoint x: 755, endPoint y: 140, distance: 73.0
click at [755, 140] on div at bounding box center [747, 199] width 180 height 400
drag, startPoint x: 786, startPoint y: 142, endPoint x: 732, endPoint y: 144, distance: 54.3
click at [732, 144] on div at bounding box center [747, 199] width 180 height 400
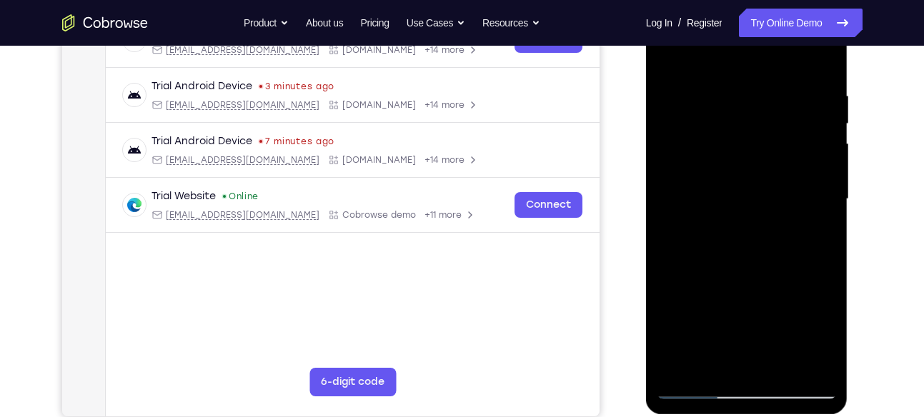
drag, startPoint x: 780, startPoint y: 162, endPoint x: 725, endPoint y: 162, distance: 54.3
click at [725, 162] on div at bounding box center [747, 199] width 180 height 400
drag, startPoint x: 796, startPoint y: 180, endPoint x: 737, endPoint y: 173, distance: 59.7
click at [737, 173] on div at bounding box center [747, 199] width 180 height 400
drag, startPoint x: 785, startPoint y: 154, endPoint x: 752, endPoint y: 160, distance: 34.2
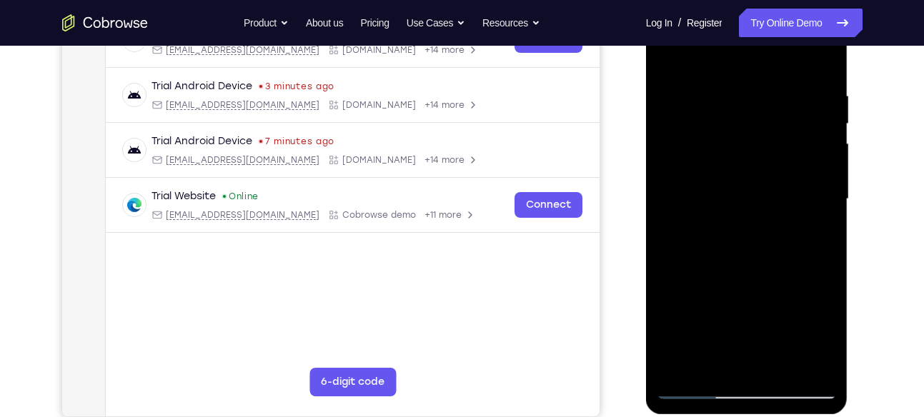
click at [752, 160] on div at bounding box center [747, 199] width 180 height 400
drag, startPoint x: 824, startPoint y: 126, endPoint x: 774, endPoint y: 127, distance: 50.0
click at [774, 127] on div at bounding box center [747, 199] width 180 height 400
drag, startPoint x: 817, startPoint y: 123, endPoint x: 752, endPoint y: 136, distance: 66.4
click at [752, 136] on div at bounding box center [747, 199] width 180 height 400
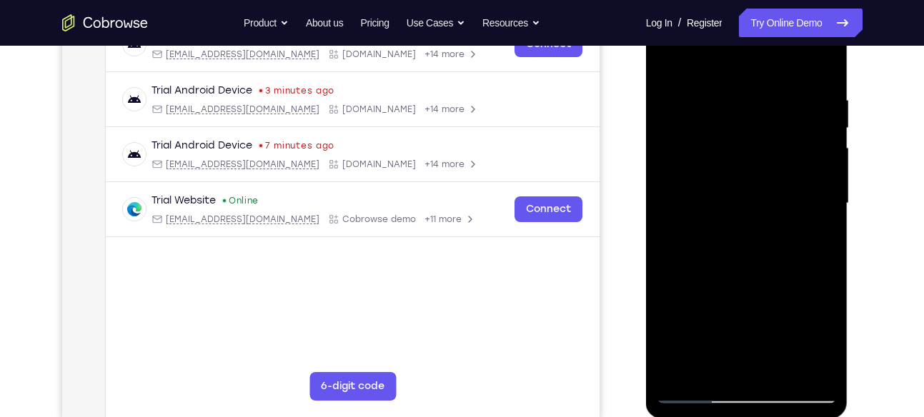
scroll to position [241, 0]
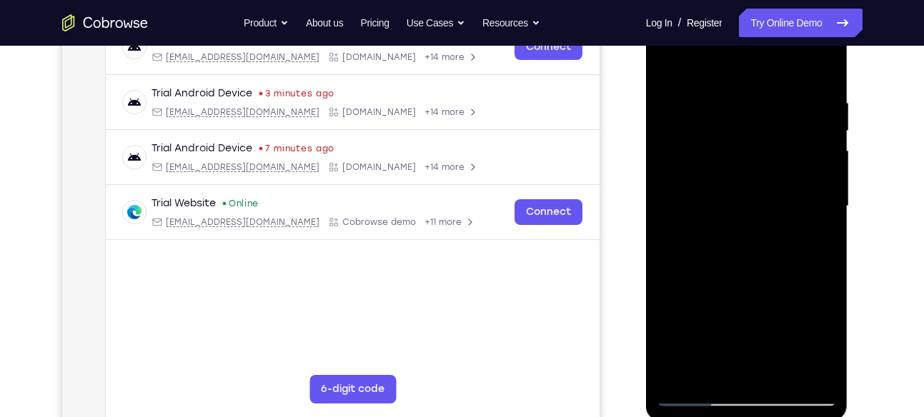
drag, startPoint x: 794, startPoint y: 149, endPoint x: 745, endPoint y: 155, distance: 48.9
click at [745, 155] on div at bounding box center [747, 206] width 180 height 400
drag, startPoint x: 815, startPoint y: 151, endPoint x: 774, endPoint y: 154, distance: 40.8
click at [774, 154] on div at bounding box center [747, 206] width 180 height 400
drag, startPoint x: 795, startPoint y: 170, endPoint x: 738, endPoint y: 162, distance: 57.0
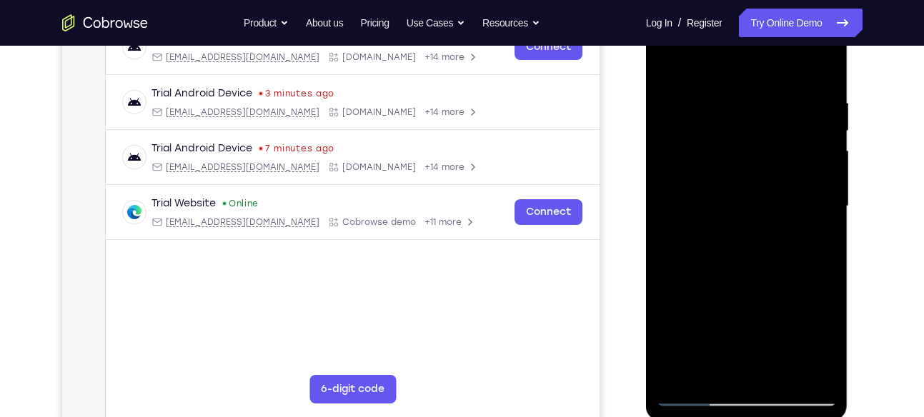
click at [738, 162] on div at bounding box center [747, 206] width 180 height 400
drag, startPoint x: 805, startPoint y: 167, endPoint x: 760, endPoint y: 164, distance: 45.8
click at [760, 164] on div at bounding box center [747, 206] width 180 height 400
drag, startPoint x: 823, startPoint y: 162, endPoint x: 752, endPoint y: 162, distance: 70.7
click at [752, 162] on div at bounding box center [747, 206] width 180 height 400
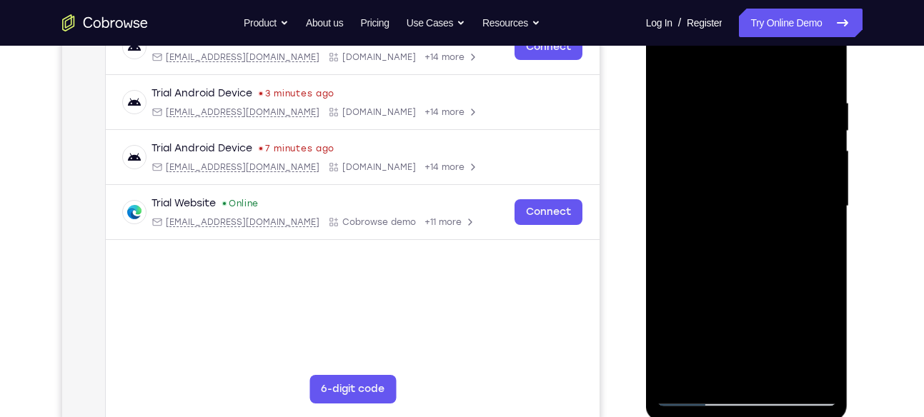
drag, startPoint x: 806, startPoint y: 169, endPoint x: 762, endPoint y: 167, distance: 43.7
click at [762, 167] on div at bounding box center [747, 206] width 180 height 400
drag, startPoint x: 791, startPoint y: 154, endPoint x: 722, endPoint y: 154, distance: 69.3
click at [722, 154] on div at bounding box center [747, 206] width 180 height 400
drag, startPoint x: 795, startPoint y: 162, endPoint x: 750, endPoint y: 159, distance: 45.1
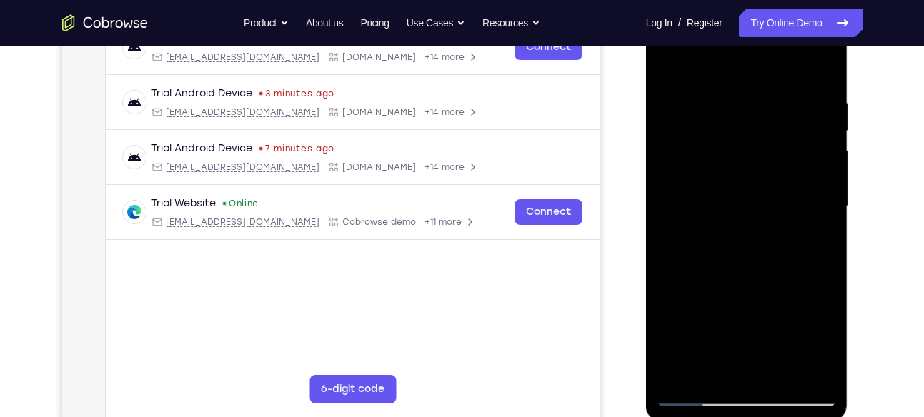
click at [750, 159] on div at bounding box center [747, 206] width 180 height 400
drag, startPoint x: 782, startPoint y: 174, endPoint x: 723, endPoint y: 177, distance: 58.6
click at [723, 177] on div at bounding box center [747, 206] width 180 height 400
drag, startPoint x: 802, startPoint y: 200, endPoint x: 763, endPoint y: 199, distance: 38.6
click at [763, 199] on div at bounding box center [747, 206] width 180 height 400
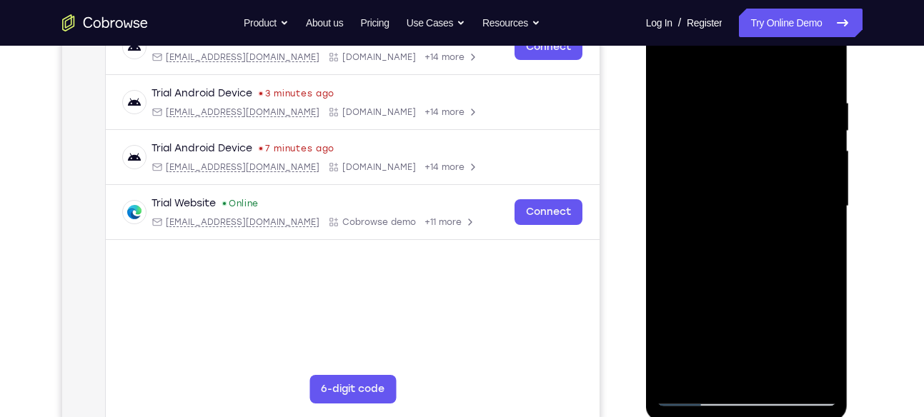
drag, startPoint x: 816, startPoint y: 153, endPoint x: 793, endPoint y: 152, distance: 22.9
click at [793, 152] on div at bounding box center [747, 206] width 180 height 400
drag, startPoint x: 810, startPoint y: 139, endPoint x: 750, endPoint y: 146, distance: 59.7
click at [750, 146] on div at bounding box center [747, 206] width 180 height 400
drag, startPoint x: 792, startPoint y: 134, endPoint x: 725, endPoint y: 137, distance: 67.3
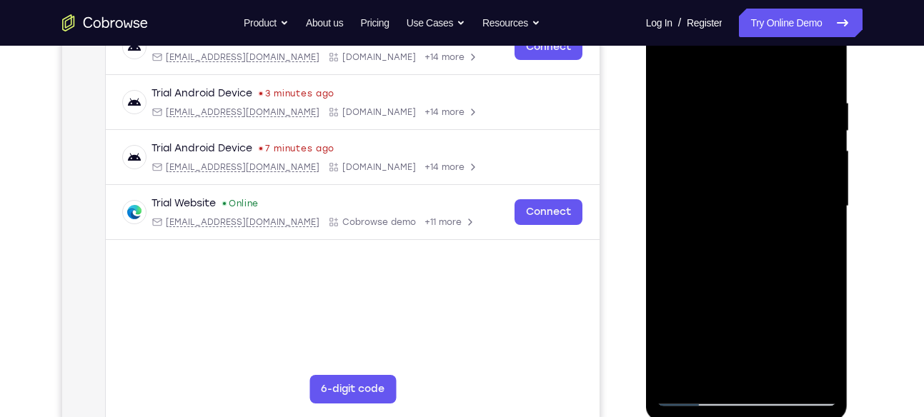
click at [725, 137] on div at bounding box center [747, 206] width 180 height 400
drag, startPoint x: 784, startPoint y: 151, endPoint x: 723, endPoint y: 154, distance: 60.8
click at [723, 154] on div at bounding box center [747, 206] width 180 height 400
drag, startPoint x: 788, startPoint y: 167, endPoint x: 746, endPoint y: 166, distance: 41.5
click at [746, 166] on div at bounding box center [747, 206] width 180 height 400
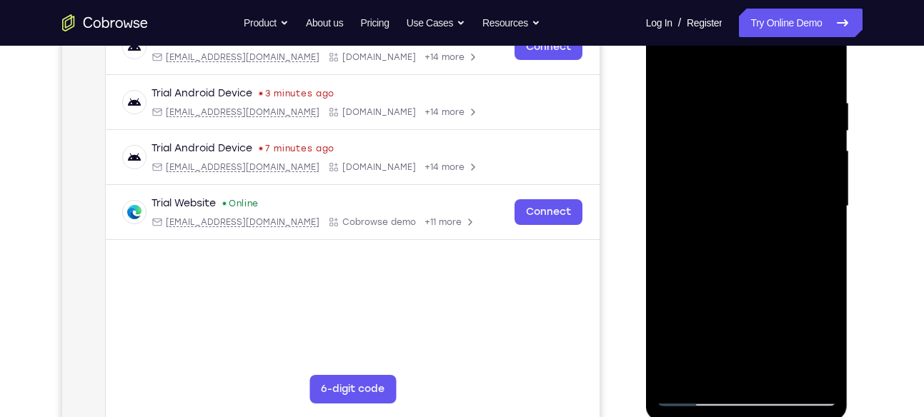
drag, startPoint x: 805, startPoint y: 171, endPoint x: 768, endPoint y: 172, distance: 37.2
click at [768, 172] on div at bounding box center [747, 206] width 180 height 400
click at [818, 139] on div at bounding box center [747, 206] width 180 height 400
click at [816, 158] on div at bounding box center [747, 206] width 180 height 400
click at [817, 69] on div at bounding box center [747, 206] width 180 height 400
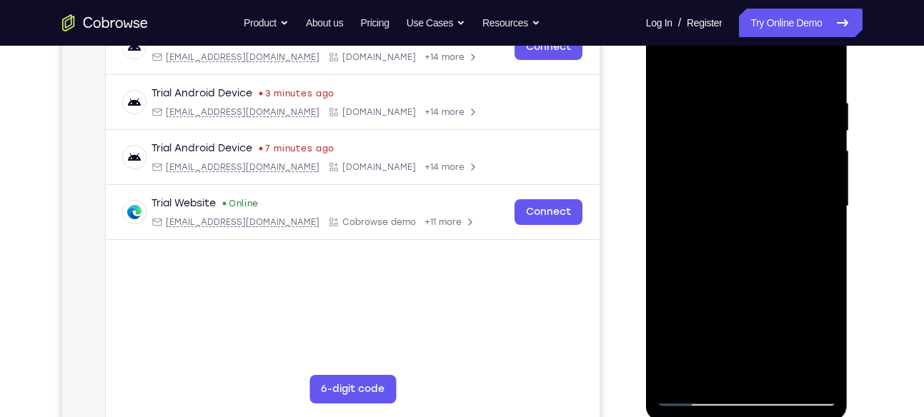
drag, startPoint x: 784, startPoint y: 87, endPoint x: 768, endPoint y: 299, distance: 212.1
click at [768, 299] on div at bounding box center [747, 206] width 180 height 400
click at [736, 101] on div at bounding box center [747, 206] width 180 height 400
click at [821, 140] on div at bounding box center [747, 206] width 180 height 400
click at [818, 70] on div at bounding box center [747, 206] width 180 height 400
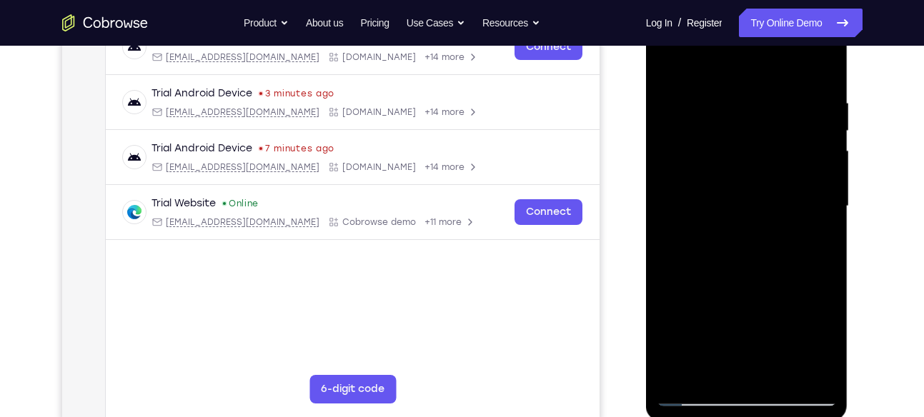
click at [824, 374] on div at bounding box center [747, 206] width 180 height 400
click at [786, 375] on div at bounding box center [747, 206] width 180 height 400
click at [740, 280] on div at bounding box center [747, 206] width 180 height 400
click at [762, 262] on div at bounding box center [747, 206] width 180 height 400
click at [712, 372] on div at bounding box center [747, 206] width 180 height 400
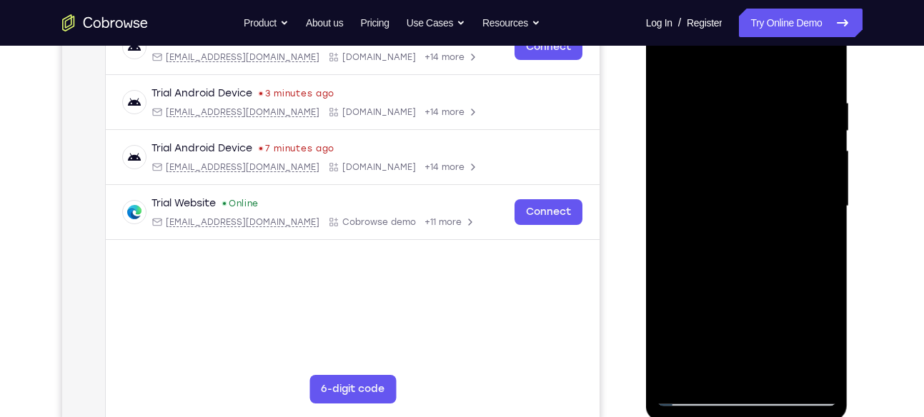
click at [810, 247] on div at bounding box center [747, 206] width 180 height 400
click at [817, 237] on div at bounding box center [747, 206] width 180 height 400
click at [711, 146] on div at bounding box center [747, 206] width 180 height 400
click at [705, 294] on div at bounding box center [747, 206] width 180 height 400
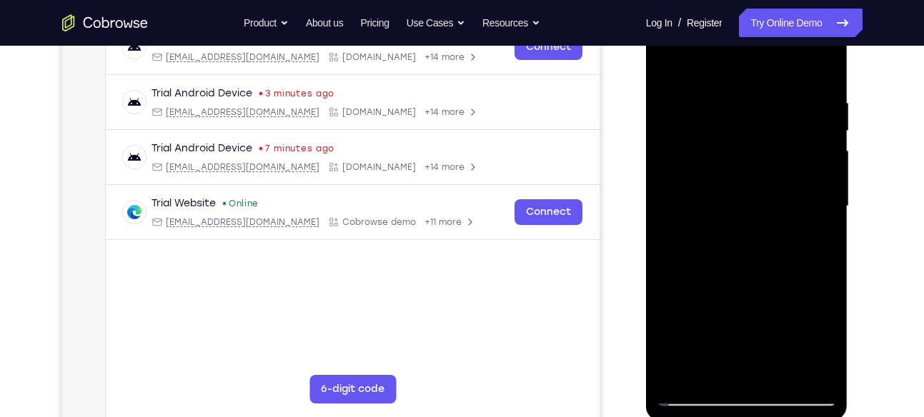
click at [705, 294] on div at bounding box center [747, 206] width 180 height 400
drag, startPoint x: 751, startPoint y: 339, endPoint x: 737, endPoint y: 192, distance: 147.8
click at [737, 192] on div at bounding box center [747, 206] width 180 height 400
click at [804, 327] on div at bounding box center [747, 206] width 180 height 400
click at [773, 334] on div at bounding box center [747, 206] width 180 height 400
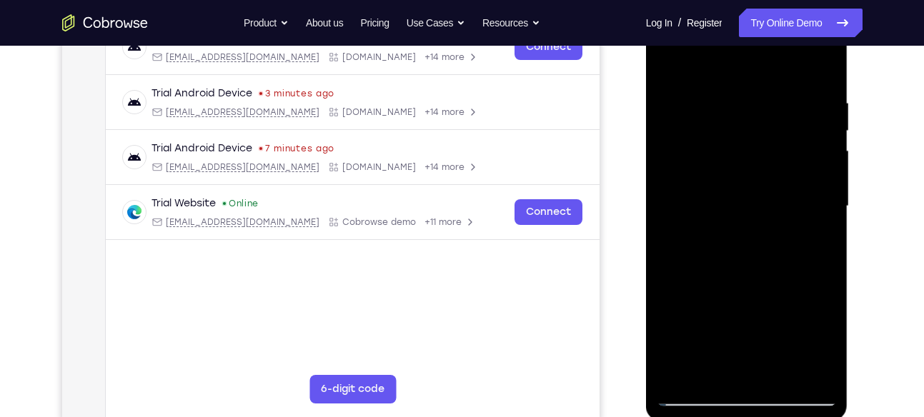
click at [768, 318] on div at bounding box center [747, 206] width 180 height 400
click at [766, 204] on div at bounding box center [747, 206] width 180 height 400
click at [672, 65] on div at bounding box center [747, 206] width 180 height 400
drag, startPoint x: 742, startPoint y: 87, endPoint x: 714, endPoint y: 324, distance: 238.9
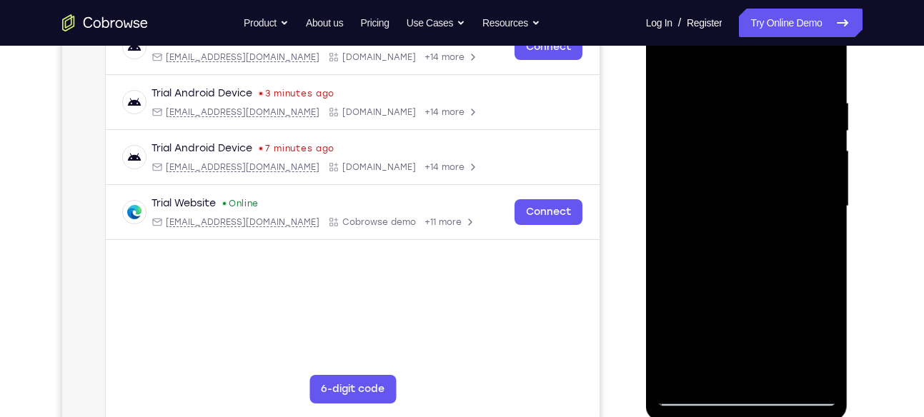
click at [714, 324] on div at bounding box center [747, 206] width 180 height 400
click at [828, 61] on div at bounding box center [747, 206] width 180 height 400
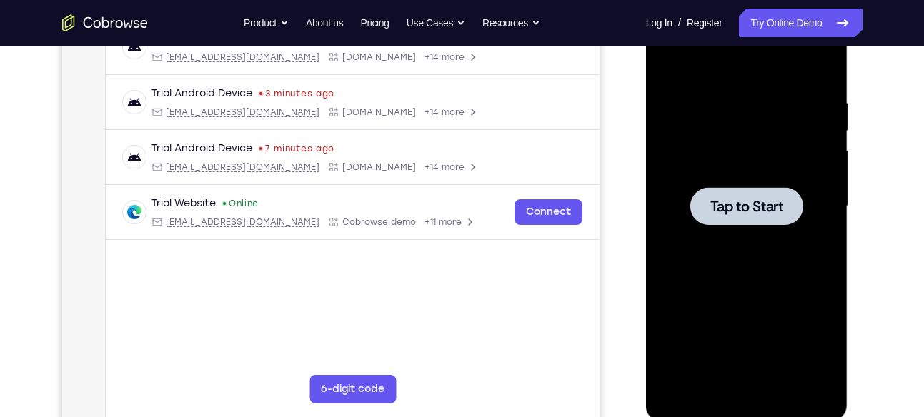
click at [762, 299] on div at bounding box center [747, 206] width 180 height 400
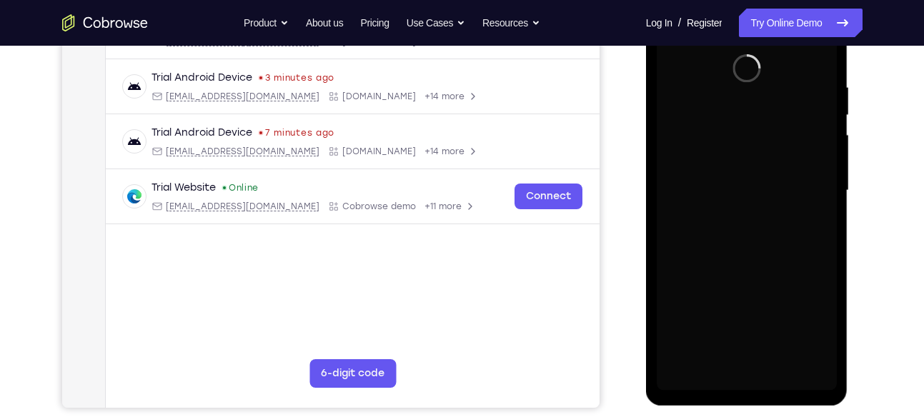
scroll to position [257, 0]
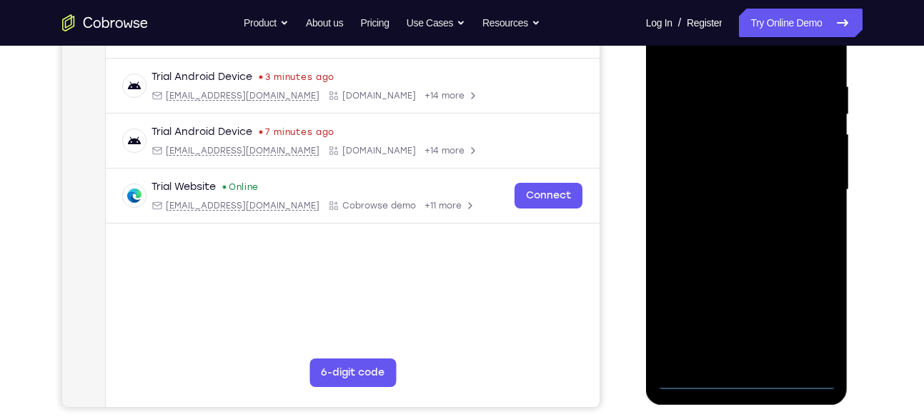
click at [744, 381] on div at bounding box center [747, 190] width 180 height 400
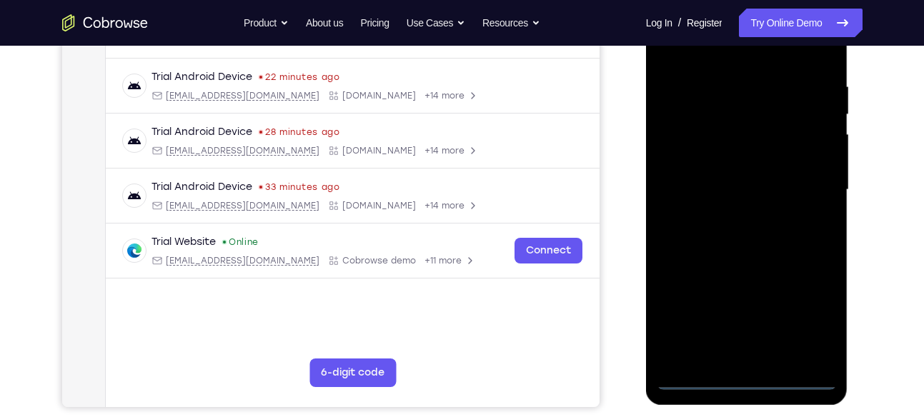
click at [810, 316] on div at bounding box center [747, 190] width 180 height 400
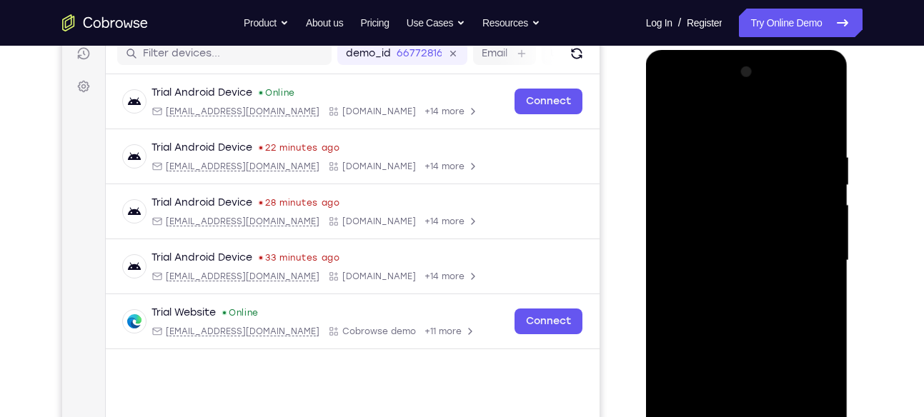
scroll to position [186, 0]
click at [680, 93] on div at bounding box center [747, 261] width 180 height 400
click at [806, 256] on div at bounding box center [747, 261] width 180 height 400
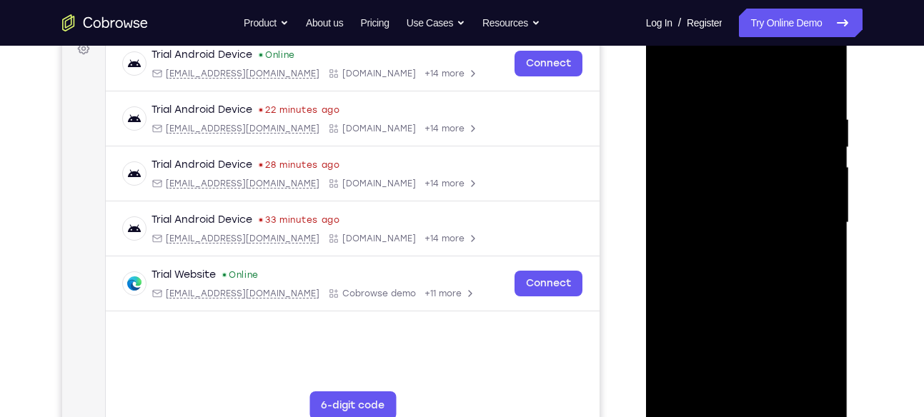
scroll to position [229, 0]
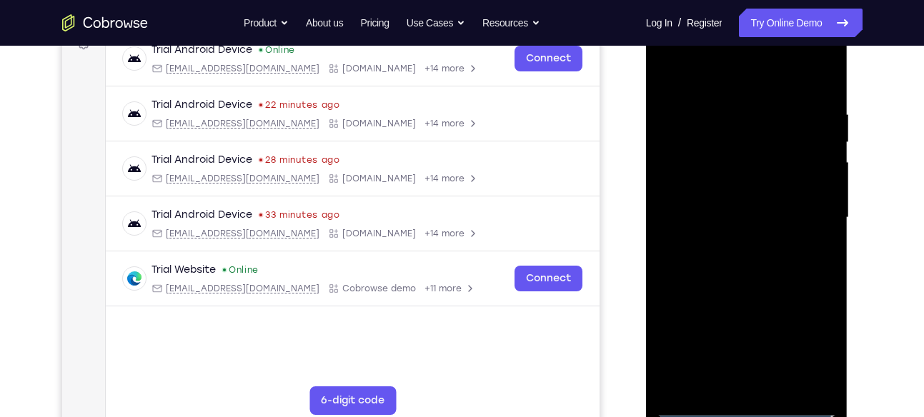
click at [765, 387] on div at bounding box center [747, 218] width 180 height 400
click at [735, 202] on div at bounding box center [747, 218] width 180 height 400
click at [697, 184] on div at bounding box center [747, 218] width 180 height 400
drag, startPoint x: 690, startPoint y: 229, endPoint x: 690, endPoint y: 214, distance: 15.0
click at [690, 214] on div at bounding box center [747, 218] width 180 height 400
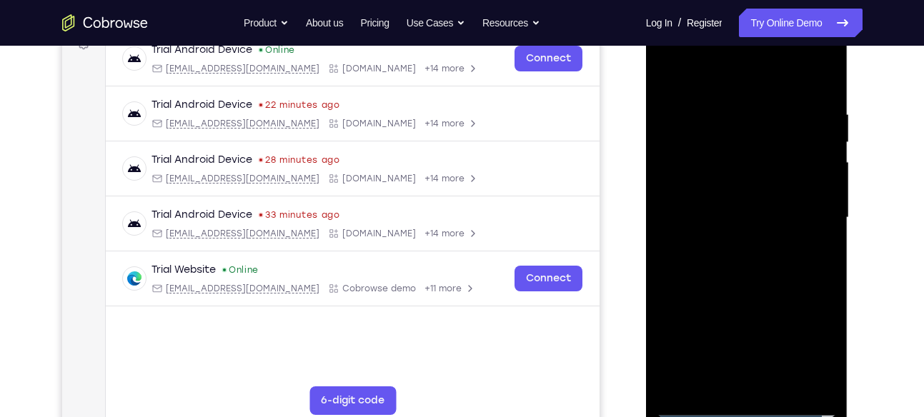
click at [690, 214] on div at bounding box center [747, 218] width 180 height 400
click at [682, 265] on div at bounding box center [747, 218] width 180 height 400
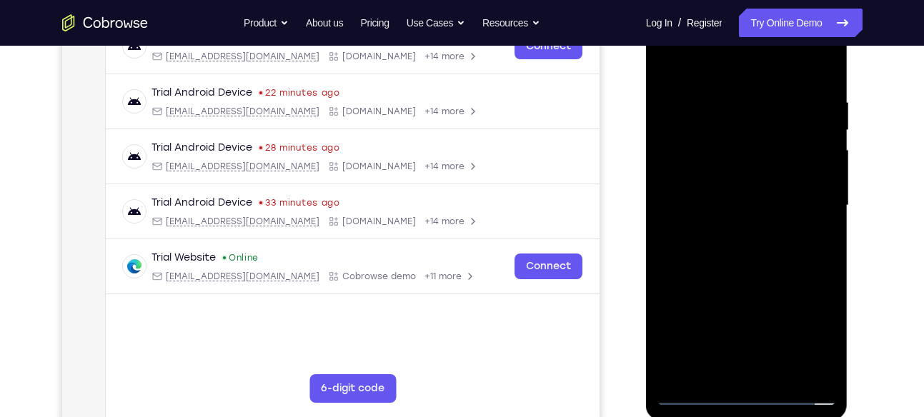
scroll to position [239, 0]
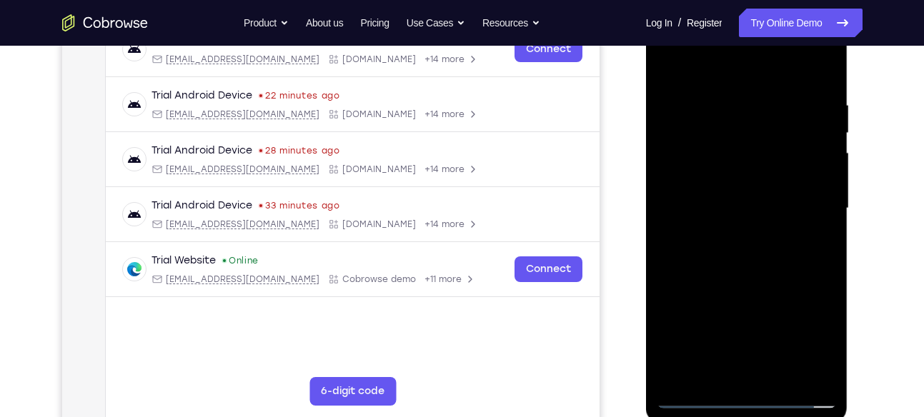
click at [760, 275] on div at bounding box center [747, 209] width 180 height 400
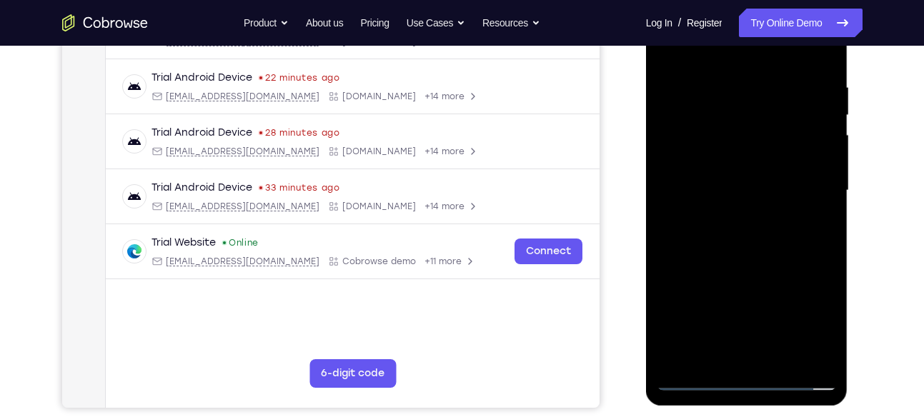
scroll to position [259, 0]
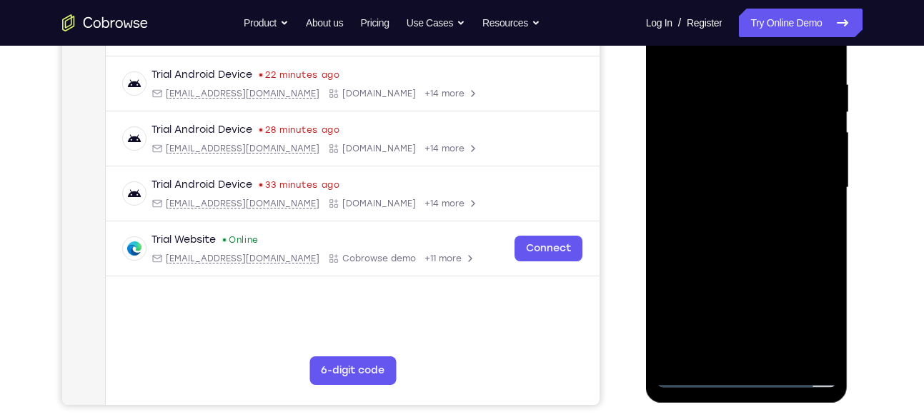
click at [781, 354] on div at bounding box center [747, 188] width 180 height 400
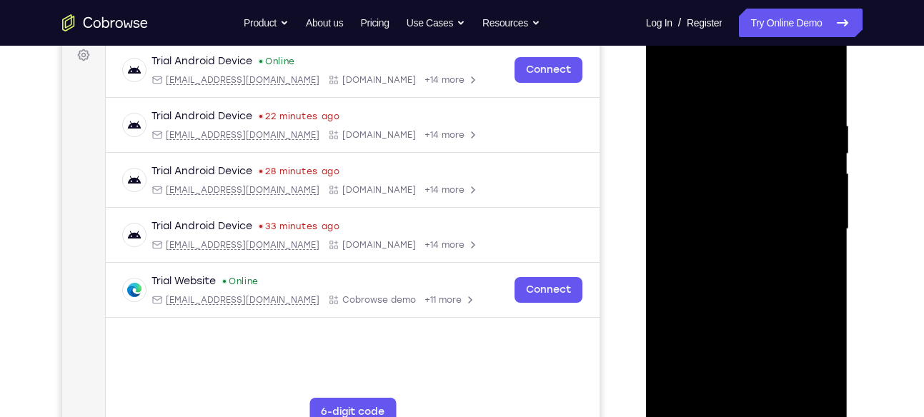
scroll to position [217, 0]
click at [742, 307] on div at bounding box center [747, 230] width 180 height 400
click at [671, 82] on div at bounding box center [747, 230] width 180 height 400
click at [732, 118] on div at bounding box center [747, 230] width 180 height 400
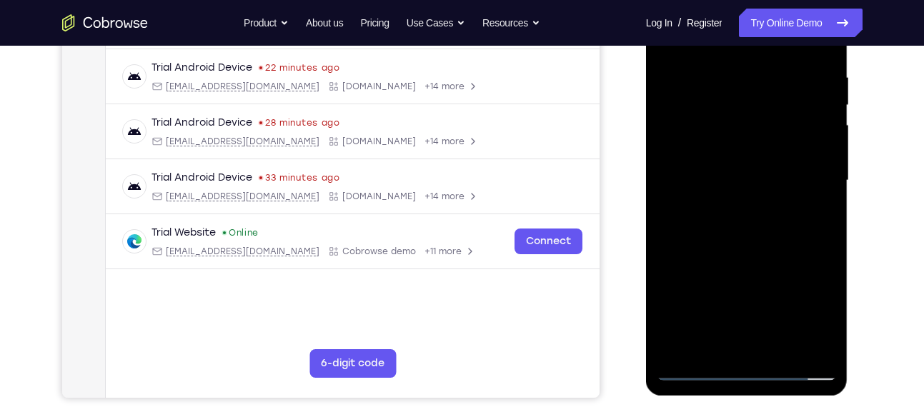
scroll to position [267, 0]
click at [813, 192] on div at bounding box center [747, 180] width 180 height 400
click at [815, 144] on div at bounding box center [747, 180] width 180 height 400
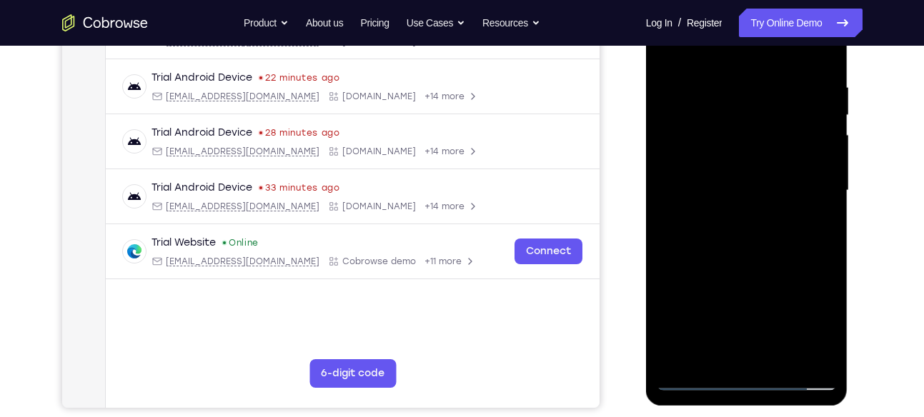
scroll to position [256, 0]
drag, startPoint x: 716, startPoint y: 196, endPoint x: 805, endPoint y: 209, distance: 89.5
click at [805, 209] on div at bounding box center [747, 191] width 180 height 400
drag, startPoint x: 823, startPoint y: 157, endPoint x: 765, endPoint y: 159, distance: 57.9
click at [765, 159] on div at bounding box center [747, 191] width 180 height 400
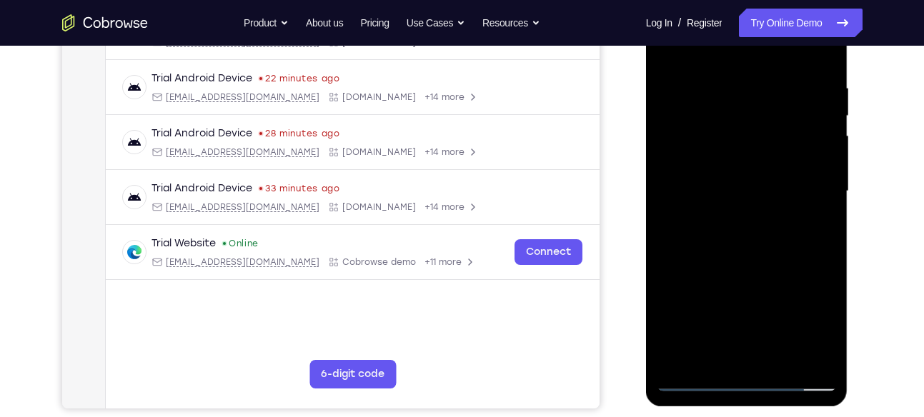
drag, startPoint x: 822, startPoint y: 139, endPoint x: 740, endPoint y: 150, distance: 83.0
click at [740, 150] on div at bounding box center [747, 191] width 180 height 400
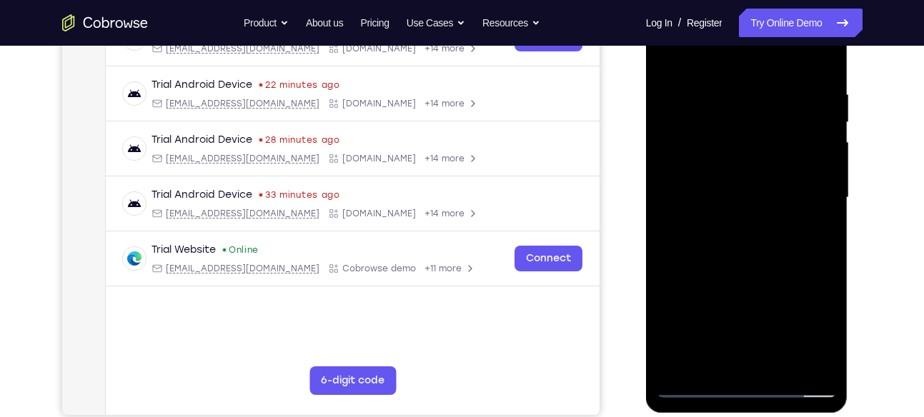
scroll to position [249, 0]
drag, startPoint x: 786, startPoint y: 187, endPoint x: 740, endPoint y: 187, distance: 46.5
click at [740, 187] on div at bounding box center [747, 199] width 180 height 400
drag, startPoint x: 824, startPoint y: 162, endPoint x: 780, endPoint y: 164, distance: 44.4
click at [780, 164] on div at bounding box center [747, 199] width 180 height 400
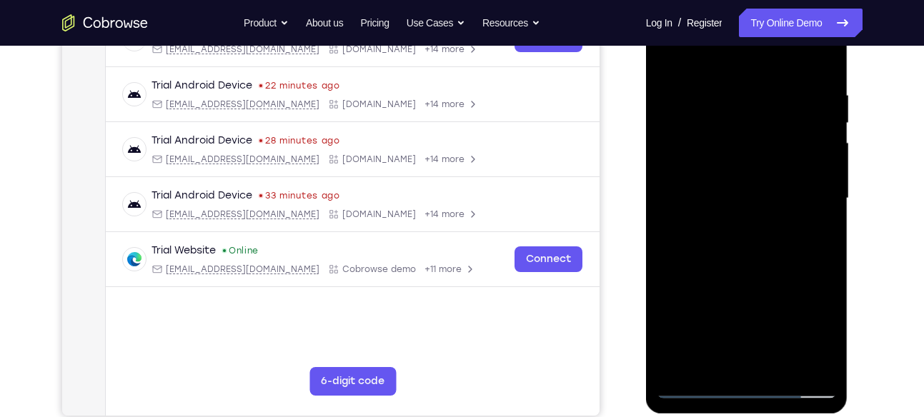
drag, startPoint x: 818, startPoint y: 165, endPoint x: 745, endPoint y: 166, distance: 72.2
click at [745, 166] on div at bounding box center [747, 199] width 180 height 400
drag, startPoint x: 800, startPoint y: 153, endPoint x: 752, endPoint y: 154, distance: 48.6
click at [752, 154] on div at bounding box center [747, 199] width 180 height 400
drag, startPoint x: 782, startPoint y: 171, endPoint x: 726, endPoint y: 169, distance: 55.8
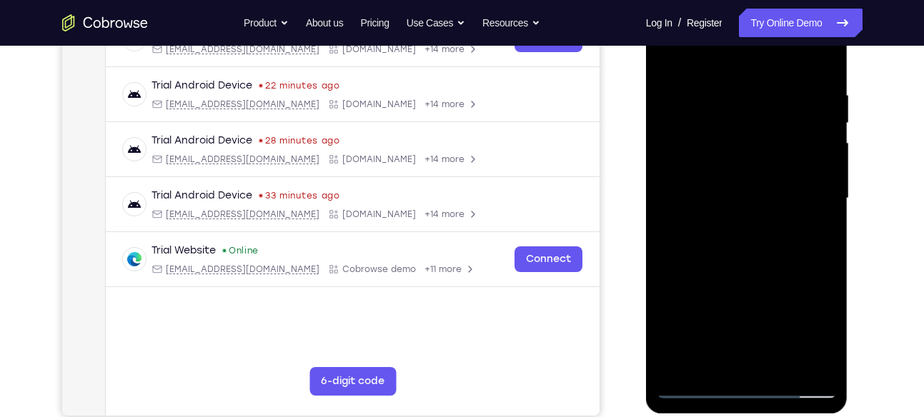
click at [726, 169] on div at bounding box center [747, 199] width 180 height 400
drag, startPoint x: 797, startPoint y: 214, endPoint x: 740, endPoint y: 214, distance: 56.5
click at [740, 214] on div at bounding box center [747, 199] width 180 height 400
drag, startPoint x: 808, startPoint y: 184, endPoint x: 742, endPoint y: 198, distance: 68.0
click at [742, 198] on div at bounding box center [747, 199] width 180 height 400
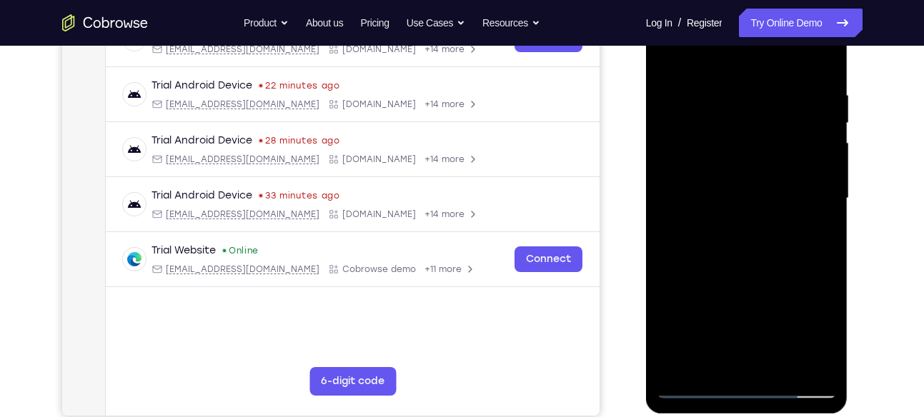
drag, startPoint x: 683, startPoint y: 224, endPoint x: 755, endPoint y: 232, distance: 72.6
click at [755, 232] on div at bounding box center [747, 199] width 180 height 400
click at [799, 188] on div at bounding box center [747, 199] width 180 height 400
click at [685, 224] on div at bounding box center [747, 199] width 180 height 400
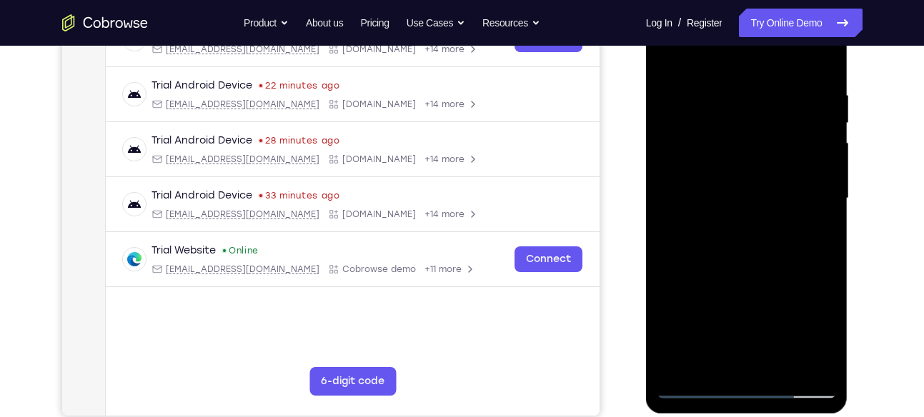
click at [685, 224] on div at bounding box center [747, 199] width 180 height 400
drag, startPoint x: 685, startPoint y: 224, endPoint x: 762, endPoint y: 234, distance: 78.5
click at [762, 234] on div at bounding box center [747, 199] width 180 height 400
drag, startPoint x: 810, startPoint y: 193, endPoint x: 740, endPoint y: 191, distance: 70.1
click at [740, 191] on div at bounding box center [747, 199] width 180 height 400
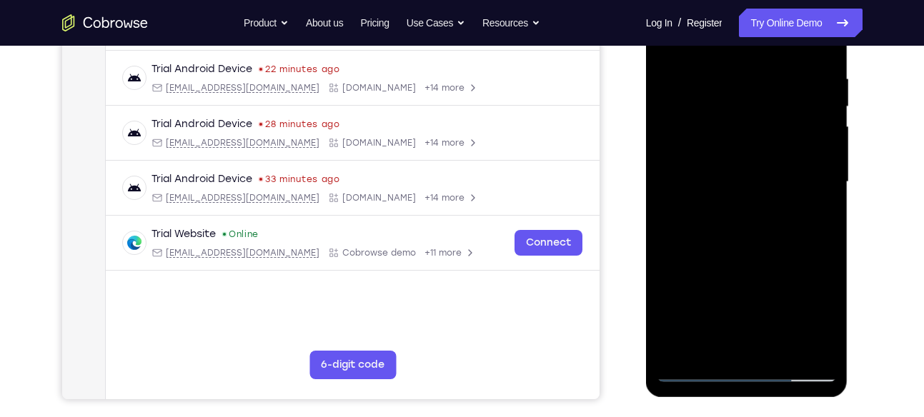
scroll to position [267, 0]
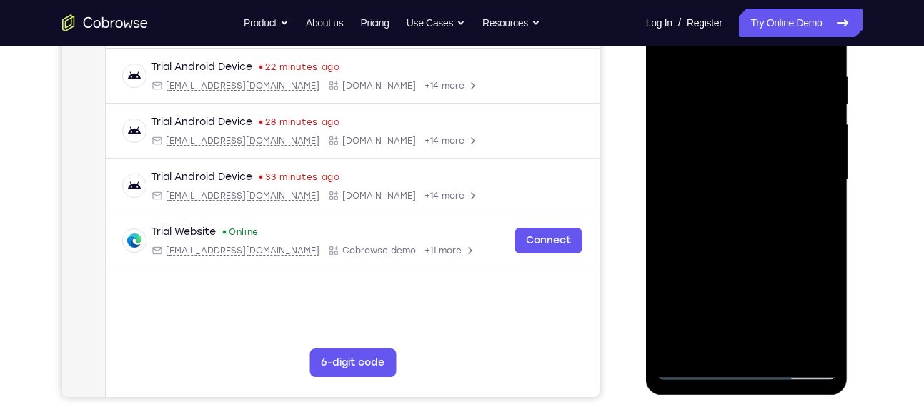
click at [828, 179] on div at bounding box center [747, 180] width 180 height 400
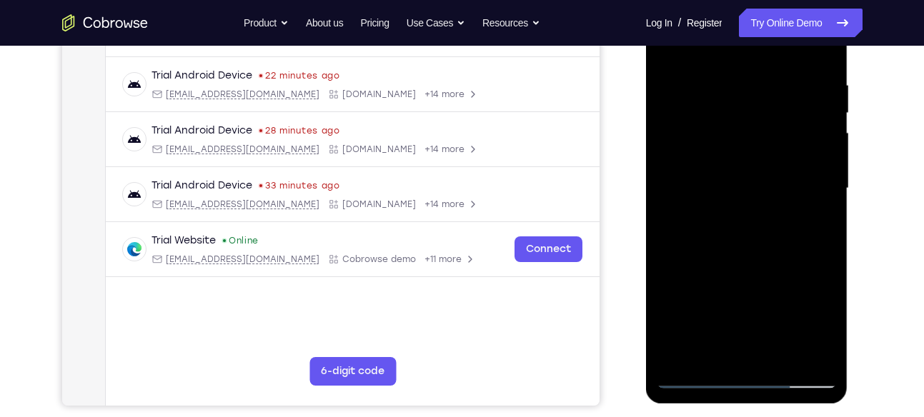
scroll to position [258, 0]
click at [825, 158] on div at bounding box center [747, 189] width 180 height 400
click at [825, 179] on div at bounding box center [747, 189] width 180 height 400
click at [815, 134] on div at bounding box center [747, 189] width 180 height 400
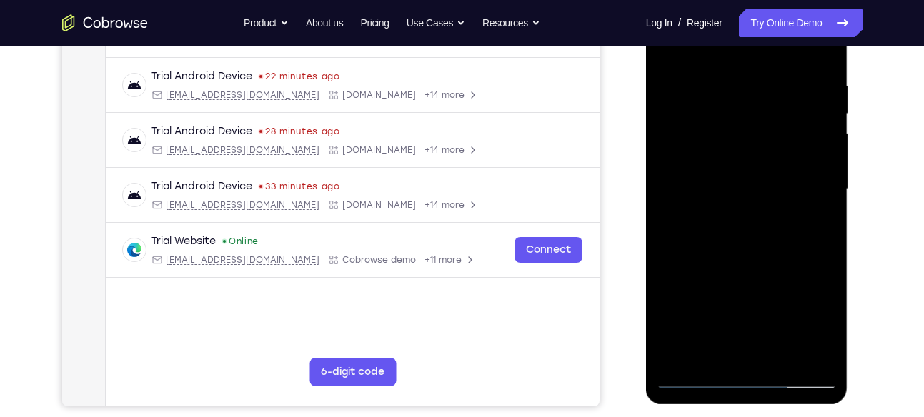
click at [816, 139] on div at bounding box center [747, 189] width 180 height 400
click at [666, 220] on div at bounding box center [747, 189] width 180 height 400
click at [826, 134] on div at bounding box center [747, 189] width 180 height 400
click at [825, 134] on div at bounding box center [747, 189] width 180 height 400
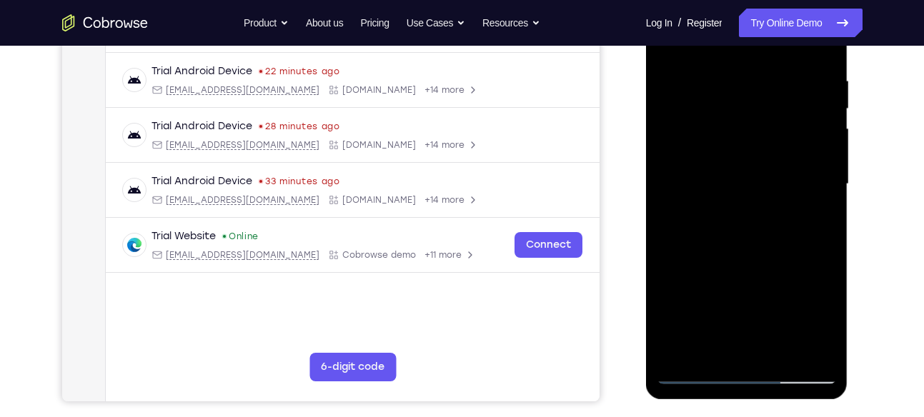
scroll to position [271, 0]
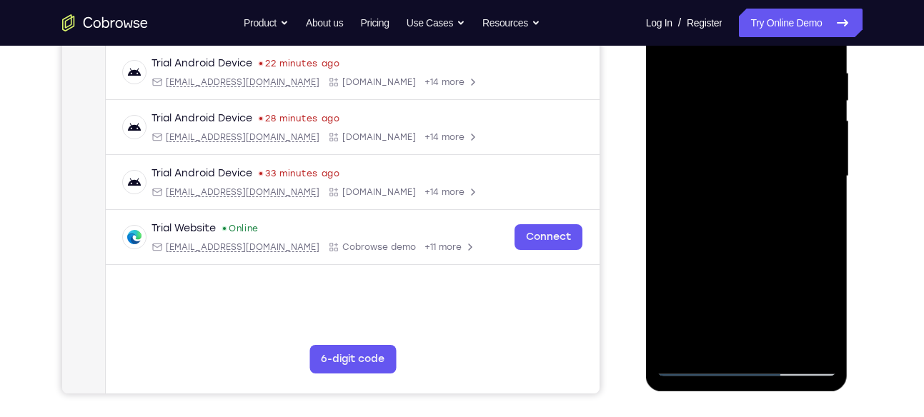
click at [825, 134] on div at bounding box center [747, 176] width 180 height 400
click at [666, 203] on div at bounding box center [747, 176] width 180 height 400
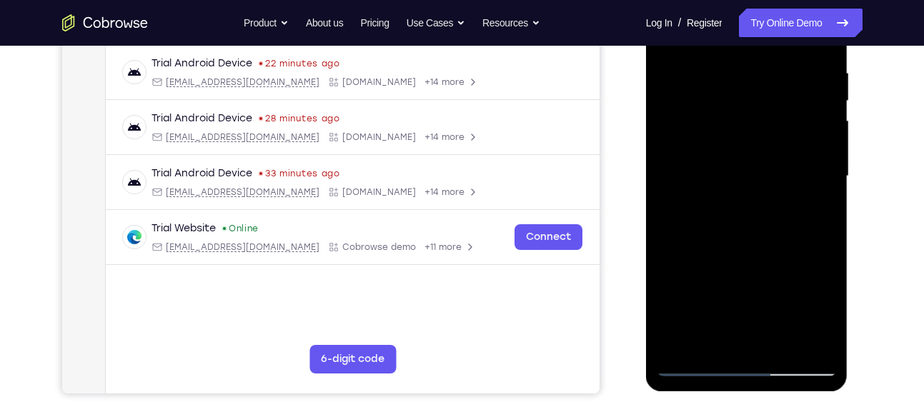
click at [826, 147] on div at bounding box center [747, 176] width 180 height 400
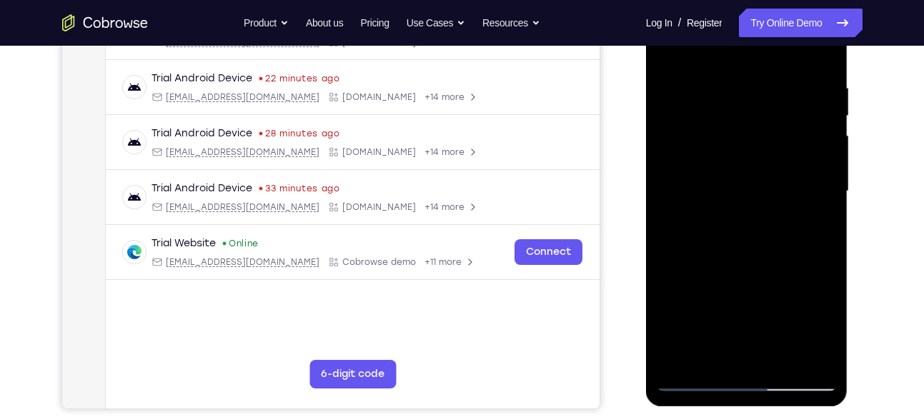
scroll to position [254, 0]
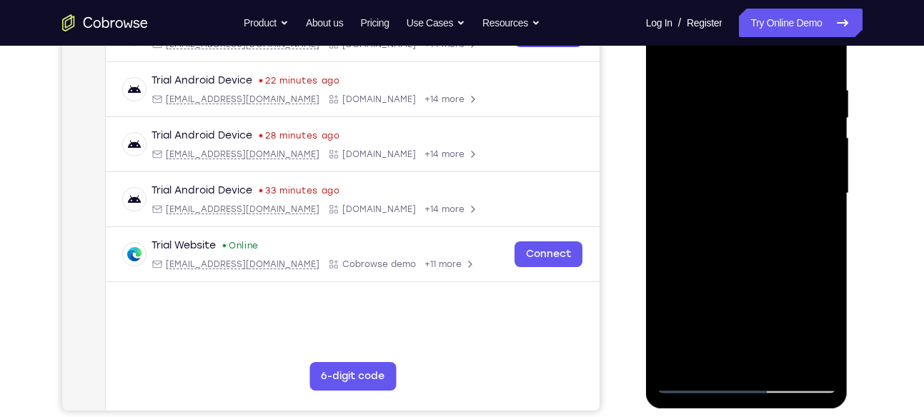
click at [826, 147] on div at bounding box center [747, 194] width 180 height 400
click at [826, 157] on div at bounding box center [747, 194] width 180 height 400
click at [817, 140] on div at bounding box center [747, 194] width 180 height 400
drag, startPoint x: 817, startPoint y: 165, endPoint x: 762, endPoint y: 168, distance: 54.4
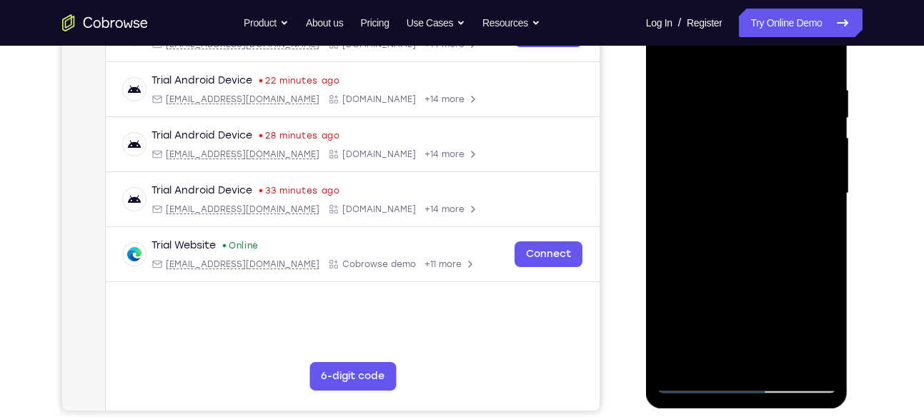
click at [762, 168] on div at bounding box center [747, 194] width 180 height 400
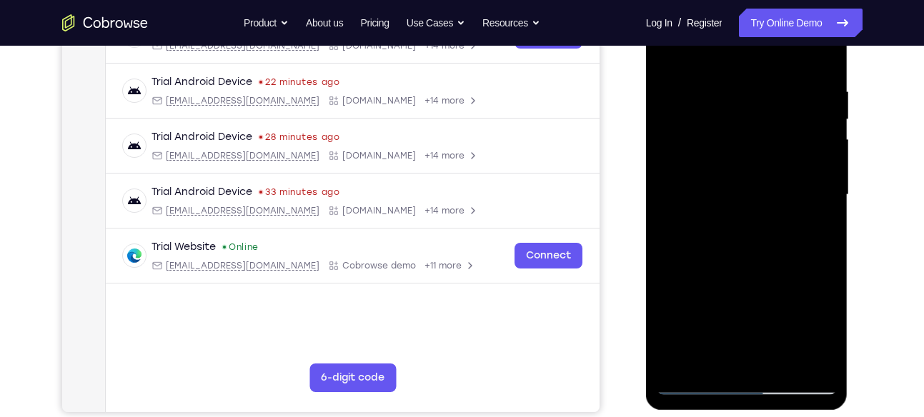
scroll to position [249, 0]
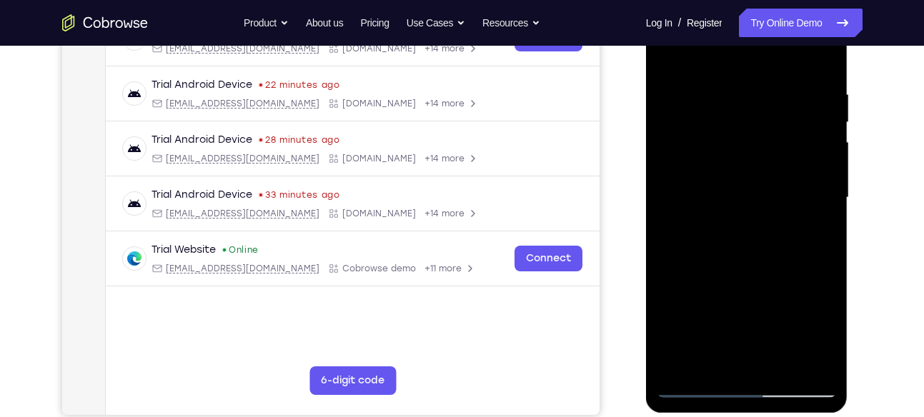
click at [809, 175] on div at bounding box center [747, 198] width 180 height 400
drag, startPoint x: 809, startPoint y: 180, endPoint x: 732, endPoint y: 173, distance: 76.8
click at [732, 173] on div at bounding box center [747, 198] width 180 height 400
drag, startPoint x: 785, startPoint y: 187, endPoint x: 712, endPoint y: 187, distance: 72.2
click at [712, 187] on div at bounding box center [747, 198] width 180 height 400
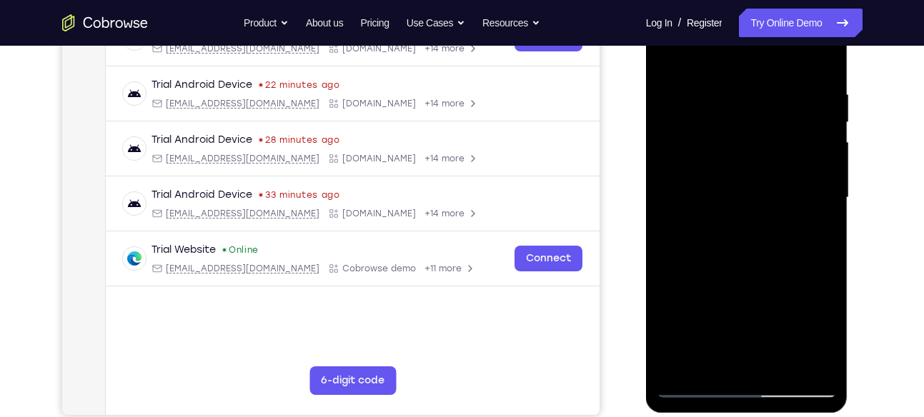
drag, startPoint x: 765, startPoint y: 197, endPoint x: 661, endPoint y: 182, distance: 104.7
click at [661, 182] on div at bounding box center [747, 198] width 180 height 400
drag, startPoint x: 805, startPoint y: 185, endPoint x: 734, endPoint y: 185, distance: 71.5
click at [734, 185] on div at bounding box center [747, 198] width 180 height 400
drag, startPoint x: 802, startPoint y: 162, endPoint x: 715, endPoint y: 162, distance: 86.5
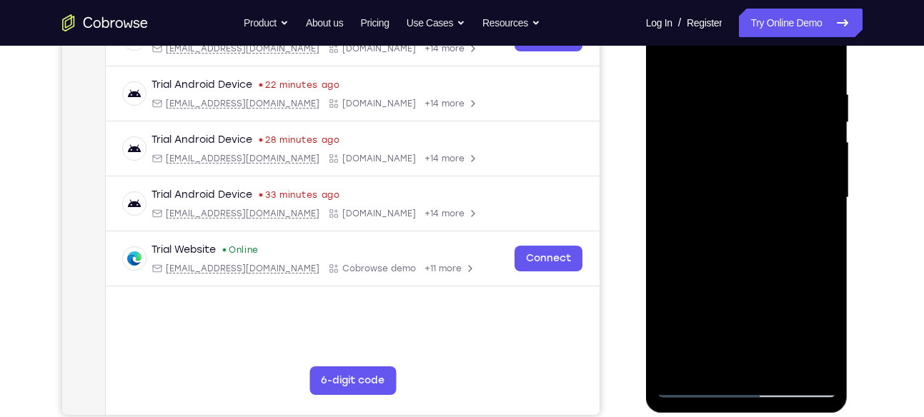
click at [715, 162] on div at bounding box center [747, 198] width 180 height 400
drag, startPoint x: 800, startPoint y: 184, endPoint x: 710, endPoint y: 187, distance: 90.8
click at [710, 187] on div at bounding box center [747, 198] width 180 height 400
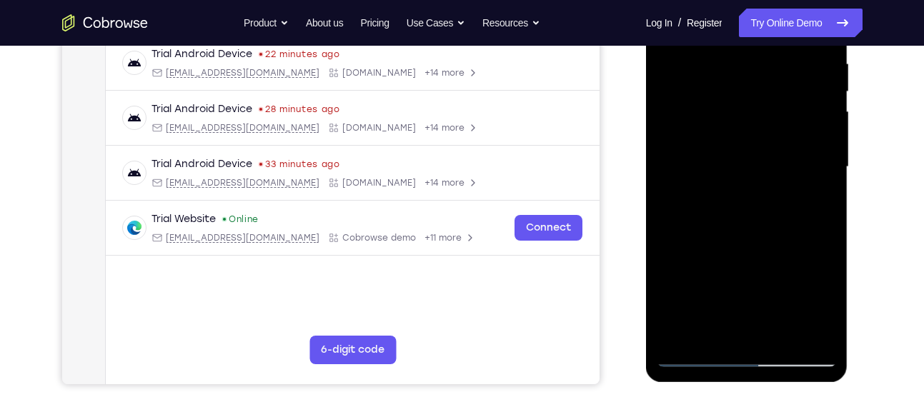
scroll to position [281, 0]
drag, startPoint x: 806, startPoint y: 195, endPoint x: 732, endPoint y: 220, distance: 77.7
click at [732, 220] on div at bounding box center [747, 166] width 180 height 400
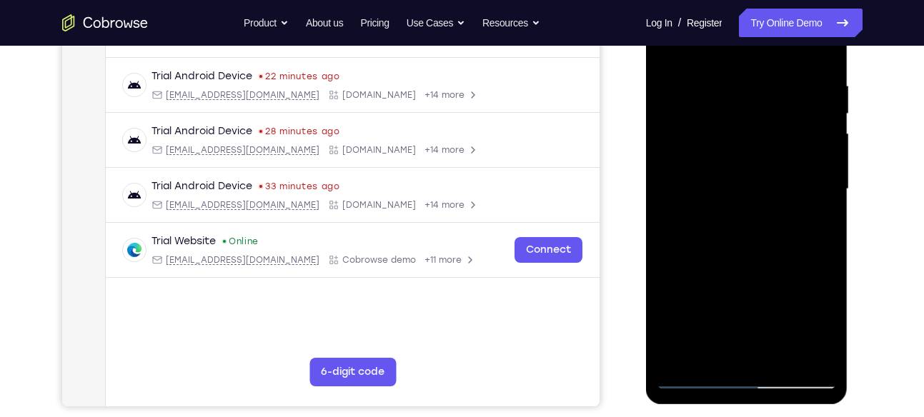
scroll to position [255, 0]
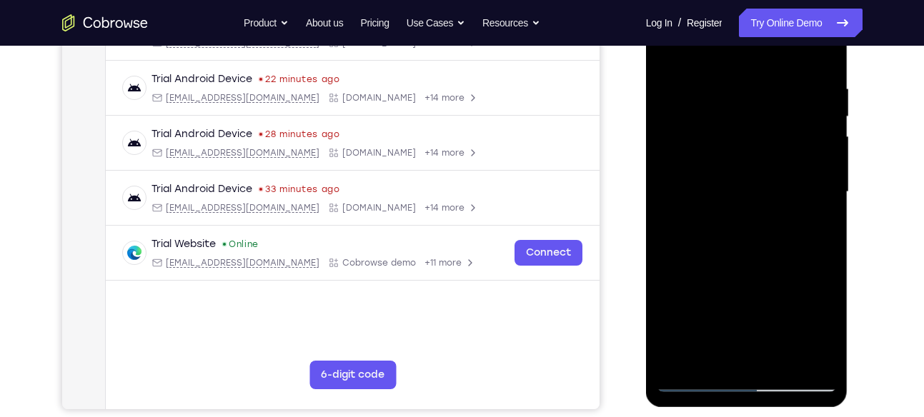
drag, startPoint x: 799, startPoint y: 189, endPoint x: 714, endPoint y: 151, distance: 93.1
click at [714, 151] on div at bounding box center [747, 192] width 180 height 400
drag, startPoint x: 778, startPoint y: 162, endPoint x: 683, endPoint y: 157, distance: 94.5
click at [683, 157] on div at bounding box center [747, 192] width 180 height 400
drag, startPoint x: 795, startPoint y: 163, endPoint x: 732, endPoint y: 165, distance: 62.2
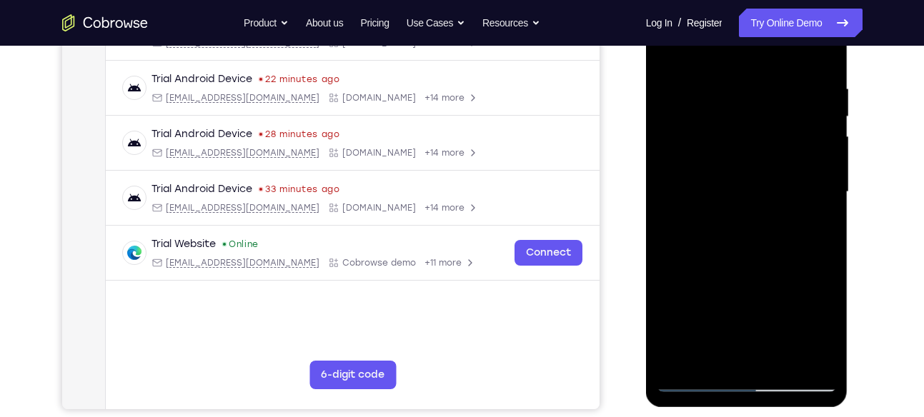
click at [732, 165] on div at bounding box center [747, 192] width 180 height 400
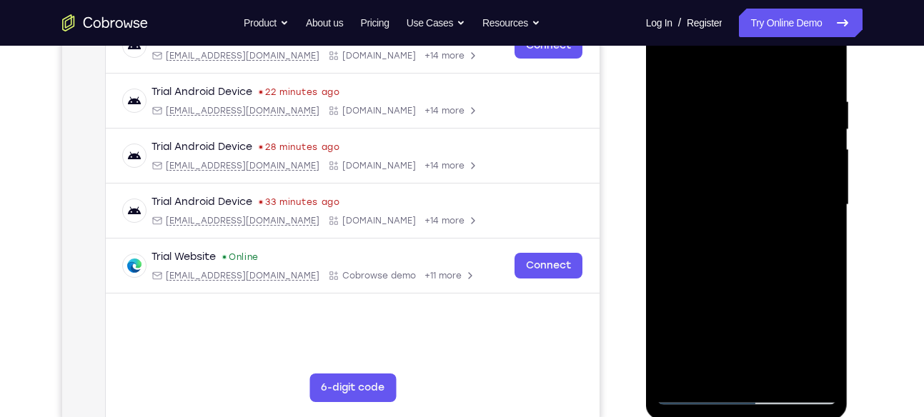
drag, startPoint x: 802, startPoint y: 201, endPoint x: 750, endPoint y: 194, distance: 51.9
click at [750, 194] on div at bounding box center [747, 205] width 180 height 400
drag, startPoint x: 818, startPoint y: 177, endPoint x: 757, endPoint y: 180, distance: 60.8
click at [757, 180] on div at bounding box center [747, 205] width 180 height 400
drag, startPoint x: 805, startPoint y: 187, endPoint x: 744, endPoint y: 183, distance: 61.6
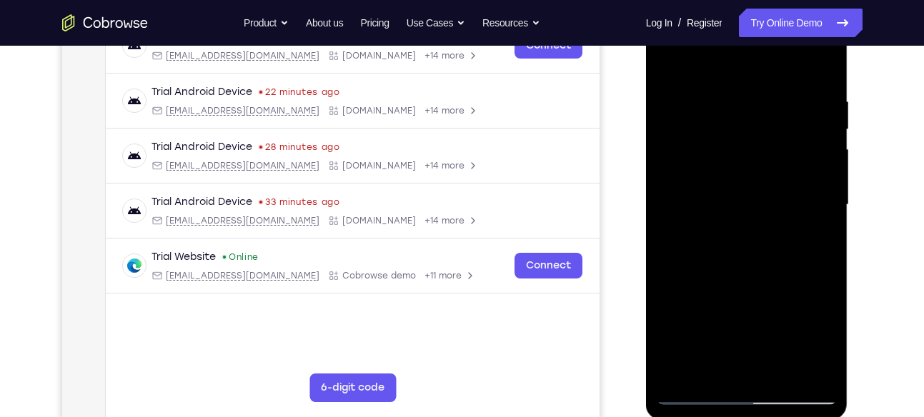
click at [744, 183] on div at bounding box center [747, 205] width 180 height 400
drag, startPoint x: 778, startPoint y: 177, endPoint x: 735, endPoint y: 177, distance: 42.9
click at [735, 177] on div at bounding box center [747, 205] width 180 height 400
drag, startPoint x: 771, startPoint y: 179, endPoint x: 759, endPoint y: 179, distance: 12.1
click at [759, 179] on div at bounding box center [747, 205] width 180 height 400
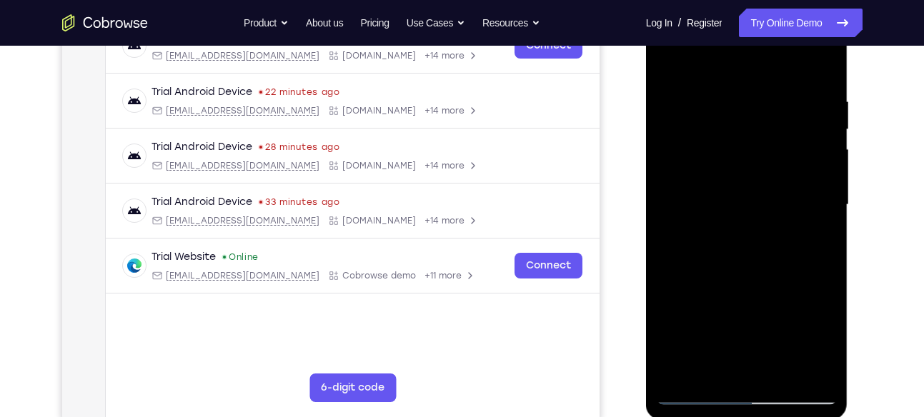
drag, startPoint x: 830, startPoint y: 169, endPoint x: 770, endPoint y: 168, distance: 60.7
click at [770, 168] on div at bounding box center [747, 205] width 180 height 400
click at [820, 69] on div at bounding box center [747, 205] width 180 height 400
click at [713, 372] on div at bounding box center [747, 205] width 180 height 400
click at [722, 57] on div at bounding box center [747, 205] width 180 height 400
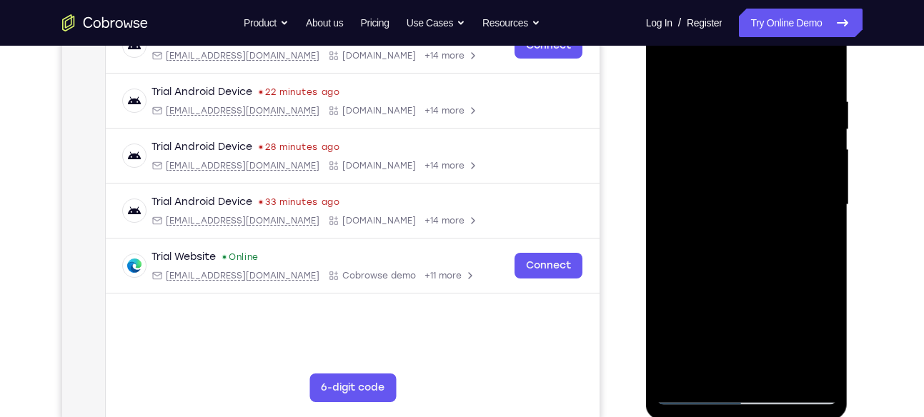
click at [816, 56] on div at bounding box center [747, 205] width 180 height 400
click at [765, 62] on div at bounding box center [747, 205] width 180 height 400
click at [730, 134] on div at bounding box center [747, 205] width 180 height 400
click at [715, 373] on div at bounding box center [747, 205] width 180 height 400
click at [823, 61] on div at bounding box center [747, 205] width 180 height 400
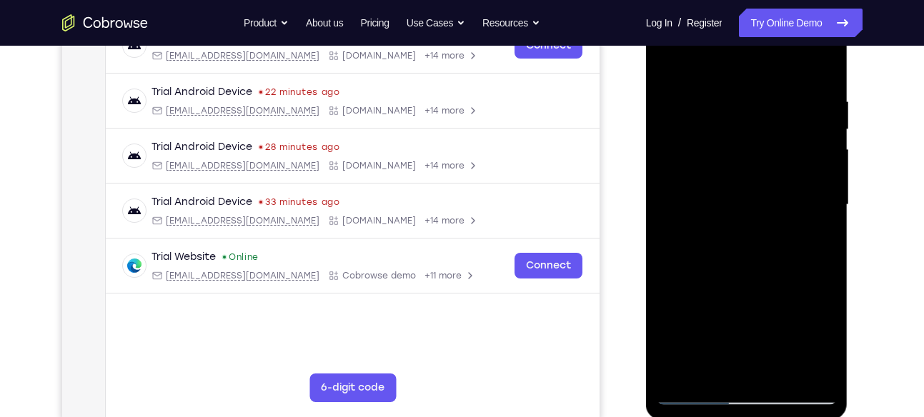
click at [735, 86] on div at bounding box center [747, 205] width 180 height 400
click at [685, 371] on div at bounding box center [747, 205] width 180 height 400
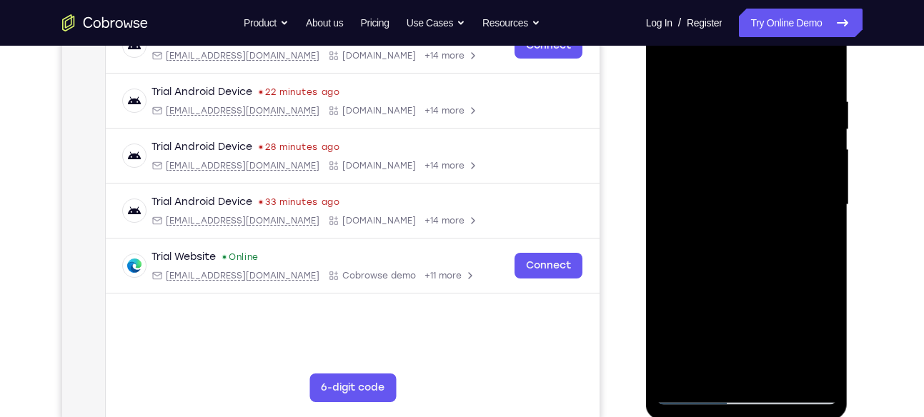
click at [685, 371] on div at bounding box center [747, 205] width 180 height 400
drag, startPoint x: 772, startPoint y: 99, endPoint x: 743, endPoint y: 284, distance: 187.3
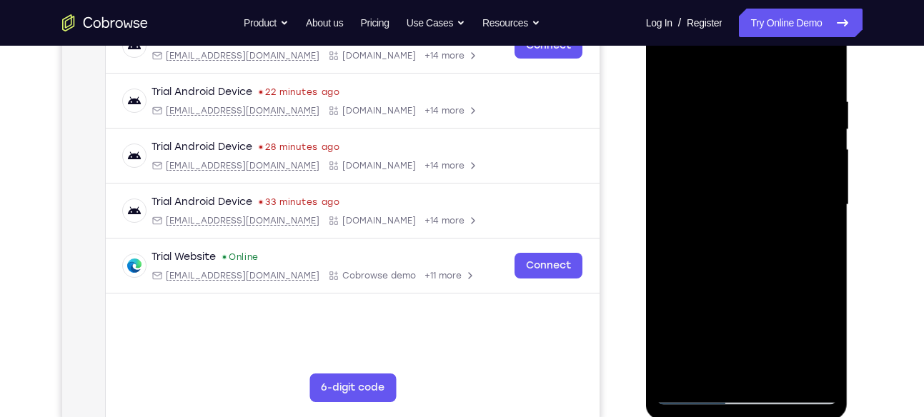
click at [743, 284] on div at bounding box center [747, 205] width 180 height 400
click at [722, 84] on div at bounding box center [747, 205] width 180 height 400
click at [824, 155] on div at bounding box center [747, 205] width 180 height 400
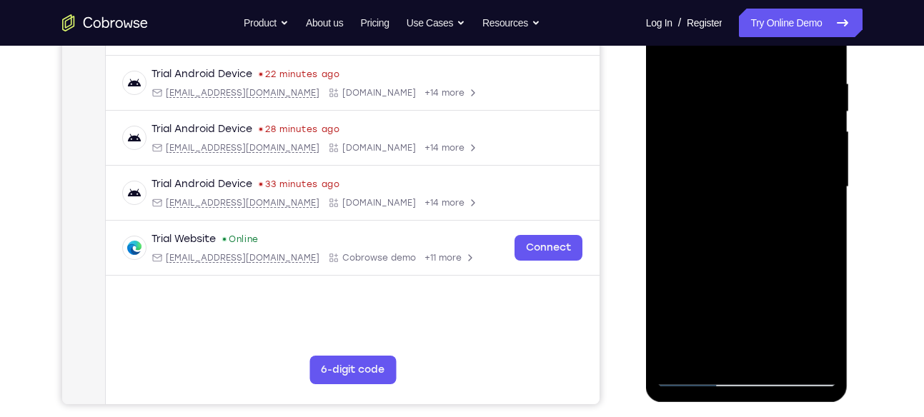
scroll to position [262, 0]
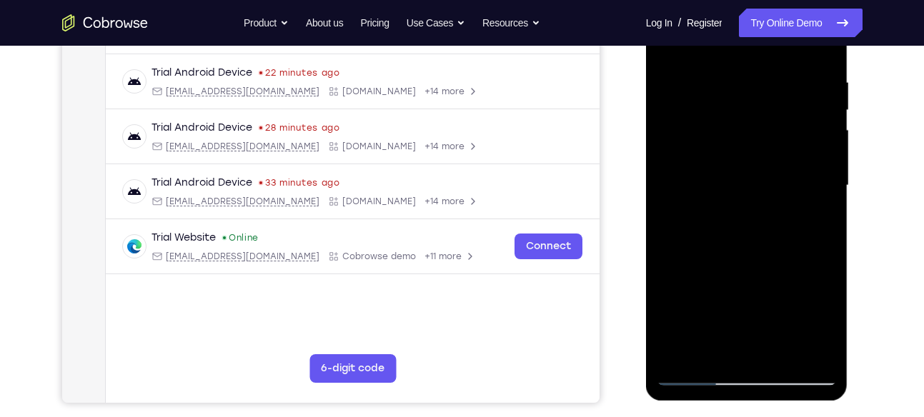
click at [824, 145] on div at bounding box center [747, 186] width 180 height 400
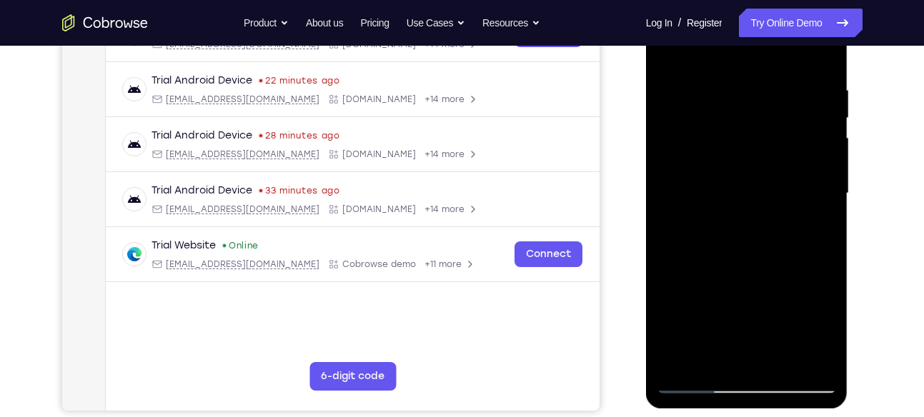
drag, startPoint x: 824, startPoint y: 153, endPoint x: 746, endPoint y: 154, distance: 77.9
click at [746, 154] on div at bounding box center [747, 194] width 180 height 400
click at [810, 195] on div at bounding box center [747, 194] width 180 height 400
click at [817, 174] on div at bounding box center [747, 194] width 180 height 400
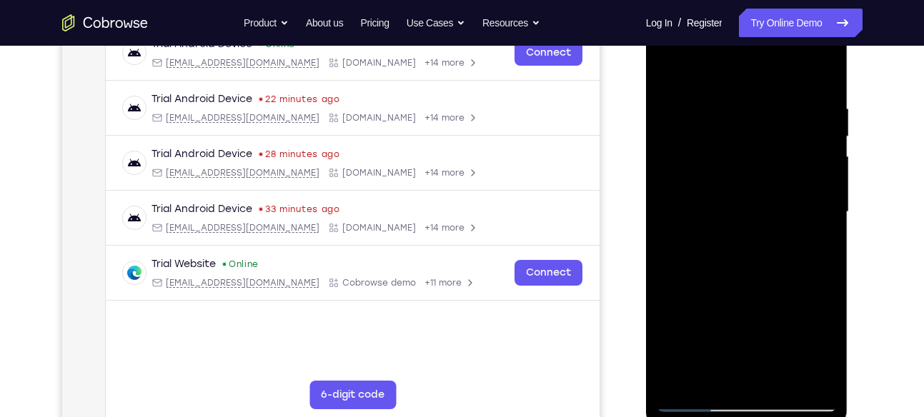
scroll to position [232, 0]
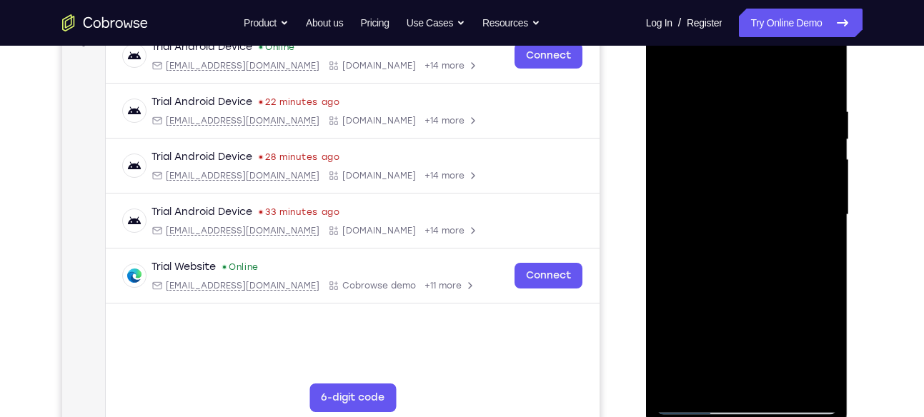
drag, startPoint x: 823, startPoint y: 184, endPoint x: 706, endPoint y: 188, distance: 117.3
click at [706, 188] on div at bounding box center [747, 215] width 180 height 400
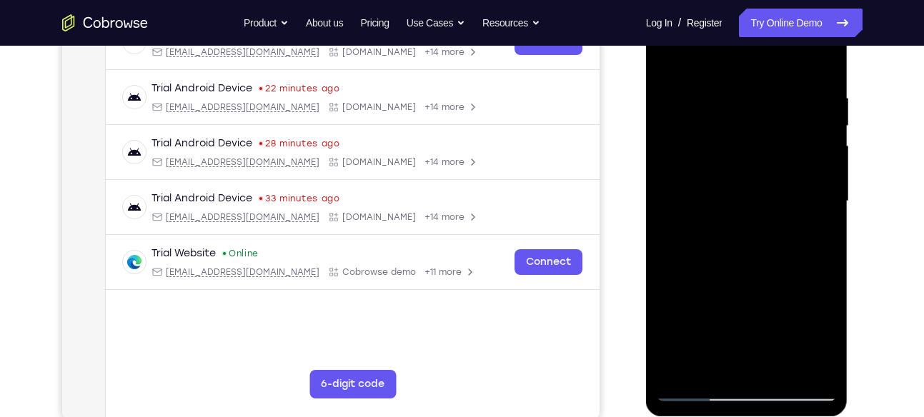
scroll to position [247, 0]
drag, startPoint x: 816, startPoint y: 169, endPoint x: 759, endPoint y: 192, distance: 61.3
click at [759, 192] on div at bounding box center [747, 201] width 180 height 400
drag, startPoint x: 759, startPoint y: 192, endPoint x: 709, endPoint y: 179, distance: 51.7
click at [709, 179] on div at bounding box center [747, 201] width 180 height 400
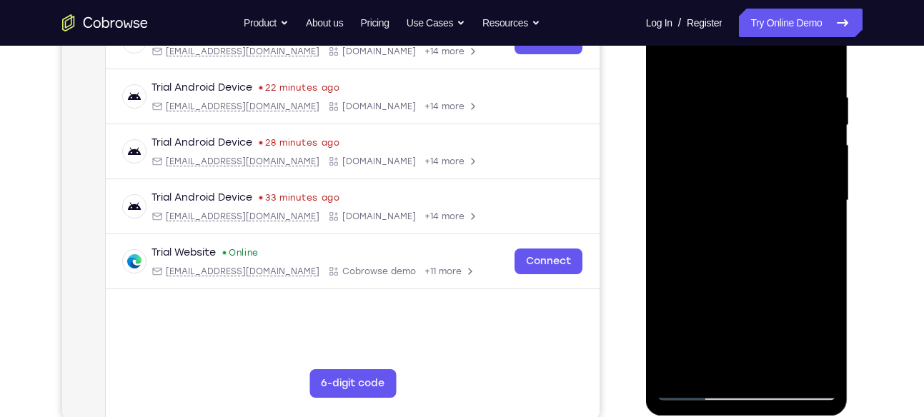
drag, startPoint x: 798, startPoint y: 153, endPoint x: 746, endPoint y: 150, distance: 51.5
click at [746, 150] on div at bounding box center [747, 201] width 180 height 400
drag, startPoint x: 810, startPoint y: 134, endPoint x: 726, endPoint y: 136, distance: 83.6
click at [726, 136] on div at bounding box center [747, 201] width 180 height 400
drag, startPoint x: 828, startPoint y: 162, endPoint x: 747, endPoint y: 174, distance: 82.5
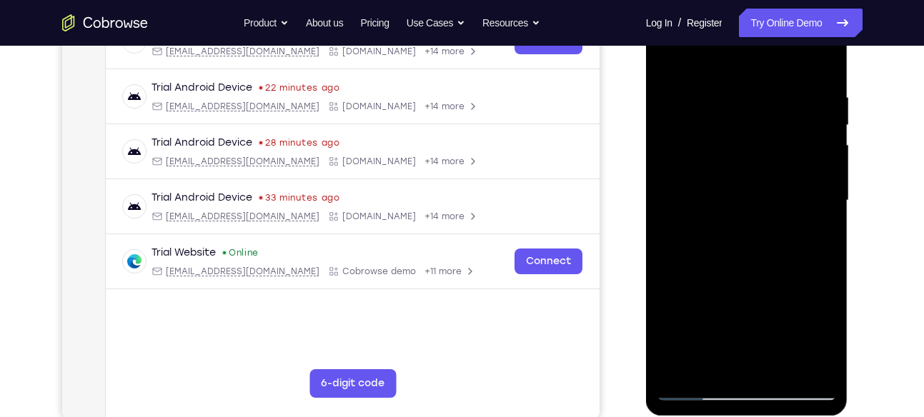
click at [747, 174] on div at bounding box center [747, 201] width 180 height 400
drag, startPoint x: 807, startPoint y: 158, endPoint x: 712, endPoint y: 166, distance: 94.7
click at [712, 166] on div at bounding box center [747, 201] width 180 height 400
drag, startPoint x: 815, startPoint y: 152, endPoint x: 747, endPoint y: 161, distance: 68.4
click at [747, 161] on div at bounding box center [747, 201] width 180 height 400
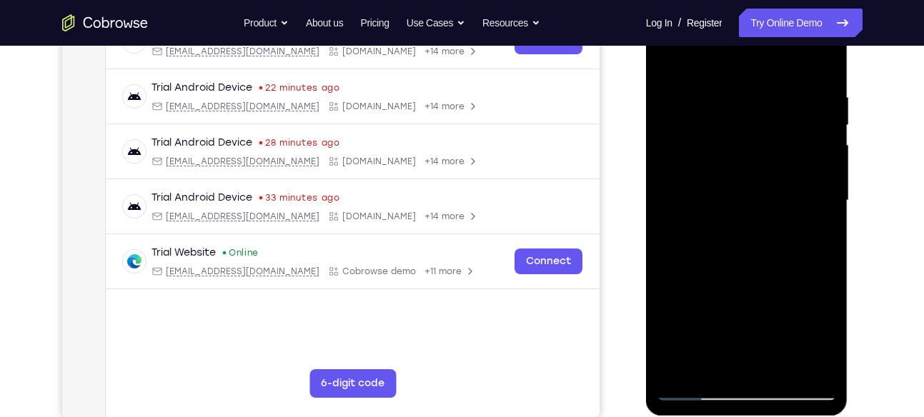
drag, startPoint x: 811, startPoint y: 143, endPoint x: 716, endPoint y: 151, distance: 95.4
click at [716, 151] on div at bounding box center [747, 201] width 180 height 400
drag, startPoint x: 805, startPoint y: 128, endPoint x: 715, endPoint y: 126, distance: 90.1
click at [715, 126] on div at bounding box center [747, 201] width 180 height 400
drag, startPoint x: 798, startPoint y: 148, endPoint x: 707, endPoint y: 157, distance: 91.2
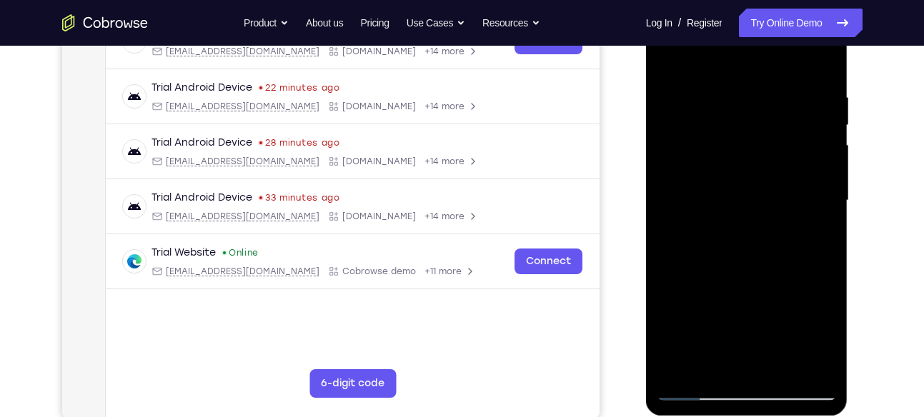
click at [707, 157] on div at bounding box center [747, 201] width 180 height 400
drag, startPoint x: 707, startPoint y: 157, endPoint x: 868, endPoint y: 187, distance: 163.4
click at [850, 187] on html "Online web based iOS Simulators and Android Emulators. Run iPhone, iPad, Mobile…" at bounding box center [748, 204] width 204 height 429
drag, startPoint x: 705, startPoint y: 271, endPoint x: 804, endPoint y: 260, distance: 99.2
click at [804, 260] on div at bounding box center [747, 201] width 180 height 400
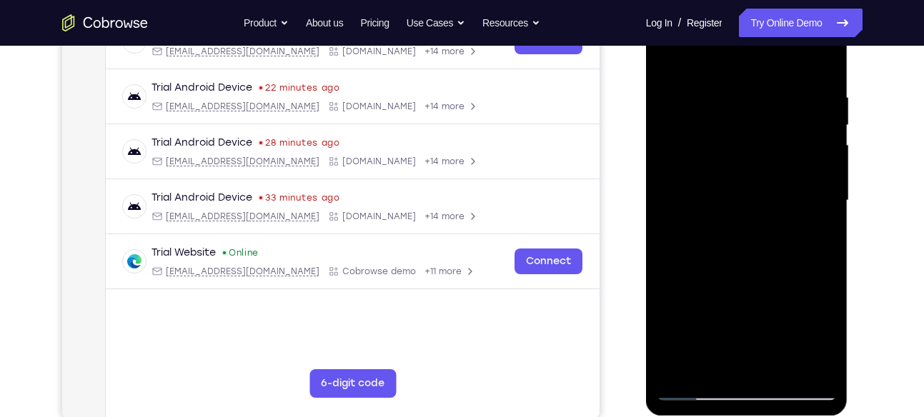
click at [825, 175] on div at bounding box center [747, 201] width 180 height 400
click at [823, 133] on div at bounding box center [747, 201] width 180 height 400
drag, startPoint x: 816, startPoint y: 166, endPoint x: 732, endPoint y: 170, distance: 84.4
click at [732, 170] on div at bounding box center [747, 201] width 180 height 400
click at [818, 167] on div at bounding box center [747, 201] width 180 height 400
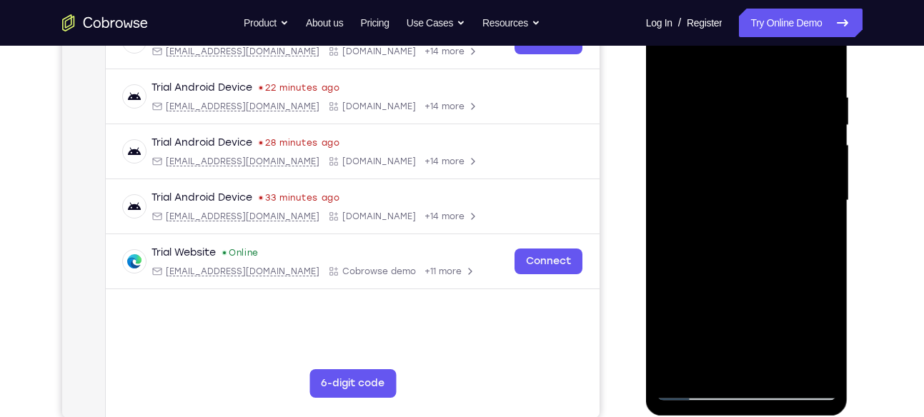
click at [818, 192] on div at bounding box center [747, 201] width 180 height 400
click at [818, 152] on div at bounding box center [747, 201] width 180 height 400
click at [818, 167] on div at bounding box center [747, 201] width 180 height 400
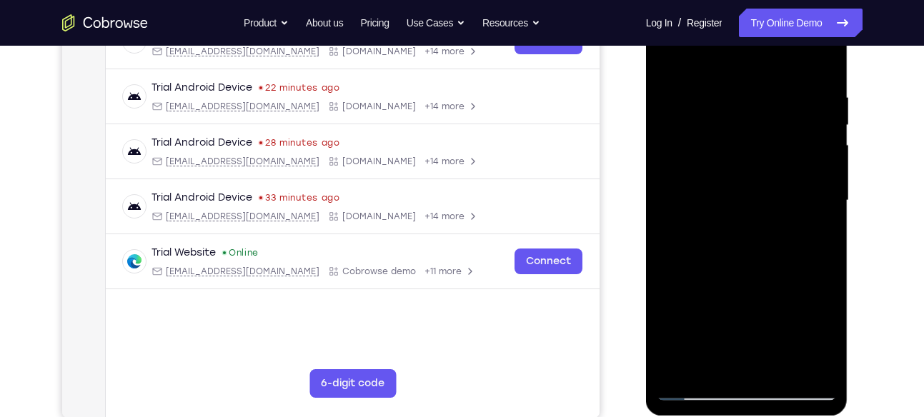
drag, startPoint x: 687, startPoint y: 198, endPoint x: 782, endPoint y: 202, distance: 94.4
click at [782, 202] on div at bounding box center [747, 201] width 180 height 400
drag, startPoint x: 808, startPoint y: 162, endPoint x: 724, endPoint y: 174, distance: 84.6
click at [724, 174] on div at bounding box center [747, 201] width 180 height 400
drag, startPoint x: 788, startPoint y: 178, endPoint x: 690, endPoint y: 192, distance: 98.9
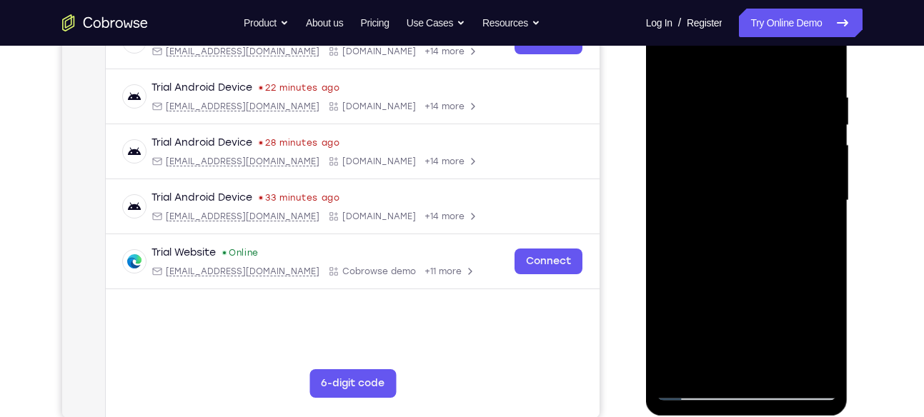
click at [690, 192] on div at bounding box center [747, 201] width 180 height 400
drag, startPoint x: 772, startPoint y: 199, endPoint x: 717, endPoint y: 200, distance: 55.0
click at [717, 200] on div at bounding box center [747, 201] width 180 height 400
drag, startPoint x: 787, startPoint y: 200, endPoint x: 690, endPoint y: 214, distance: 98.1
click at [690, 214] on div at bounding box center [747, 201] width 180 height 400
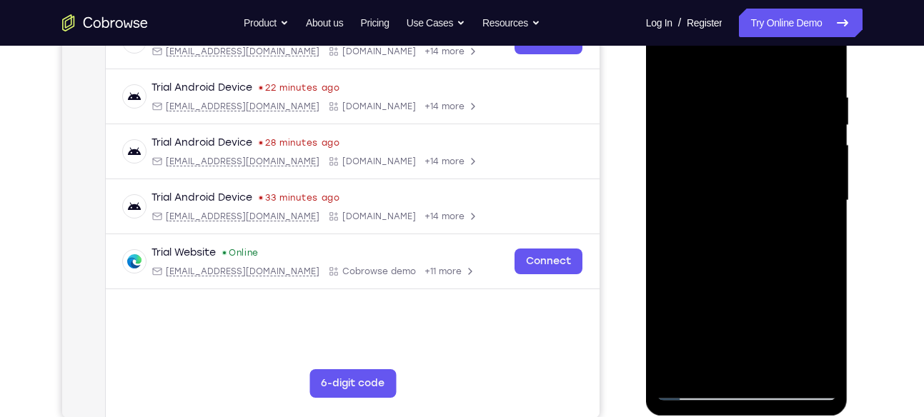
drag, startPoint x: 778, startPoint y: 177, endPoint x: 705, endPoint y: 175, distance: 72.2
click at [705, 175] on div at bounding box center [747, 201] width 180 height 400
click at [824, 63] on div at bounding box center [747, 201] width 180 height 400
